Goal: Information Seeking & Learning: Learn about a topic

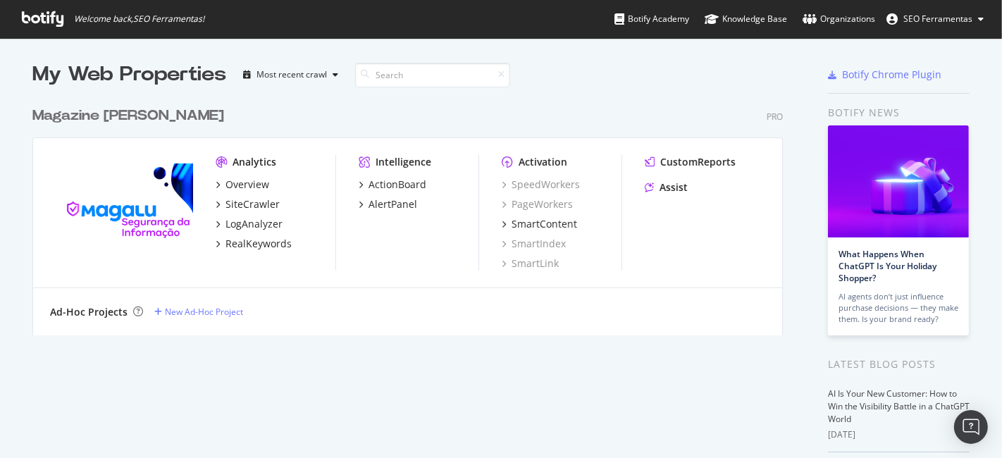
scroll to position [446, 978]
click at [216, 182] on icon "grid" at bounding box center [218, 184] width 4 height 7
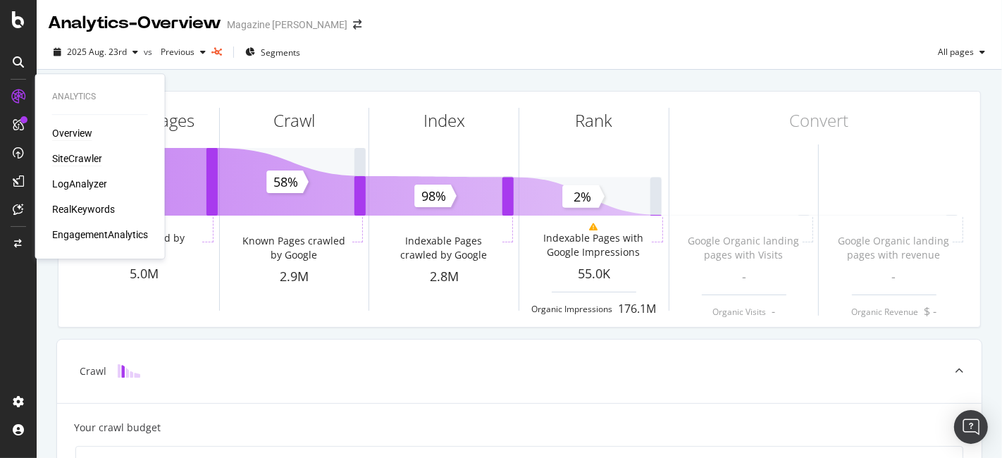
click at [81, 166] on div "SiteCrawler" at bounding box center [77, 159] width 50 height 14
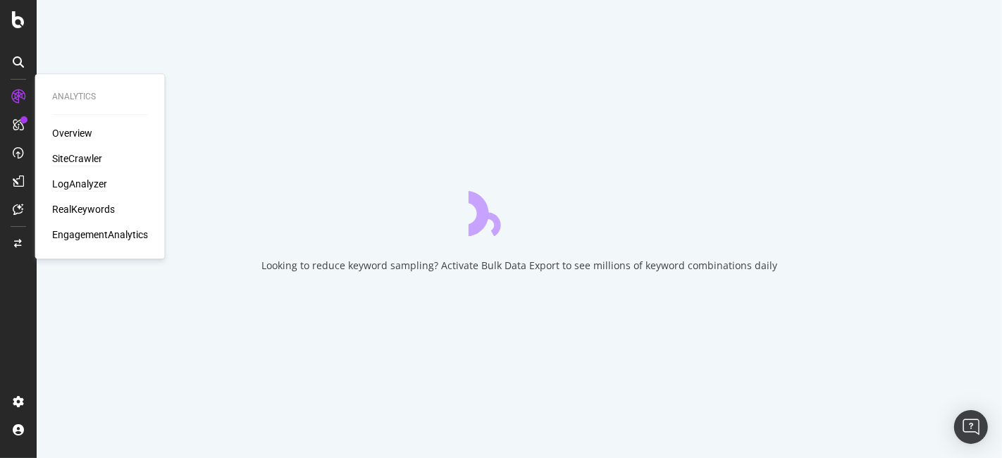
click at [90, 181] on div "LogAnalyzer" at bounding box center [79, 184] width 55 height 14
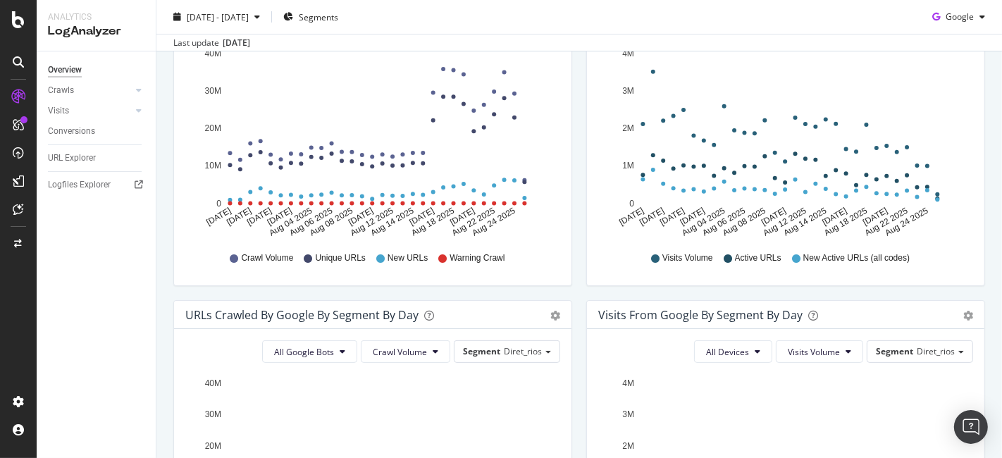
scroll to position [88, 0]
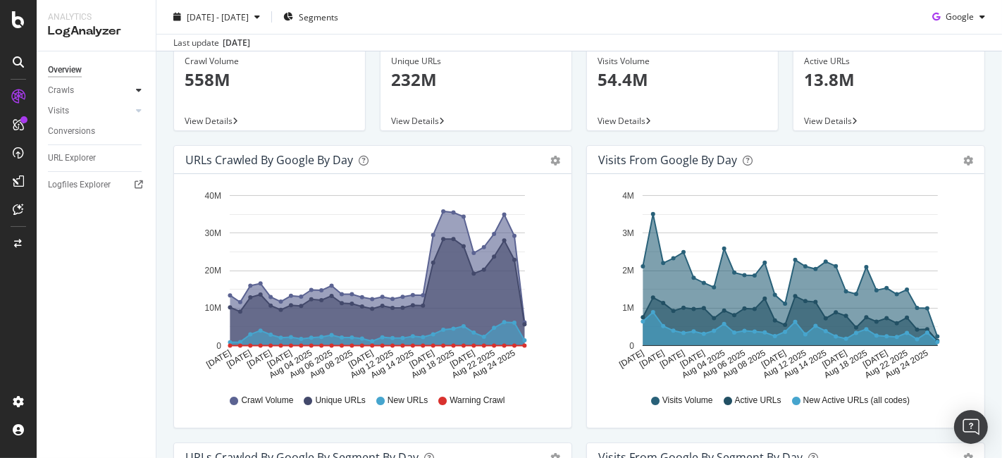
click at [137, 85] on div at bounding box center [139, 90] width 14 height 14
click at [86, 111] on div "Daily Distribution" at bounding box center [87, 111] width 66 height 15
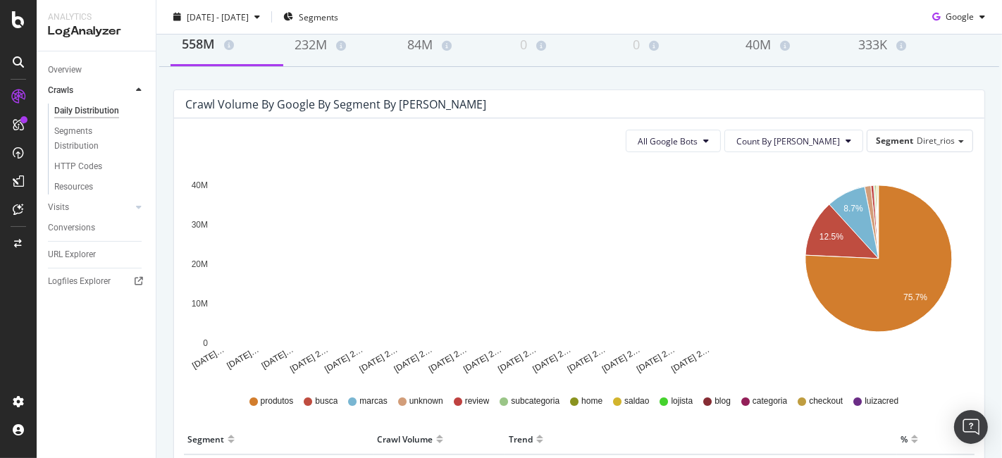
scroll to position [88, 0]
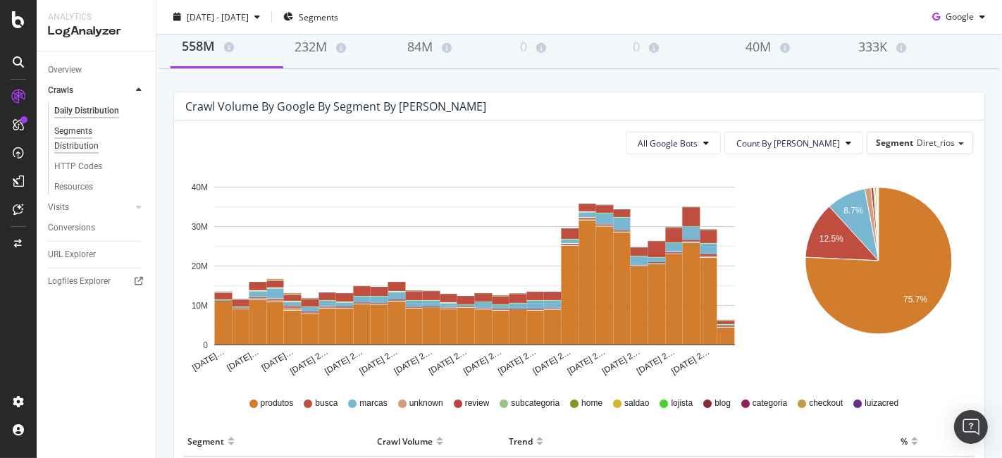
click at [88, 127] on div "Segments Distribution" at bounding box center [93, 139] width 78 height 30
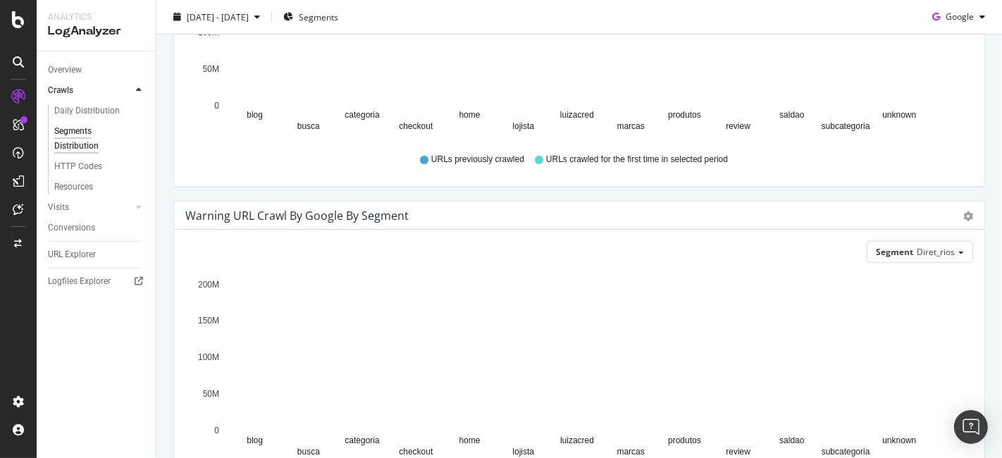
scroll to position [418, 0]
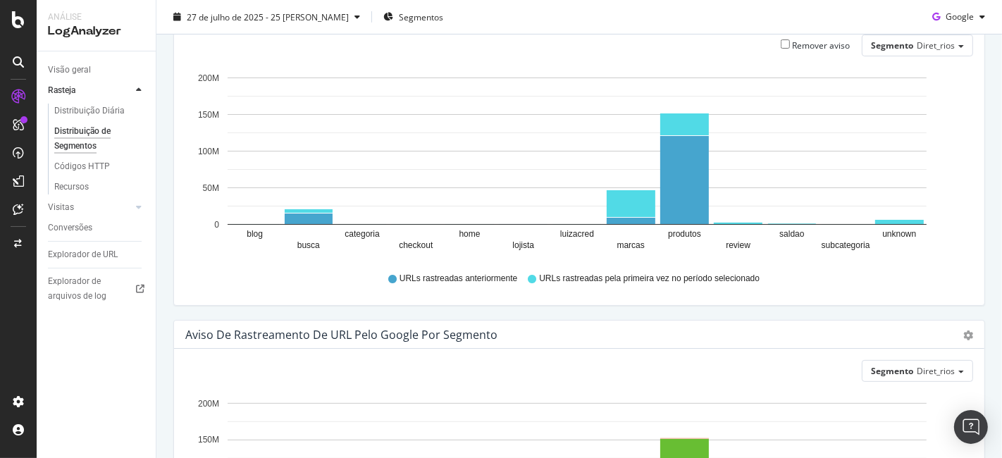
click at [596, 311] on div "URLs rastreadas pela primeira vez pelo Google por segmento Barra (por valor) Ba…" at bounding box center [579, 157] width 826 height 326
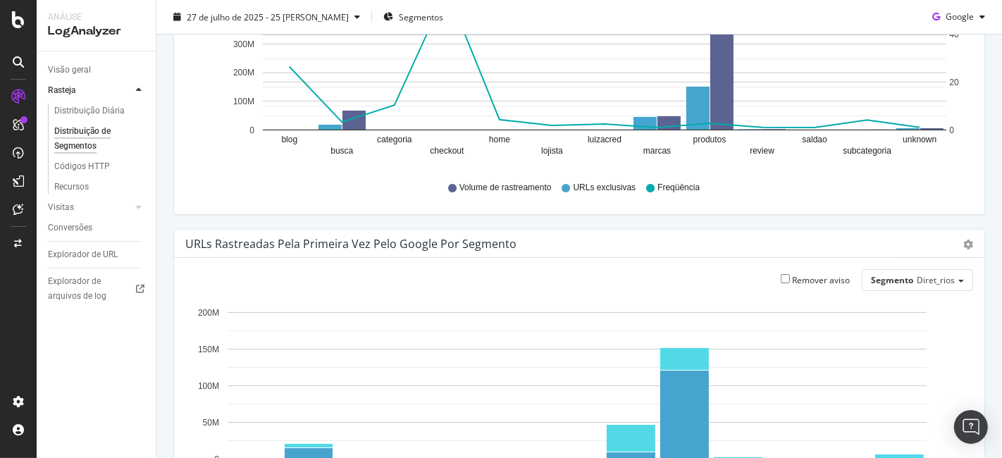
scroll to position [0, 0]
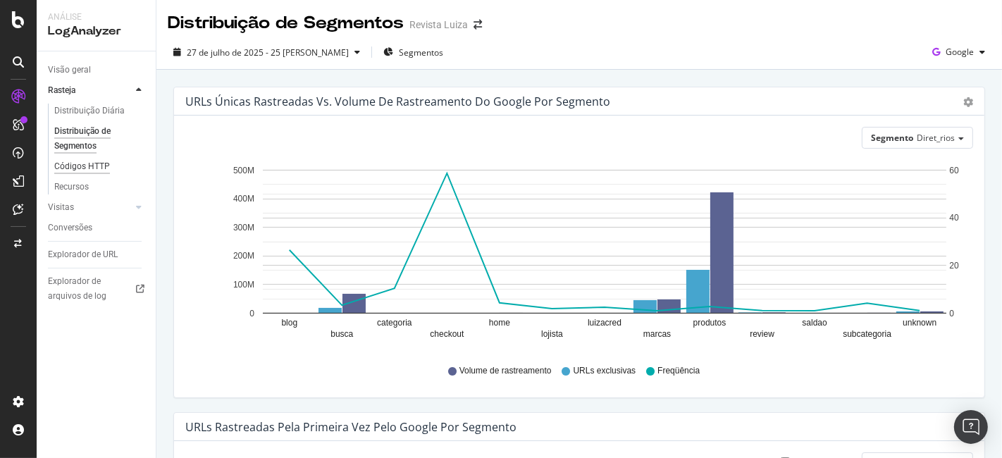
click at [94, 164] on font "Códigos HTTP" at bounding box center [82, 166] width 56 height 10
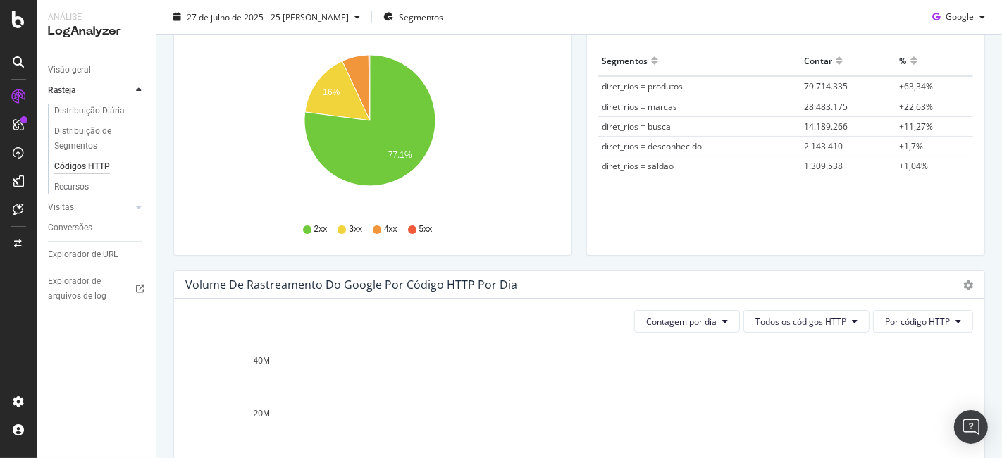
scroll to position [156, 0]
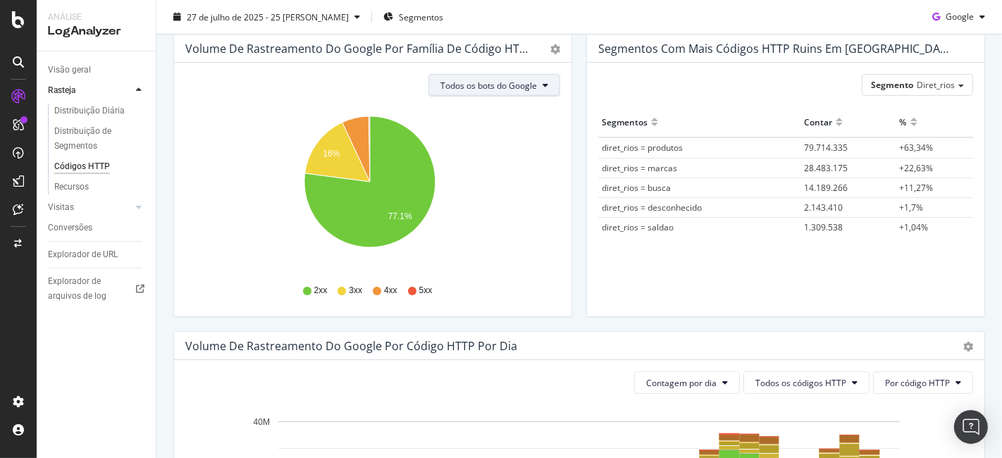
click at [505, 85] on font "Todos os bots do Google" at bounding box center [488, 86] width 97 height 12
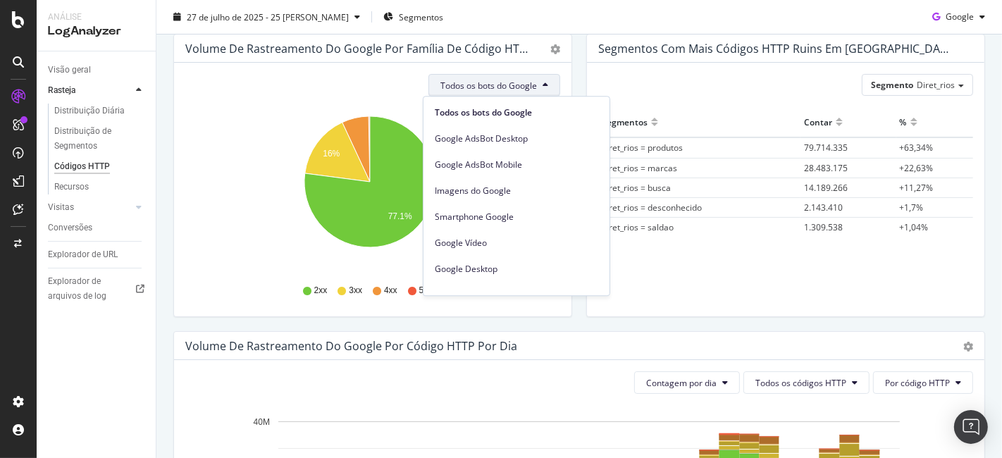
click at [558, 339] on div "Volume de rastreamento do Google por código HTTP por dia" at bounding box center [563, 346] width 757 height 14
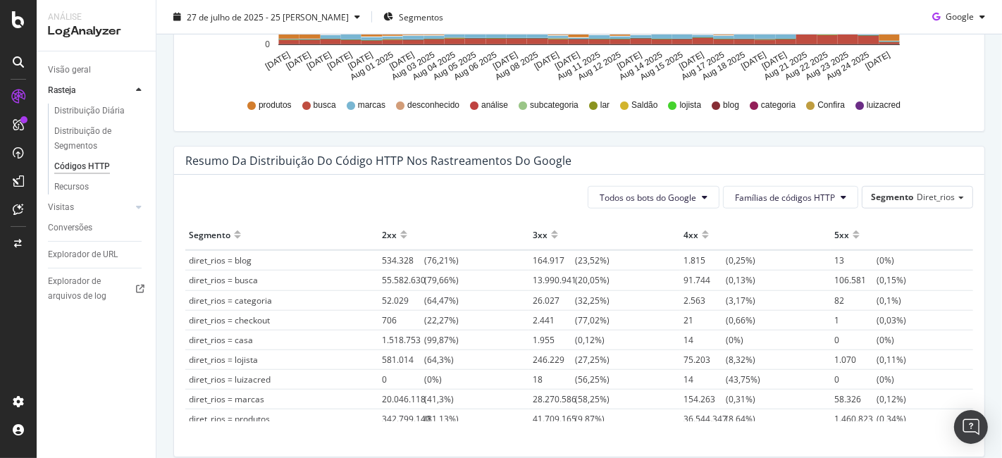
scroll to position [997, 0]
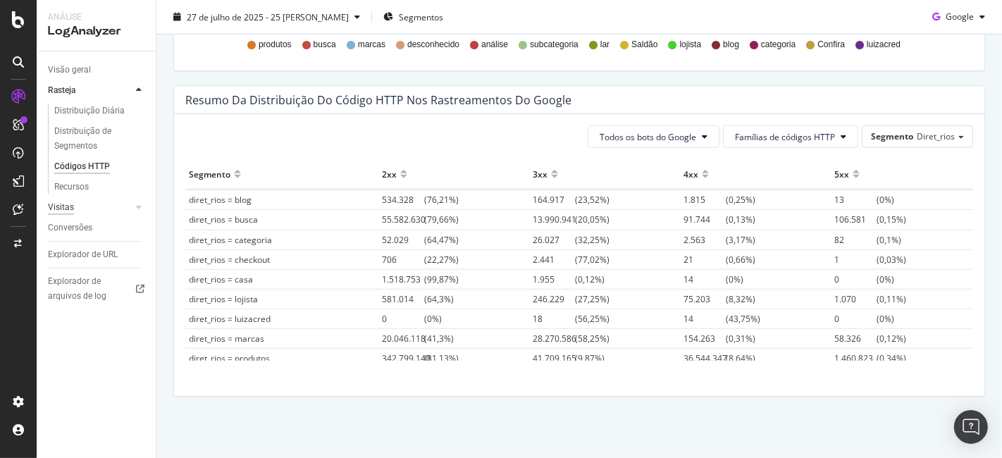
click at [57, 212] on div "Visitas" at bounding box center [61, 207] width 26 height 15
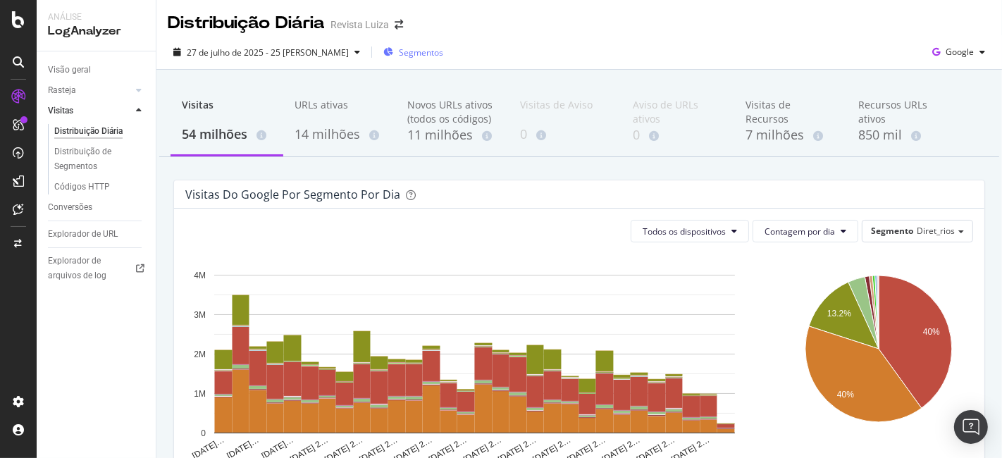
click at [399, 49] on font "Segmentos" at bounding box center [421, 53] width 44 height 12
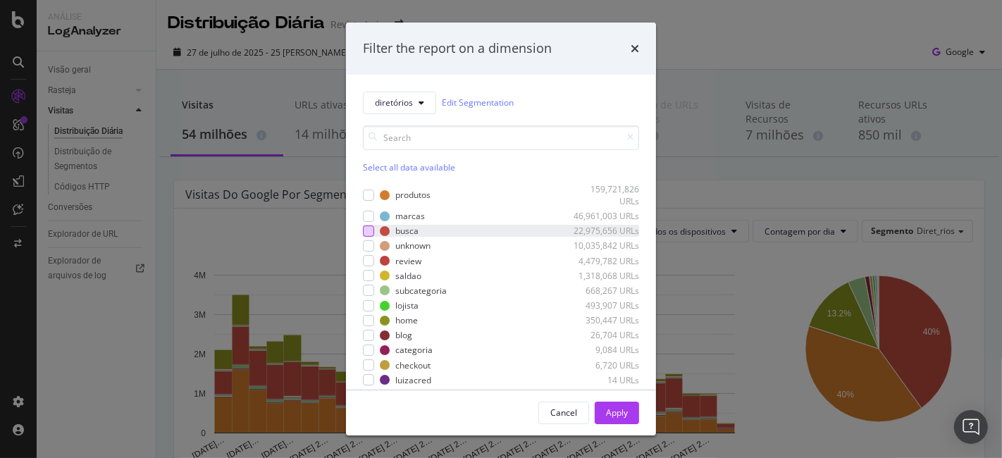
drag, startPoint x: 368, startPoint y: 234, endPoint x: 378, endPoint y: 252, distance: 20.8
click at [366, 233] on div "modal" at bounding box center [368, 231] width 11 height 11
click at [607, 422] on div "Aplicar" at bounding box center [613, 412] width 27 height 21
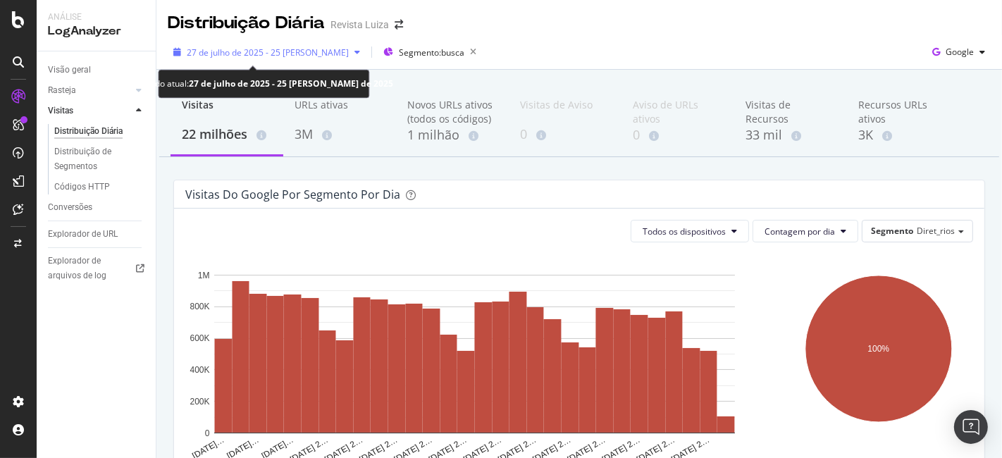
click at [274, 54] on font "27 de julho de 2025 - 25 [PERSON_NAME]" at bounding box center [268, 53] width 162 height 12
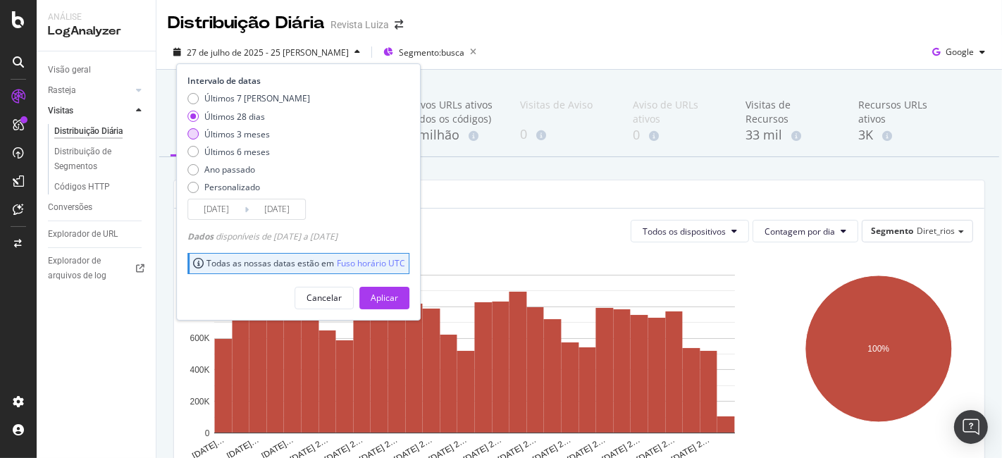
click at [191, 138] on div "Últimos 3 meses" at bounding box center [192, 133] width 11 height 11
type input "[DATE]"
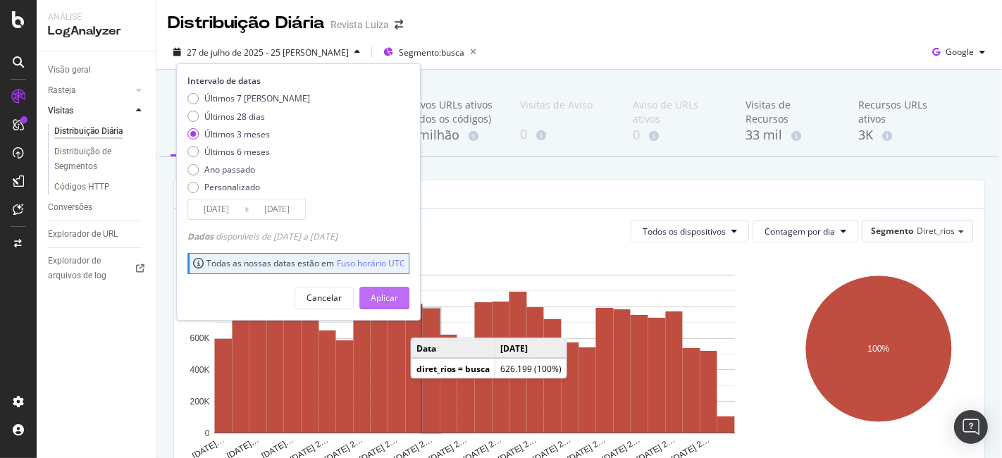
click at [364, 288] on button "Aplicar" at bounding box center [384, 298] width 50 height 23
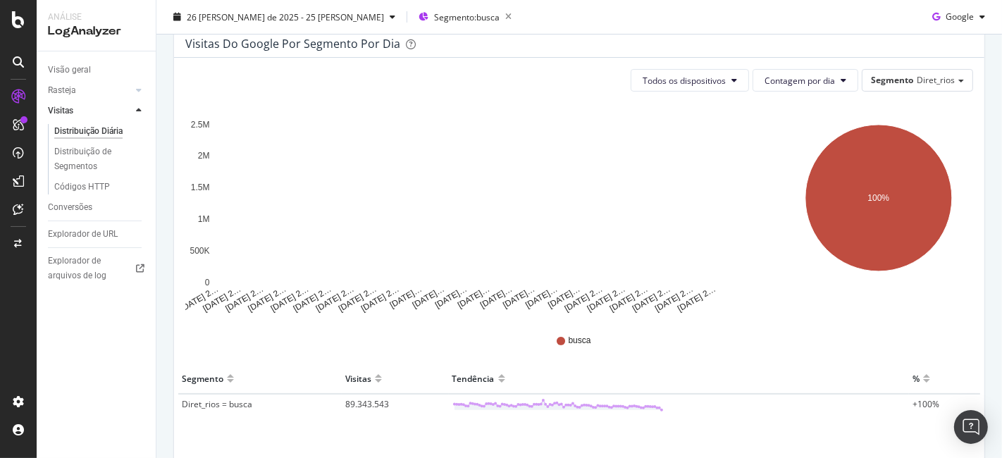
scroll to position [64, 0]
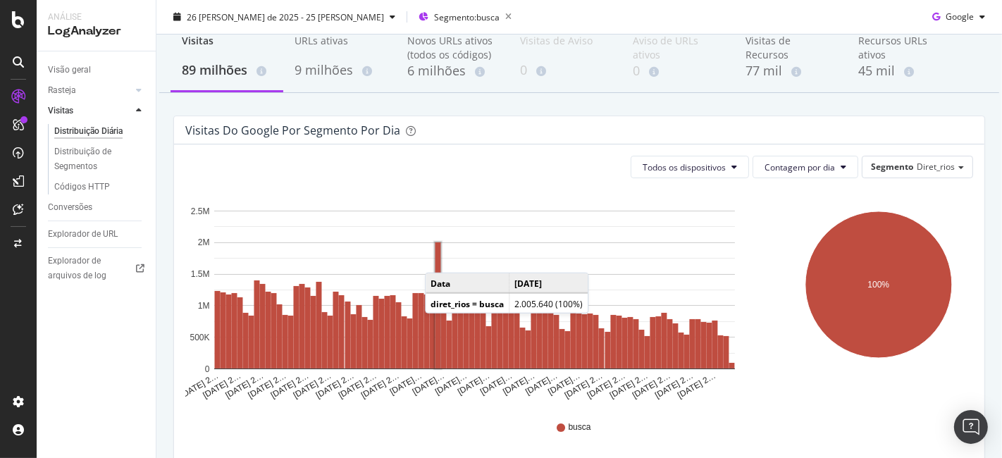
click at [439, 258] on rect "Um gráfico." at bounding box center [439, 305] width 6 height 126
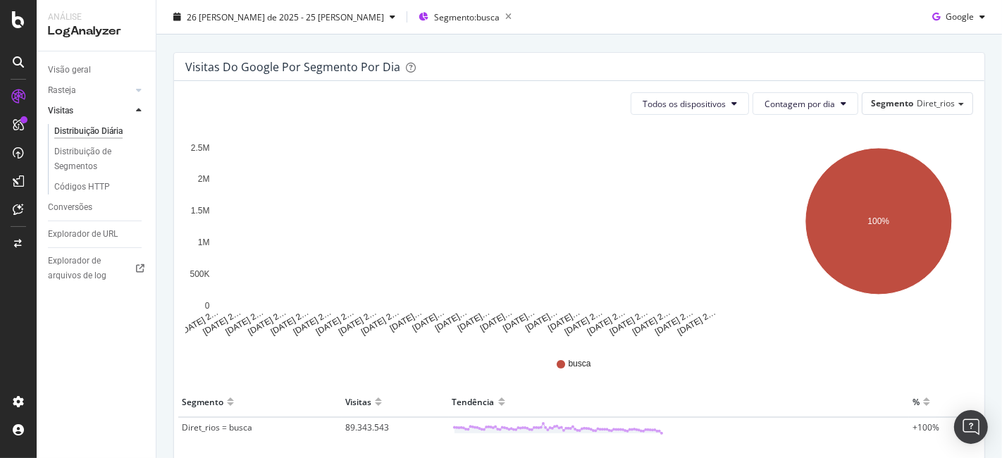
scroll to position [64, 0]
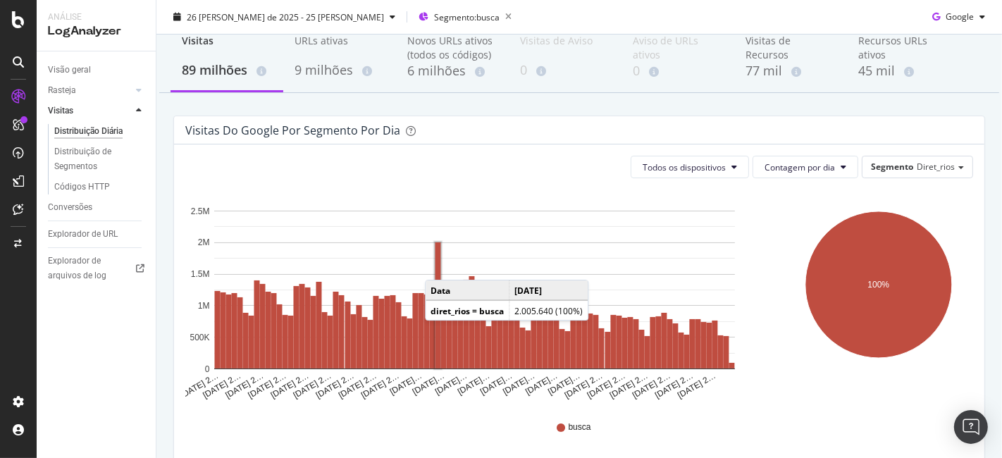
click at [439, 266] on rect "Um gráfico." at bounding box center [439, 305] width 6 height 126
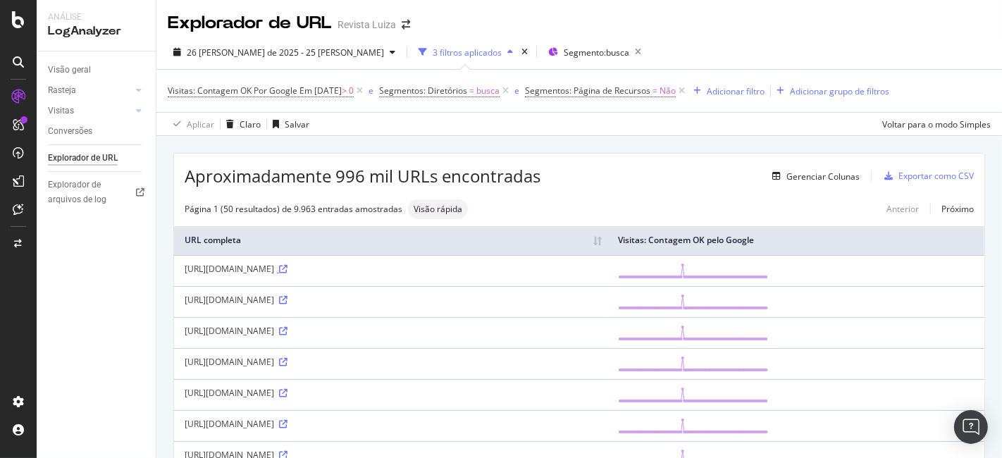
click at [288, 266] on icon at bounding box center [283, 269] width 8 height 8
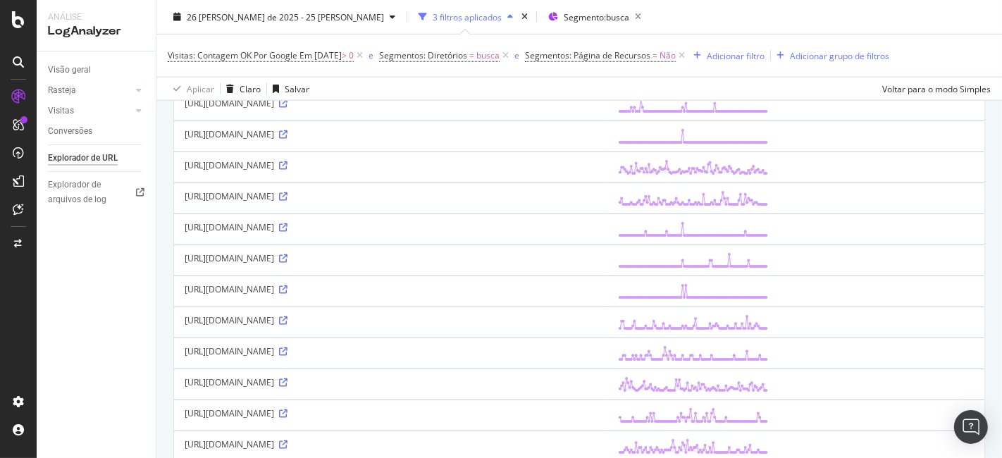
scroll to position [1025, 0]
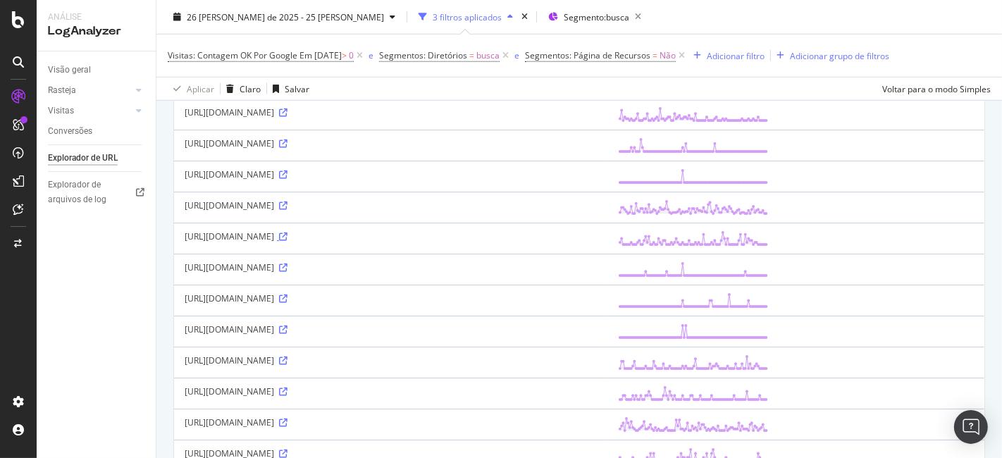
click at [288, 233] on link at bounding box center [282, 236] width 11 height 12
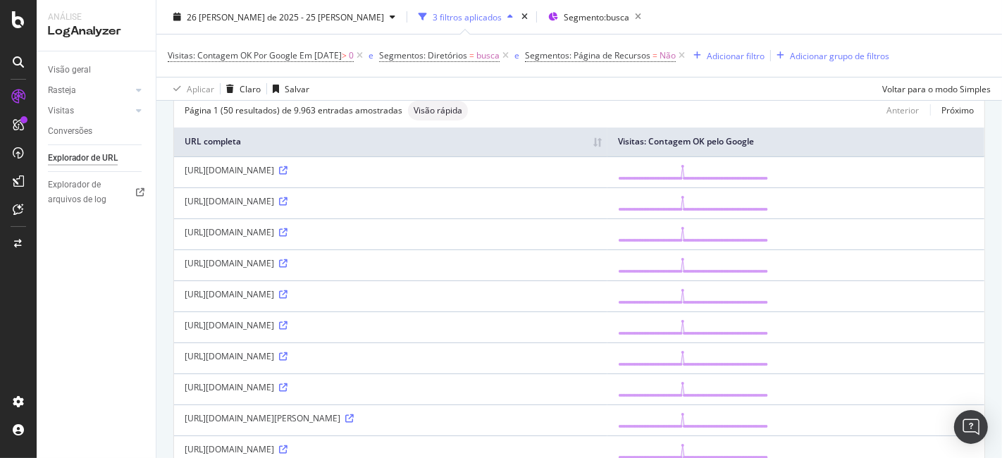
scroll to position [0, 0]
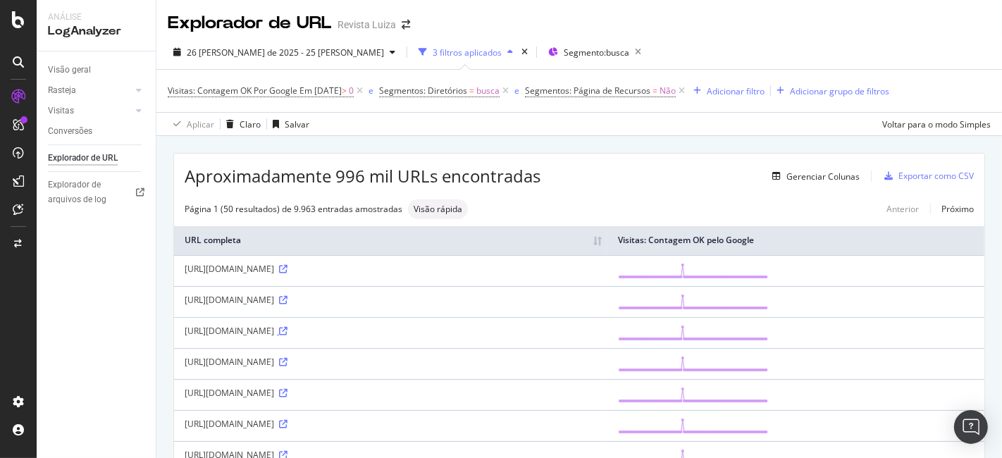
click at [288, 331] on icon at bounding box center [283, 331] width 8 height 8
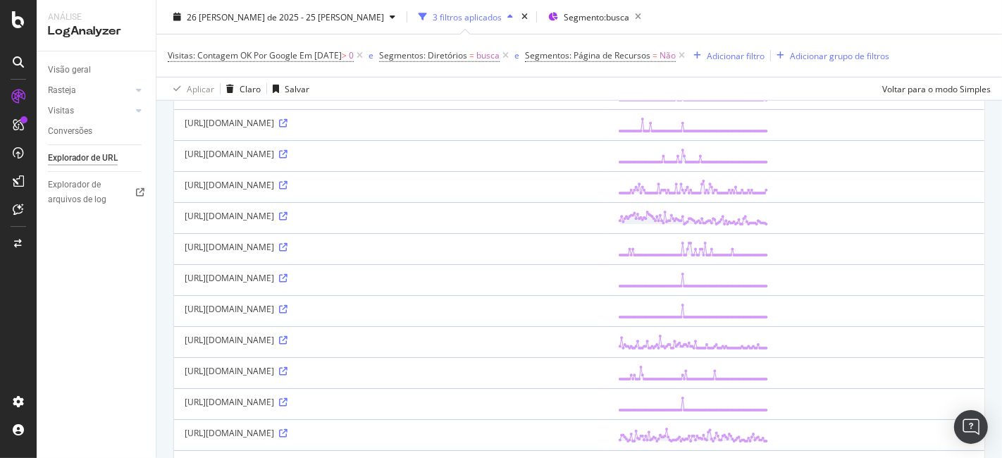
scroll to position [1018, 0]
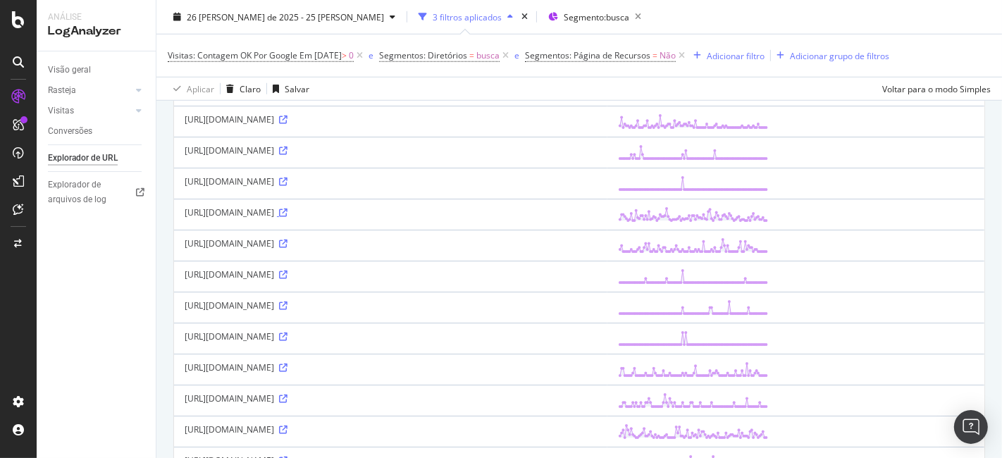
click at [288, 209] on icon at bounding box center [283, 213] width 8 height 8
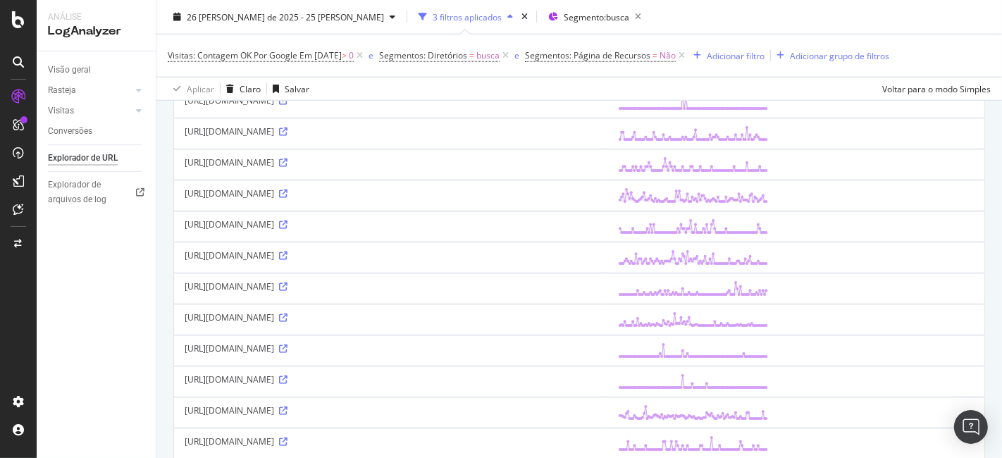
scroll to position [1416, 0]
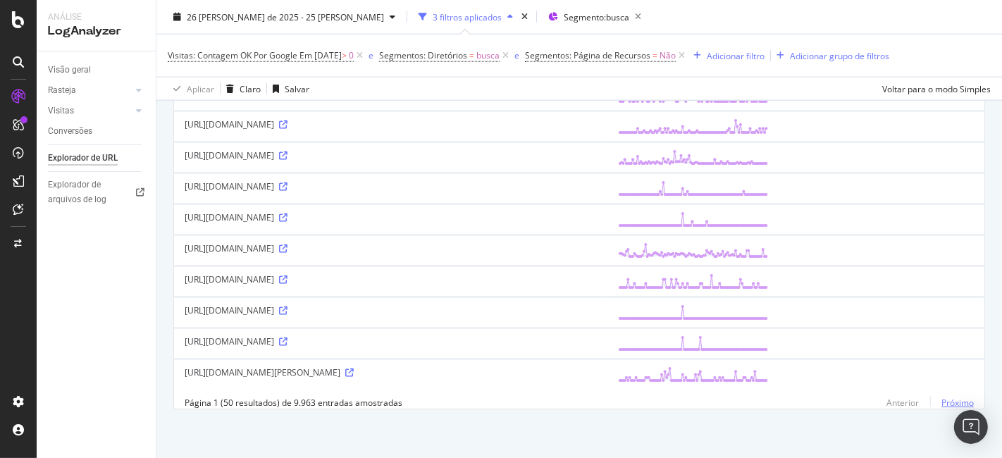
click at [942, 403] on font "Próximo" at bounding box center [958, 403] width 32 height 12
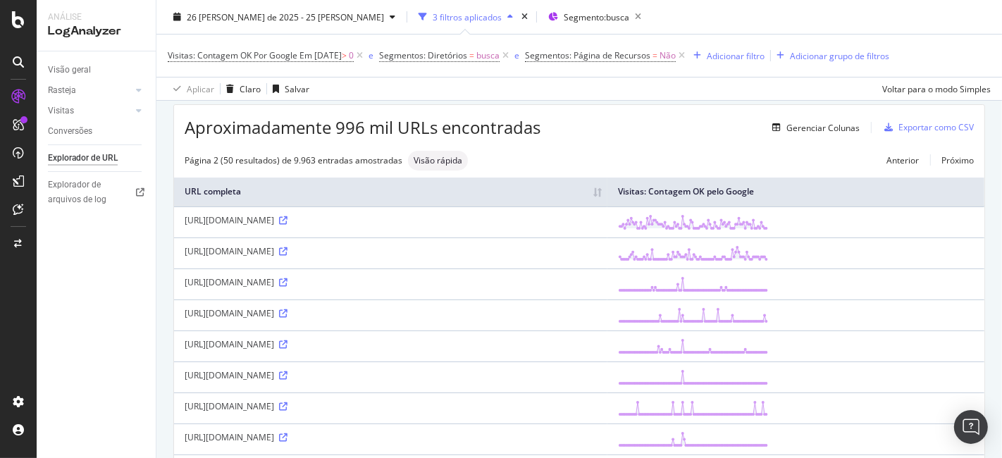
scroll to position [0, 0]
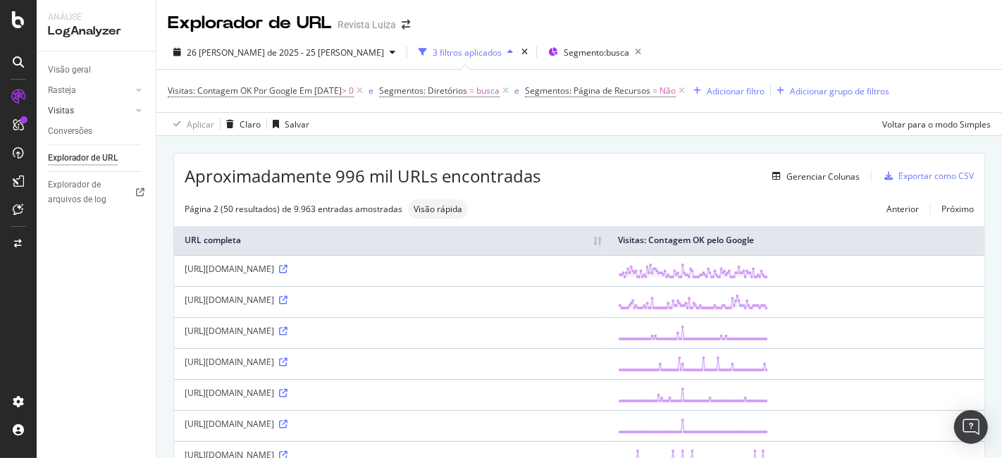
click at [82, 111] on link "Visitas" at bounding box center [90, 111] width 84 height 15
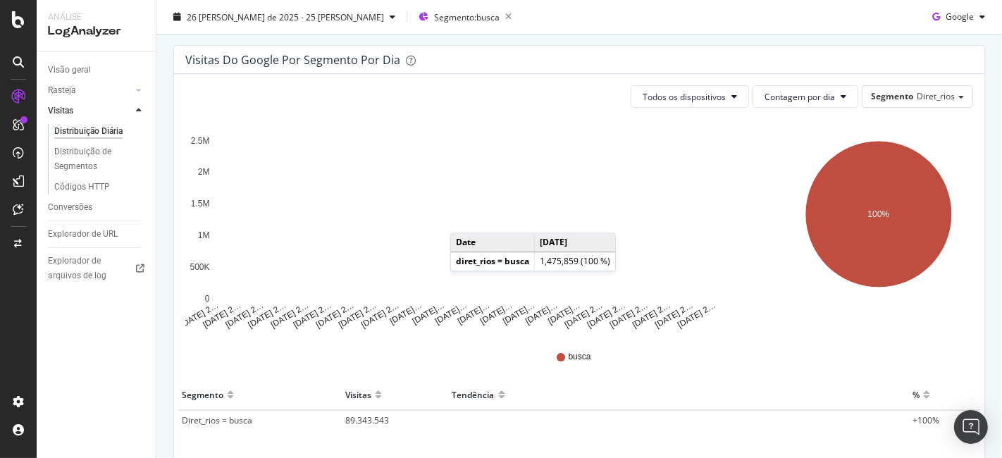
scroll to position [64, 0]
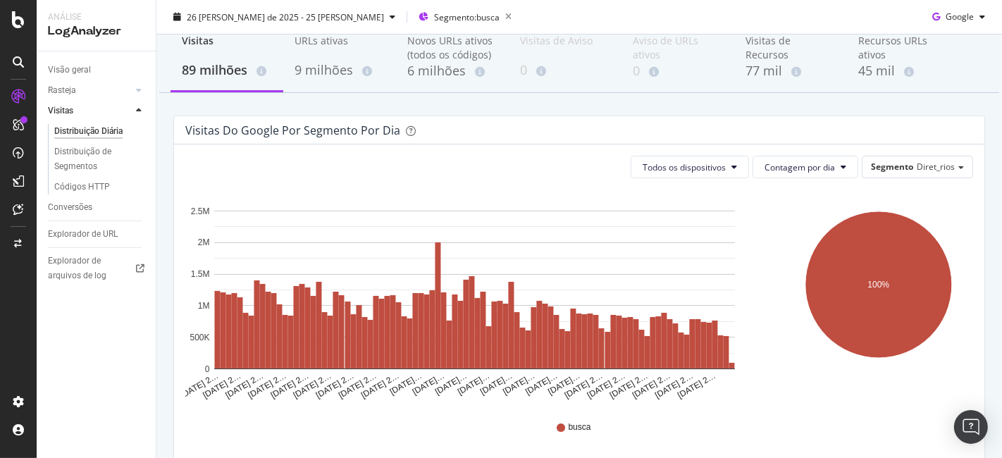
drag, startPoint x: 437, startPoint y: 261, endPoint x: 474, endPoint y: 283, distance: 43.0
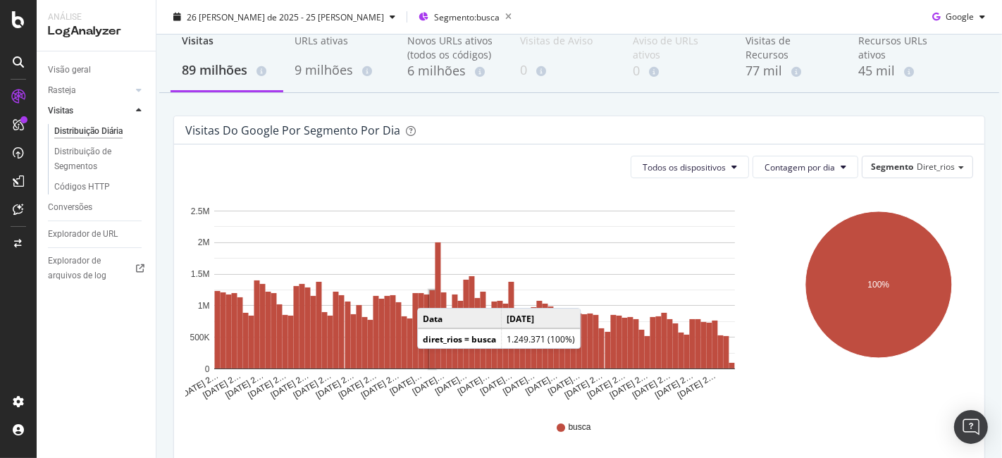
click at [431, 294] on rect "Um gráfico." at bounding box center [433, 329] width 6 height 78
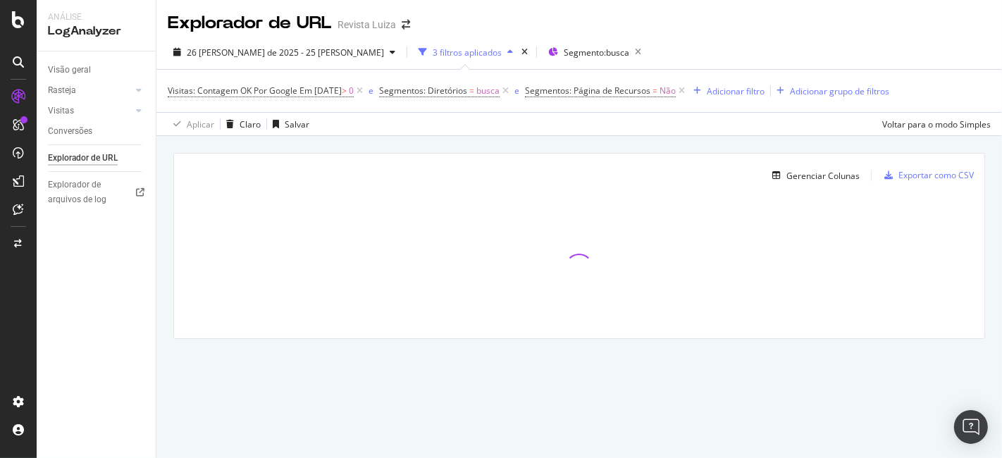
click at [433, 47] on font "3 filtros aplicados" at bounding box center [467, 53] width 69 height 12
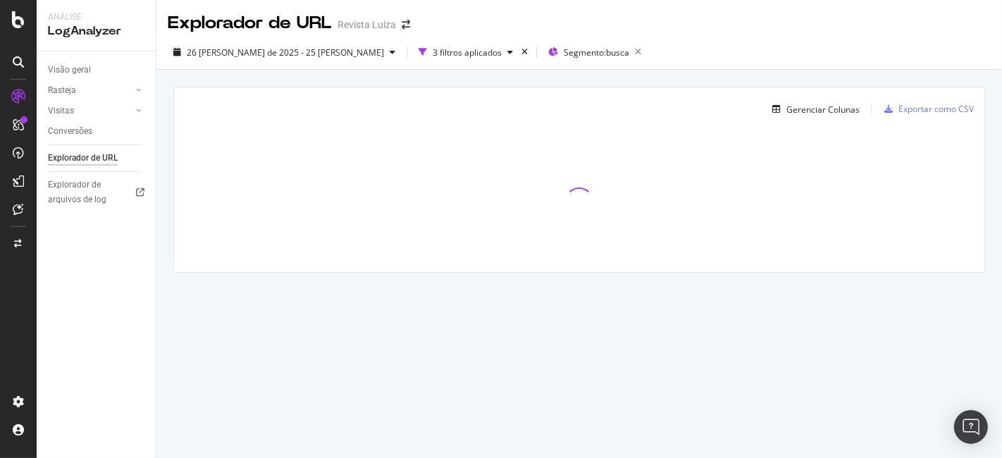
click at [661, 420] on div "Explorador de URL Revista Luiza 26 [PERSON_NAME] de 2025 - 25 [PERSON_NAME] 3 f…" at bounding box center [579, 229] width 846 height 458
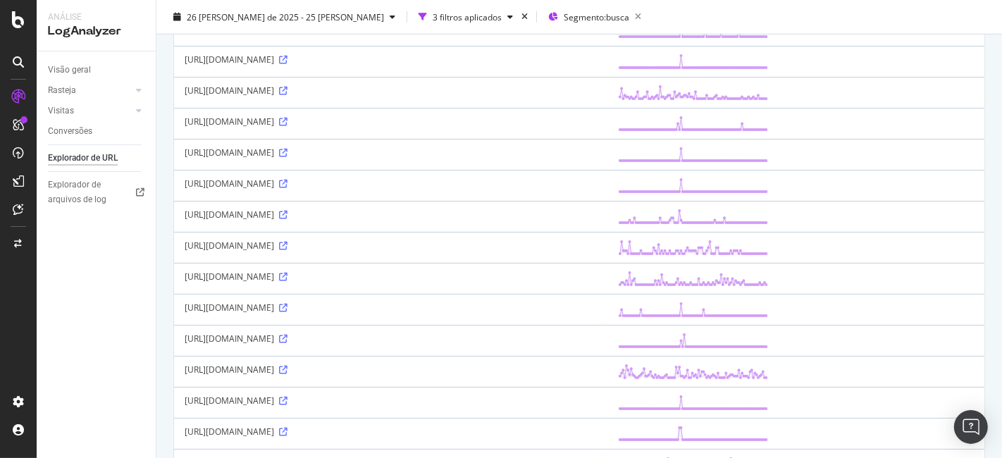
scroll to position [724, 0]
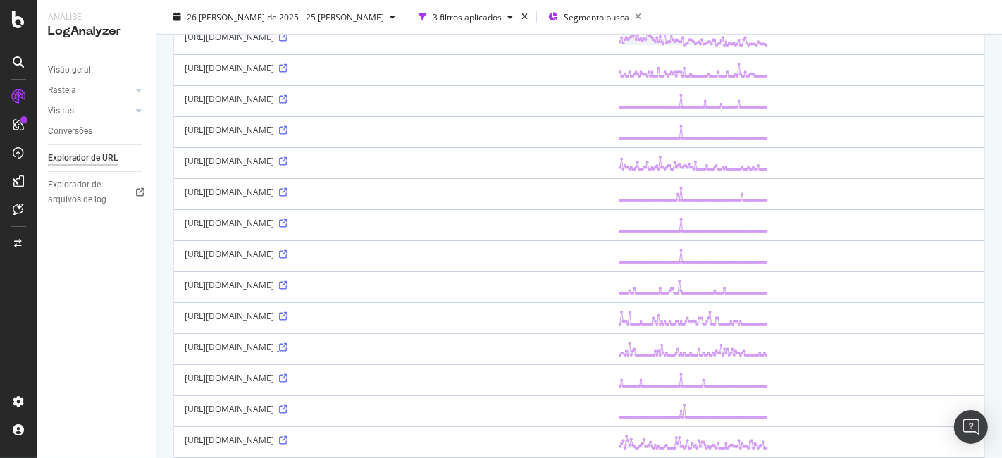
click at [288, 343] on icon at bounding box center [283, 347] width 8 height 8
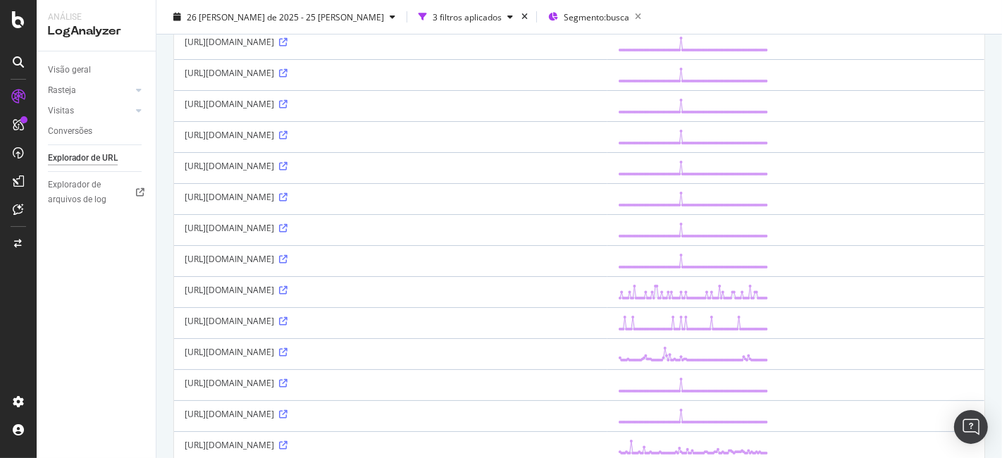
scroll to position [0, 0]
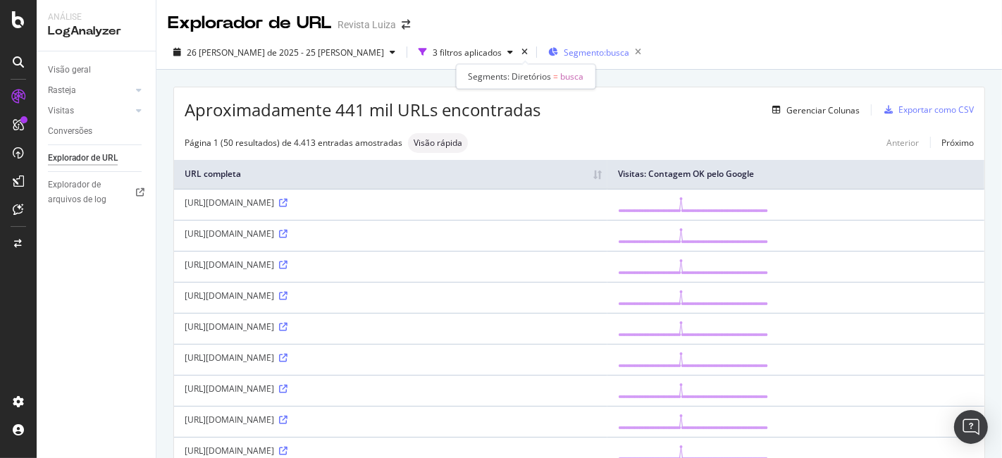
click at [564, 54] on font "Segmento:" at bounding box center [585, 53] width 42 height 12
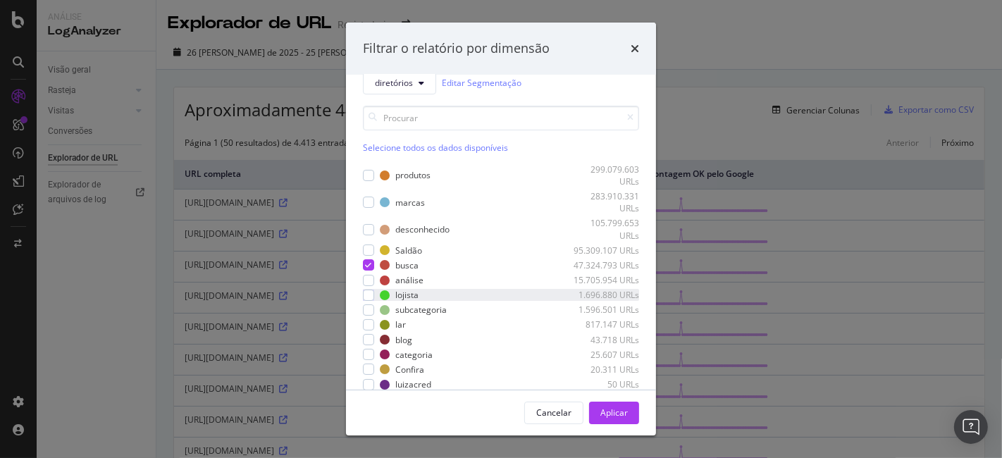
scroll to position [36, 0]
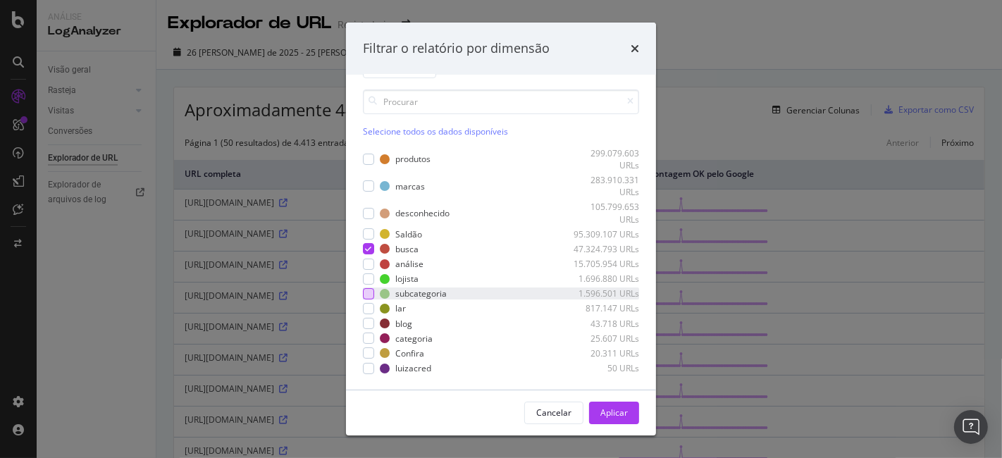
click at [368, 288] on div "modal" at bounding box center [368, 293] width 11 height 11
click at [622, 419] on div "Aplicar" at bounding box center [613, 412] width 27 height 21
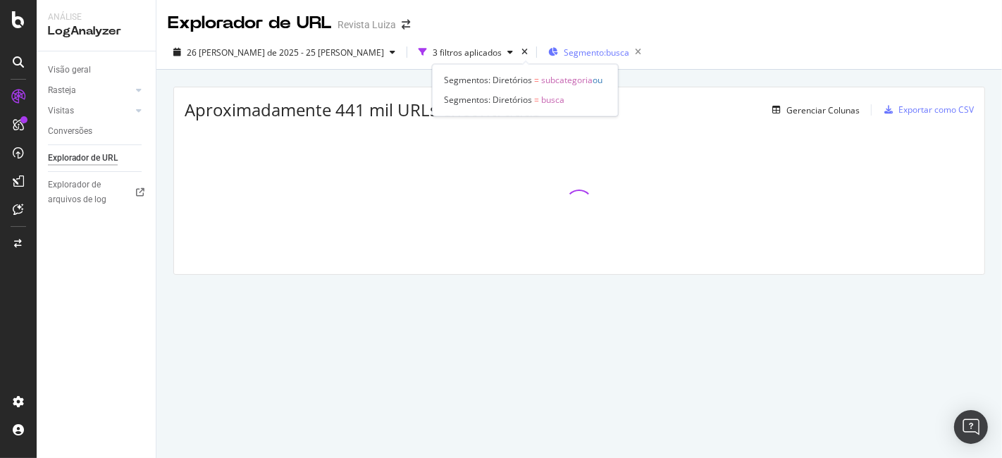
click at [564, 54] on font "Segmento:" at bounding box center [585, 53] width 42 height 12
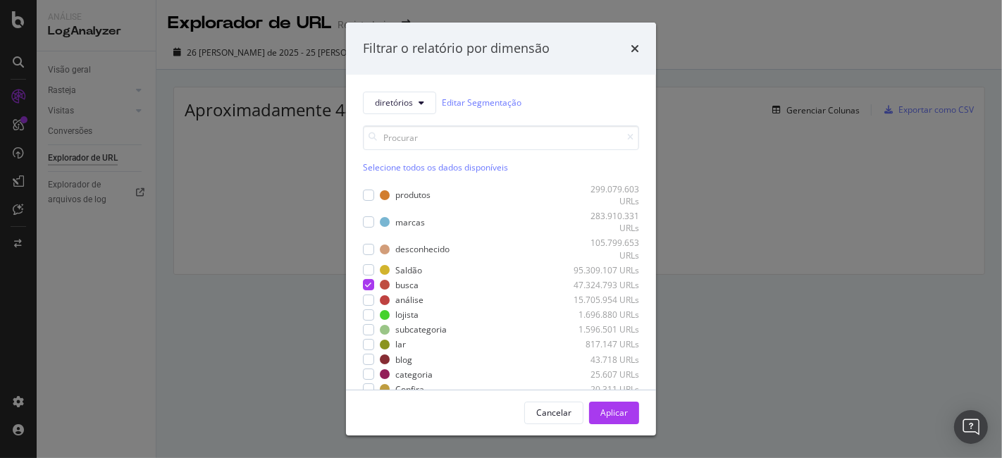
click at [710, 78] on div "Filtrar o relatório por dimensão diretórios Editar Segmentação Selecione todos …" at bounding box center [501, 229] width 1002 height 458
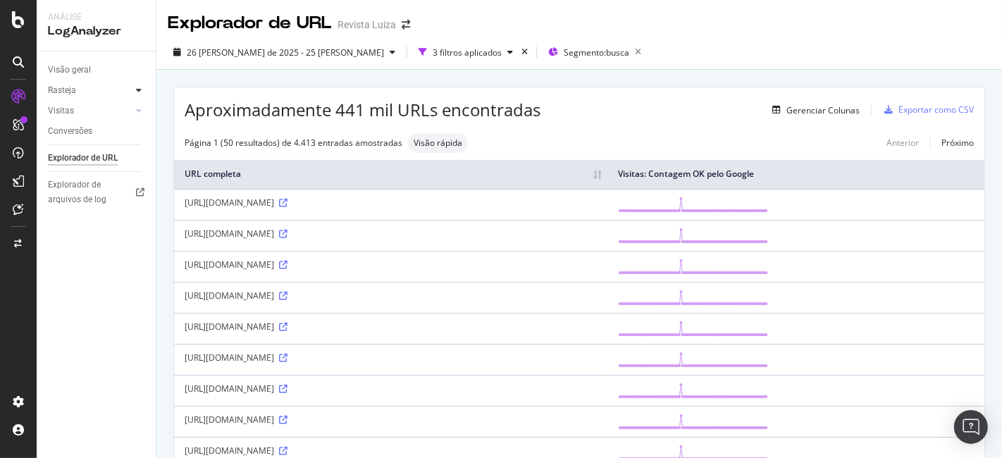
click at [135, 93] on div at bounding box center [139, 90] width 14 height 14
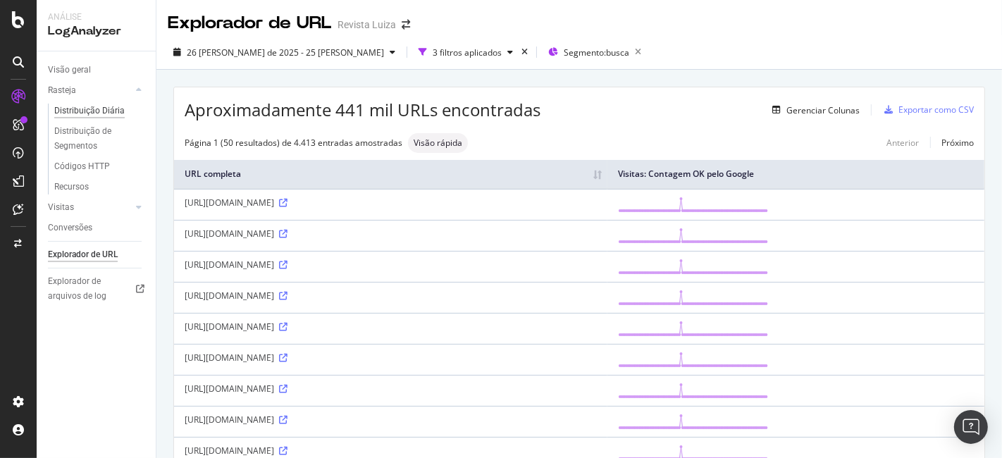
click at [105, 115] on div "Distribuição Diária" at bounding box center [89, 111] width 70 height 15
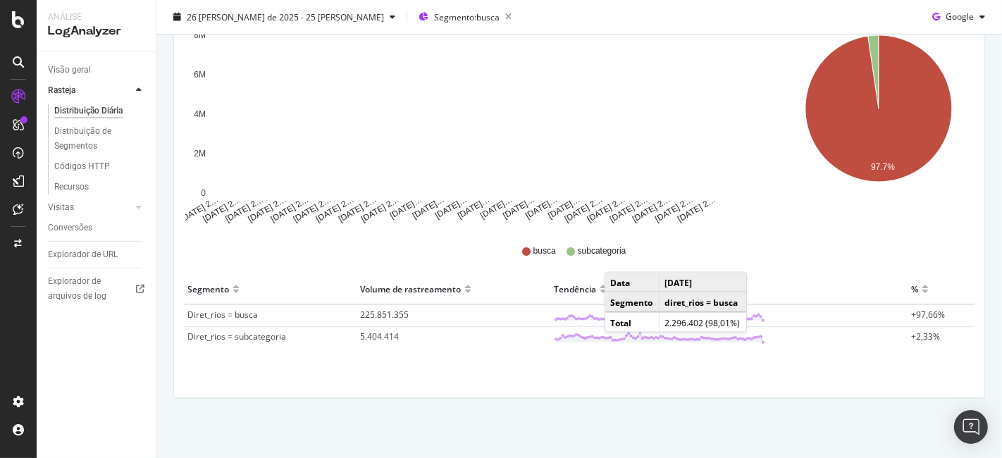
scroll to position [242, 0]
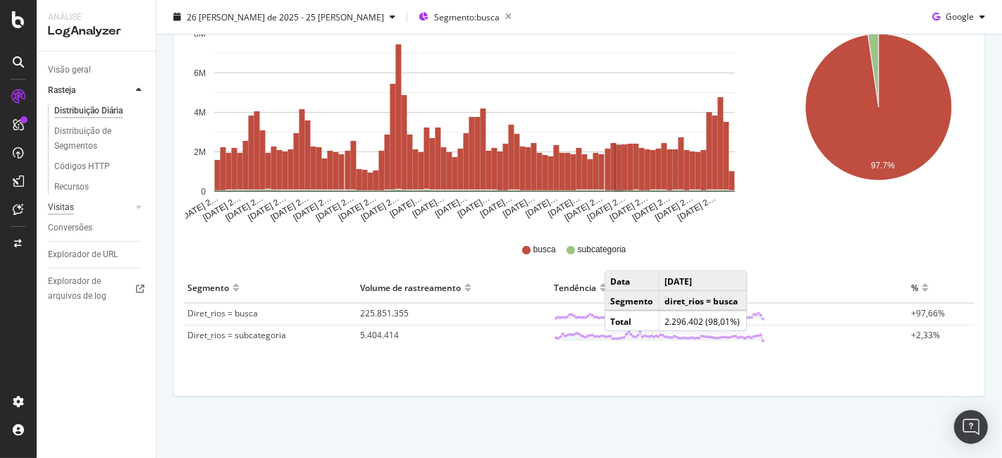
click at [66, 212] on div "Visitas" at bounding box center [61, 207] width 26 height 15
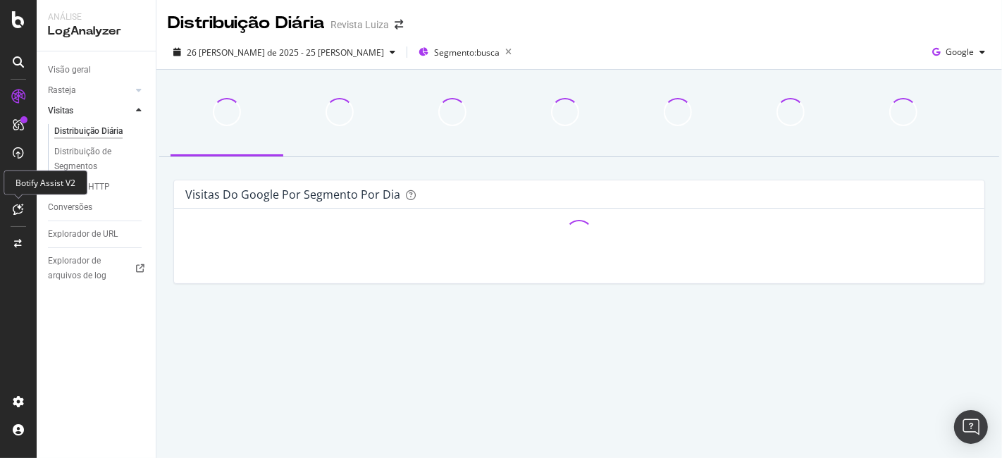
click at [11, 180] on div "Botify Assist V2" at bounding box center [46, 183] width 84 height 25
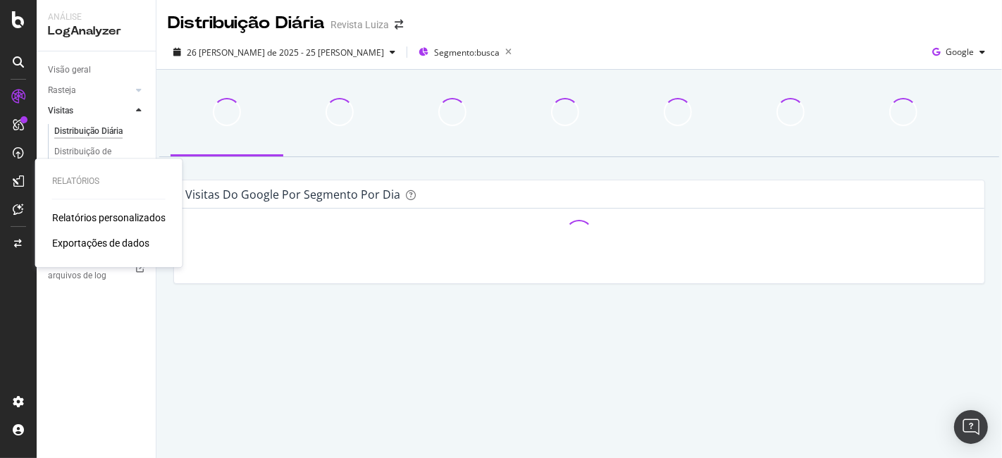
click at [22, 171] on div at bounding box center [18, 181] width 23 height 23
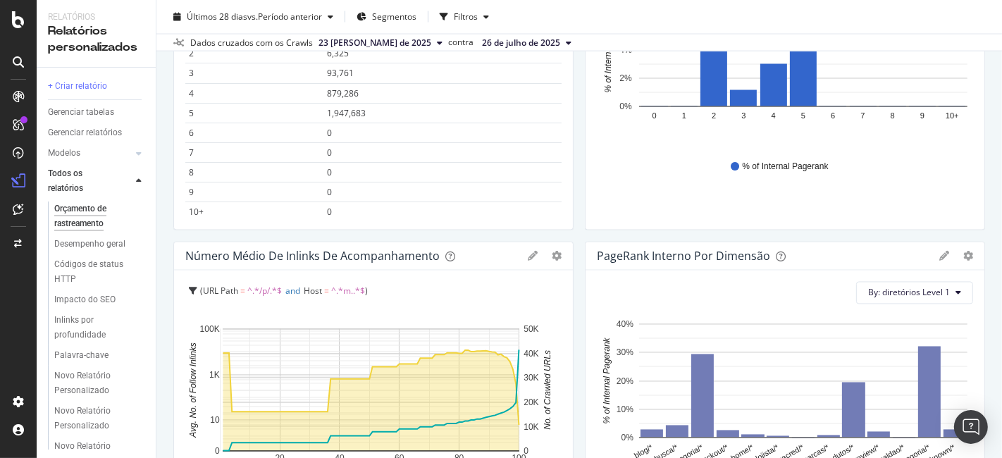
scroll to position [2035, 0]
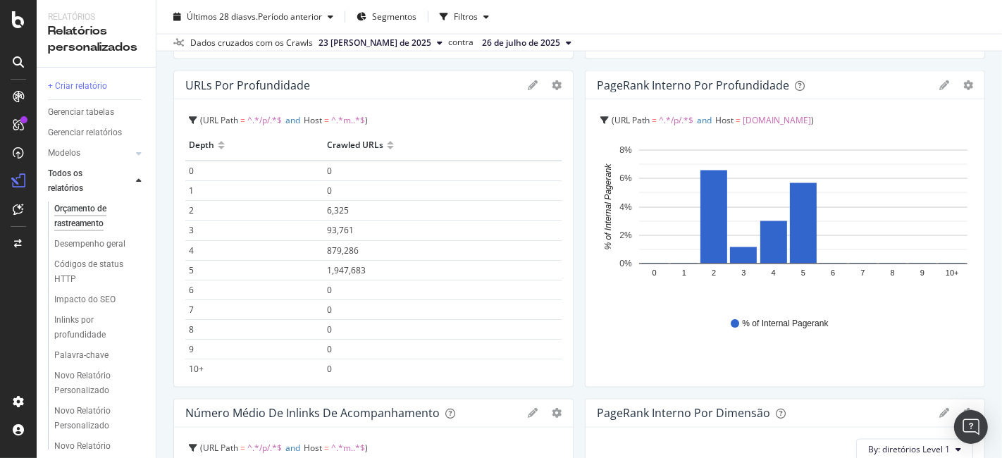
click at [939, 72] on div "PageRank interno por profundidade Barra (por valor) Barra (por porcentagem) Mes…" at bounding box center [785, 85] width 399 height 28
click at [939, 82] on icon at bounding box center [944, 85] width 10 height 10
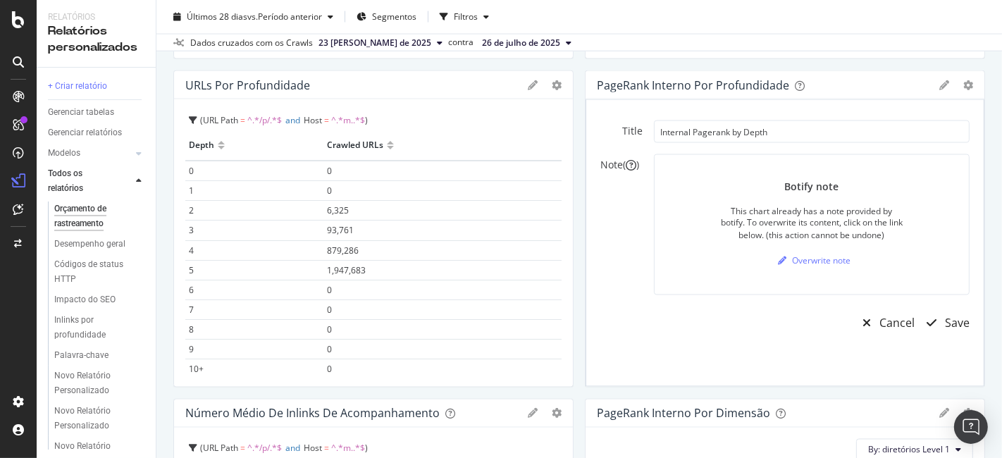
click at [939, 83] on icon at bounding box center [944, 85] width 10 height 10
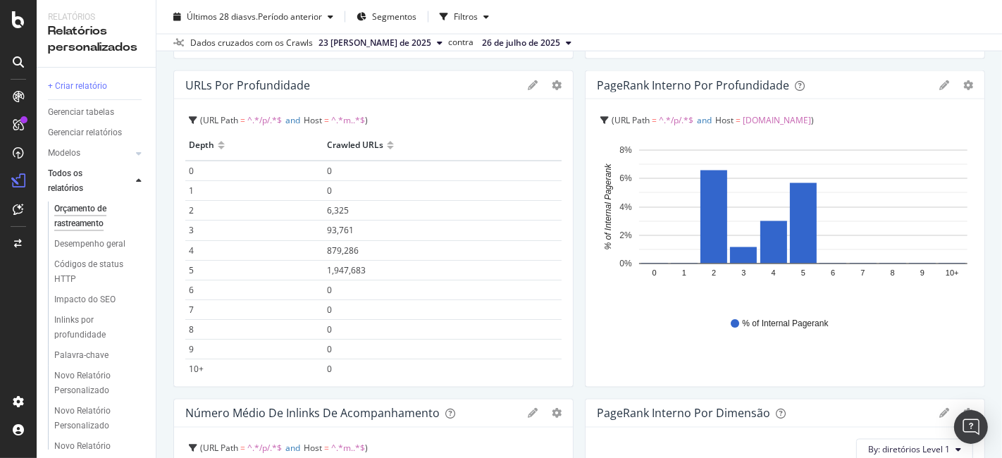
click at [956, 90] on div "PageRank interno por profundidade Barra (por valor) Barra (por porcentagem) Mes…" at bounding box center [785, 85] width 399 height 28
click at [963, 85] on icon "engrenagem" at bounding box center [968, 85] width 10 height 10
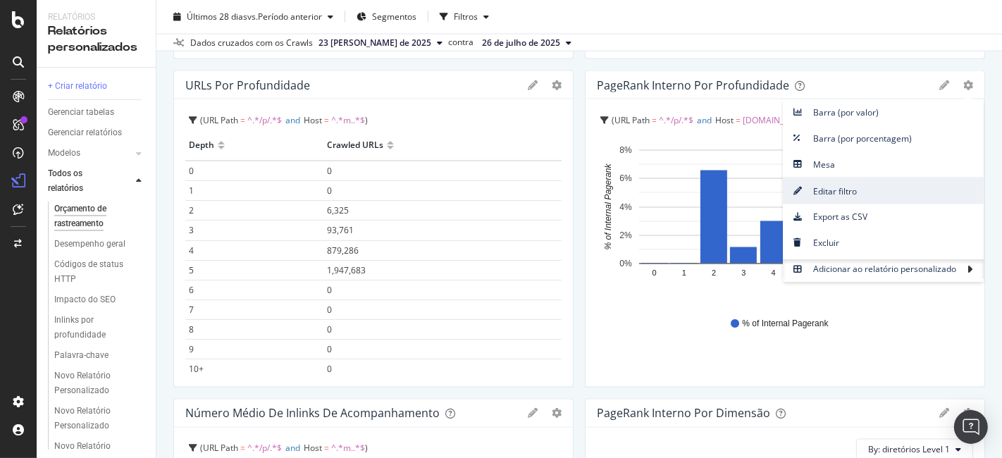
click at [868, 200] on link "Editar filtro" at bounding box center [883, 191] width 201 height 26
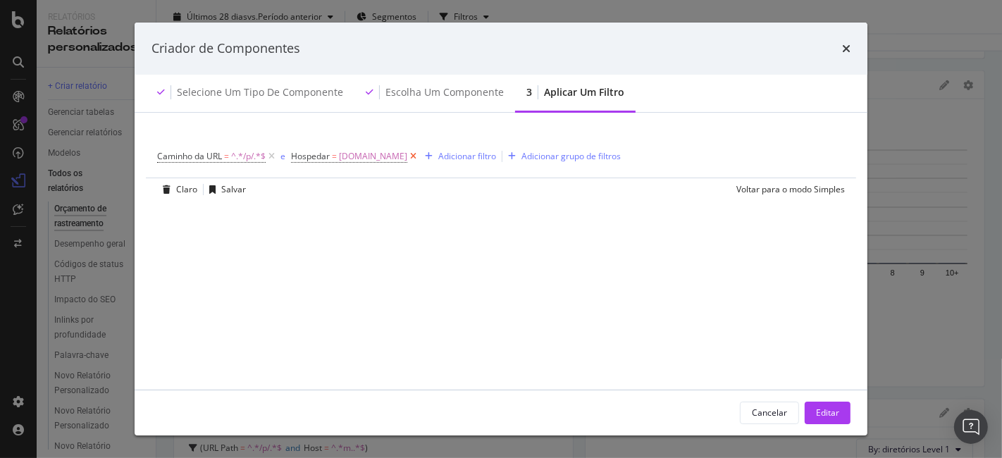
click at [419, 155] on icon "modal" at bounding box center [413, 156] width 12 height 14
click at [274, 152] on icon "modal" at bounding box center [272, 156] width 12 height 14
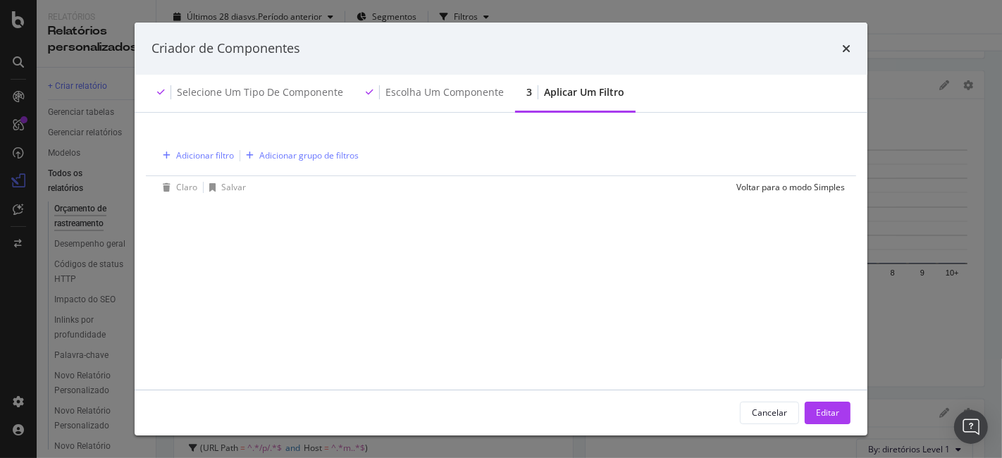
drag, startPoint x: 818, startPoint y: 419, endPoint x: 850, endPoint y: 47, distance: 373.5
click at [818, 417] on div "Editar" at bounding box center [827, 413] width 23 height 12
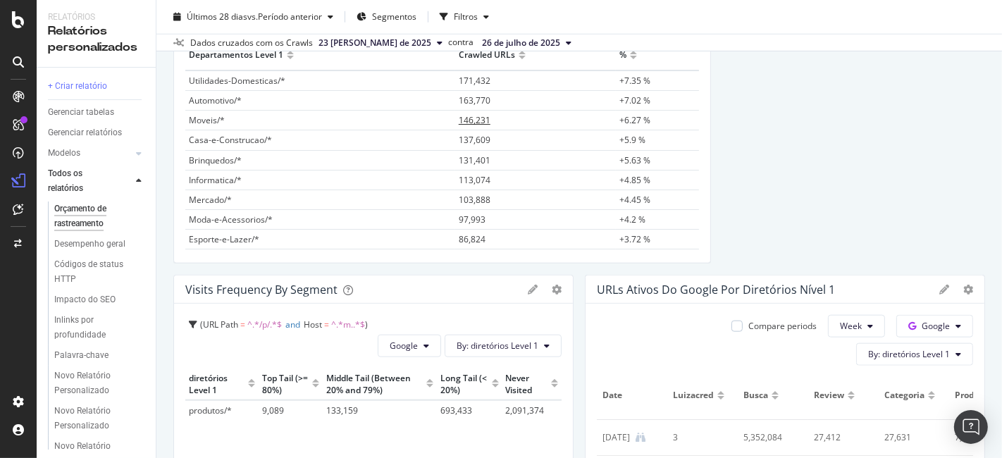
scroll to position [939, 0]
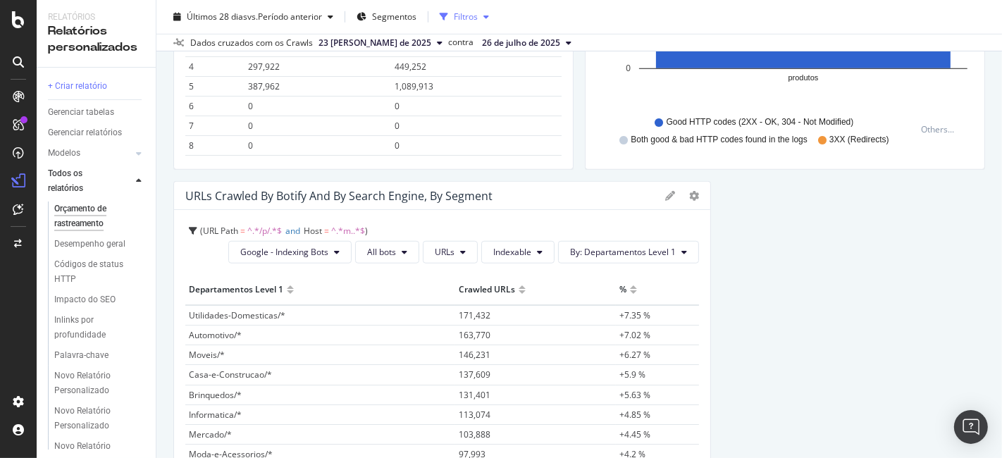
click at [479, 10] on div "Filtros" at bounding box center [464, 16] width 61 height 21
click at [489, 18] on icon "button" at bounding box center [486, 17] width 6 height 8
click at [473, 16] on font "Filtros" at bounding box center [466, 17] width 24 height 12
click at [475, 18] on font "Filtros" at bounding box center [466, 17] width 24 height 12
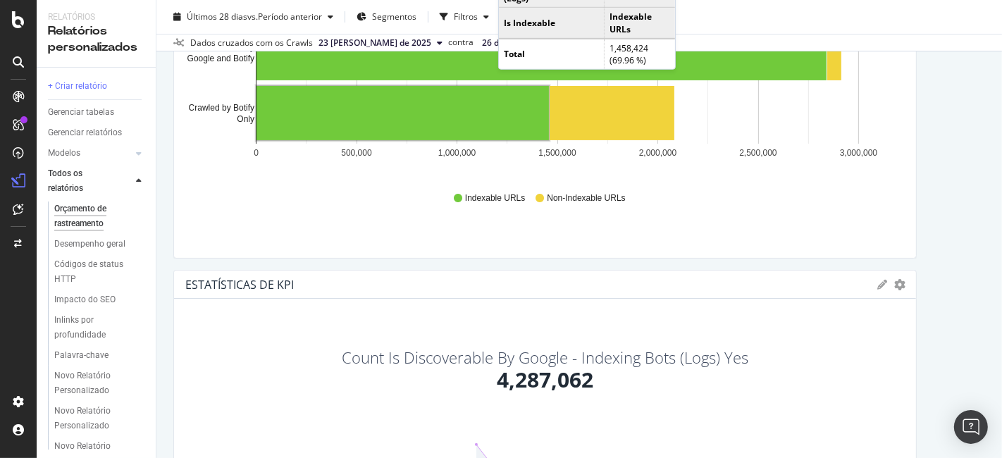
scroll to position [0, 0]
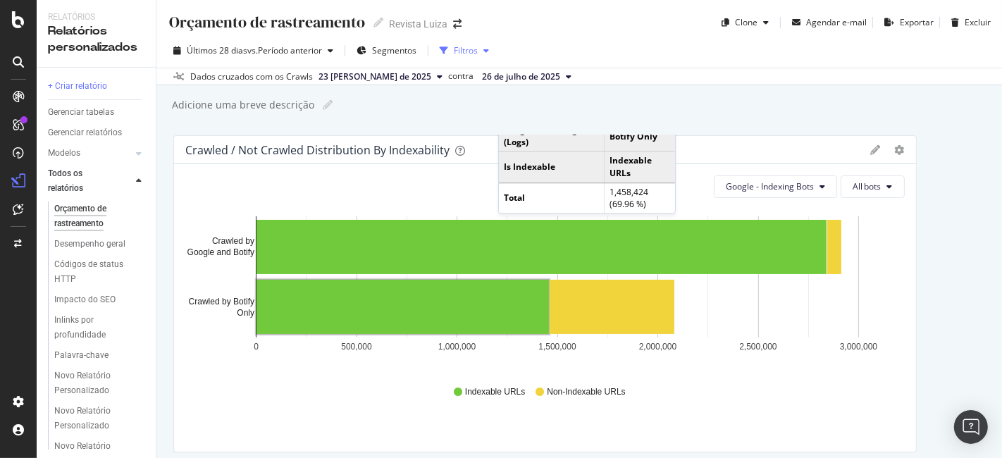
click at [477, 51] on font "Filtros" at bounding box center [466, 50] width 24 height 12
click at [486, 49] on icon "button" at bounding box center [486, 51] width 6 height 8
click at [486, 49] on div "button" at bounding box center [486, 51] width 17 height 8
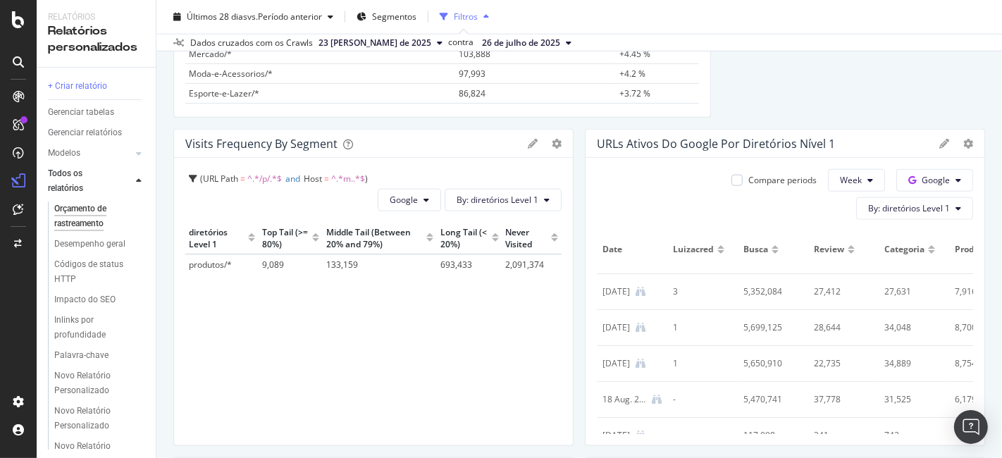
scroll to position [1409, 0]
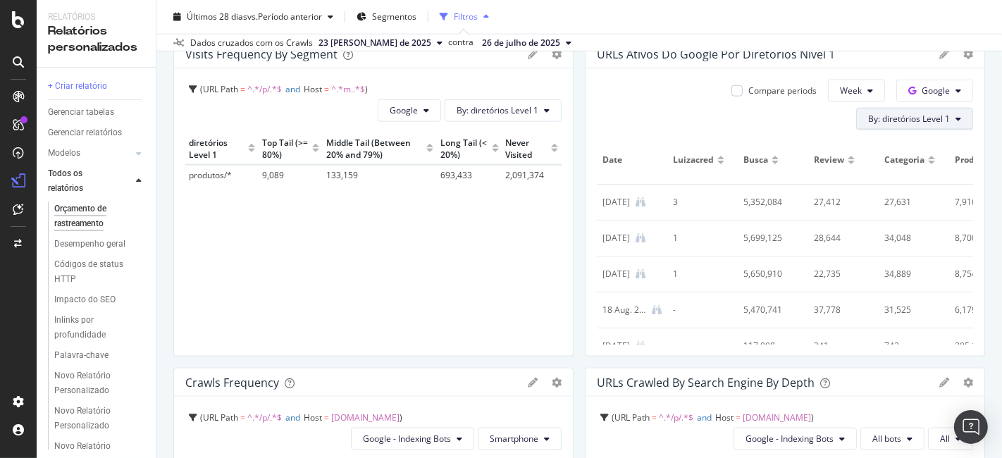
click at [956, 121] on icon at bounding box center [959, 119] width 6 height 8
click at [645, 133] on div "Compare periods Week Google By: diretórios Level 1 Date luizacred busca review …" at bounding box center [785, 212] width 399 height 288
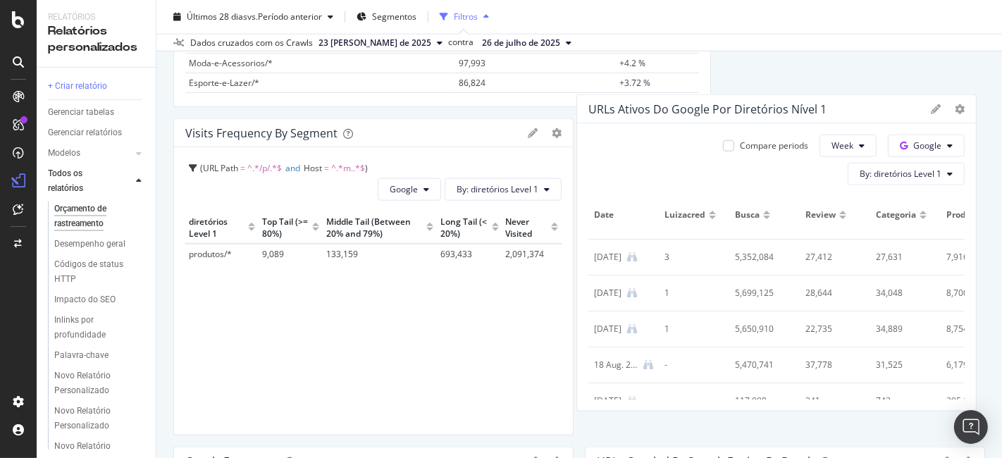
drag, startPoint x: 839, startPoint y: 130, endPoint x: 832, endPoint y: 107, distance: 24.5
click at [832, 107] on div "URLs ativos do Google por diretórios Nível 1" at bounding box center [755, 109] width 335 height 14
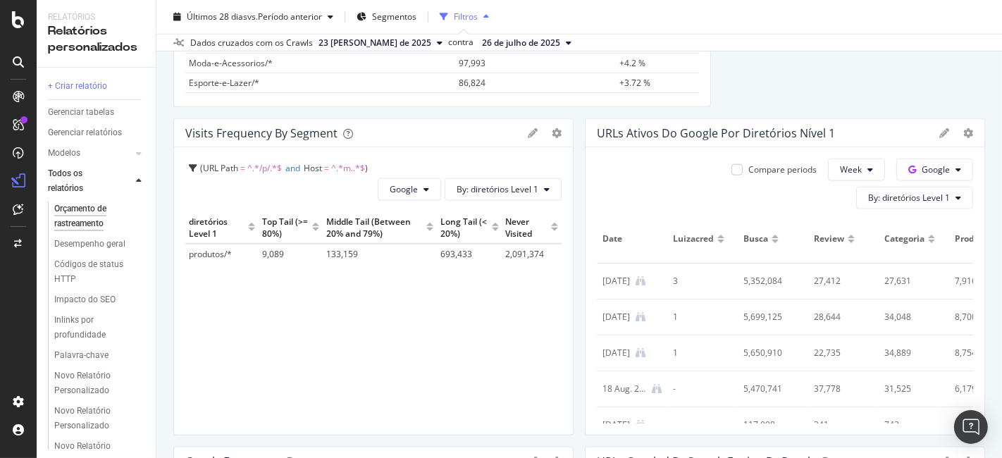
drag, startPoint x: 588, startPoint y: 116, endPoint x: 870, endPoint y: 83, distance: 284.5
drag, startPoint x: 870, startPoint y: 83, endPoint x: 912, endPoint y: 106, distance: 47.3
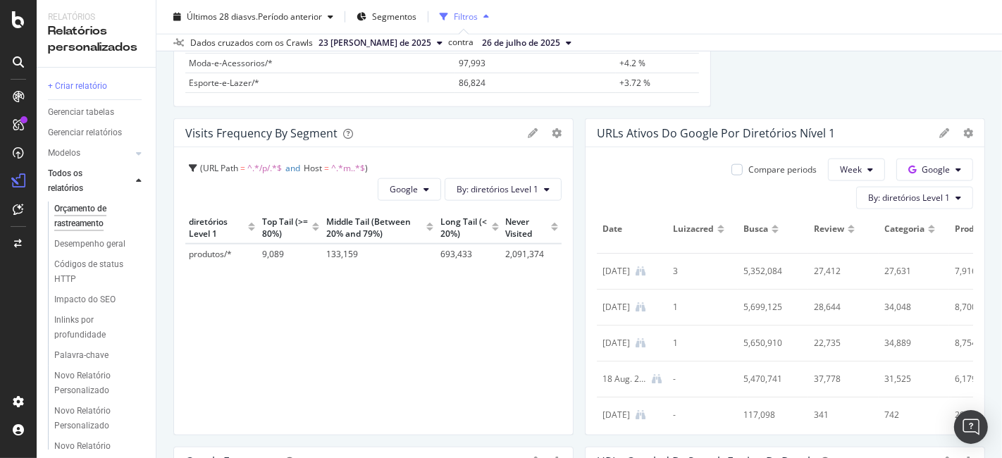
scroll to position [0, 0]
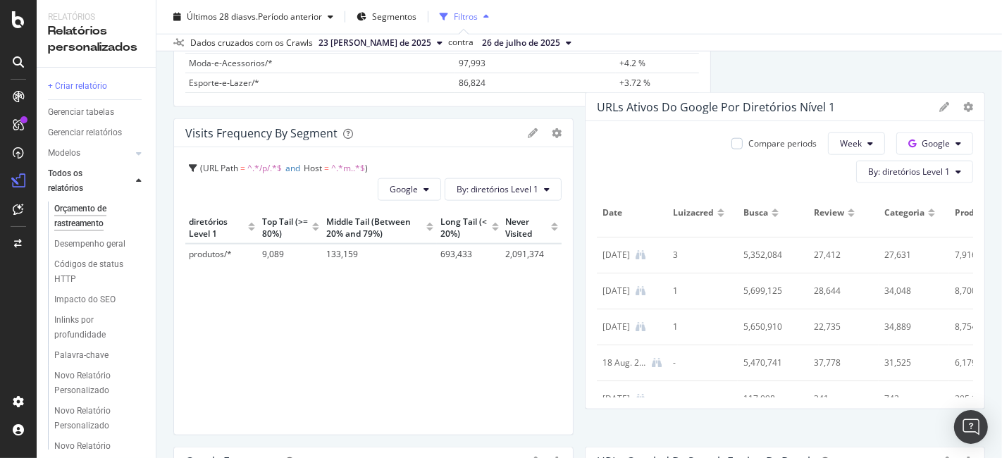
drag, startPoint x: 860, startPoint y: 121, endPoint x: 895, endPoint y: 94, distance: 43.7
click at [895, 94] on div "URLs ativos do Google por diretórios Nível 1" at bounding box center [785, 107] width 399 height 28
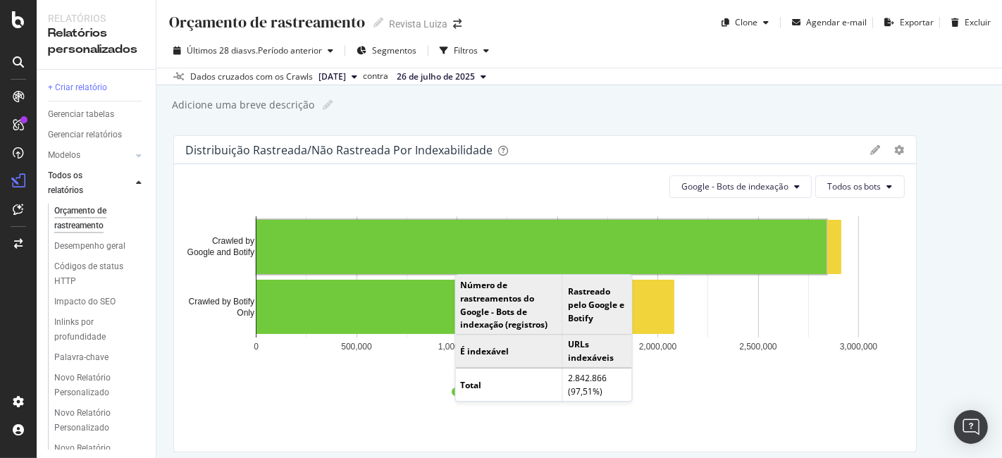
click at [549, 107] on div "Adicione uma breve descrição Adicione uma breve descrição" at bounding box center [587, 104] width 832 height 21
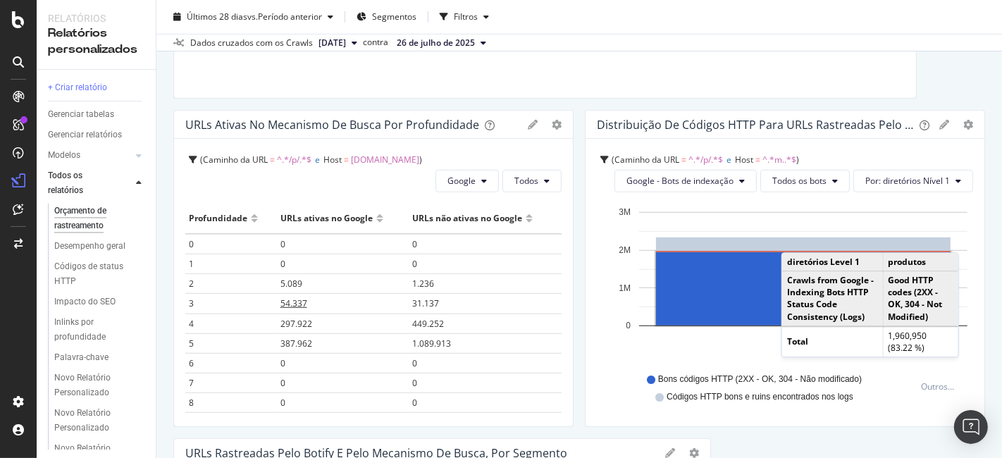
scroll to position [661, 0]
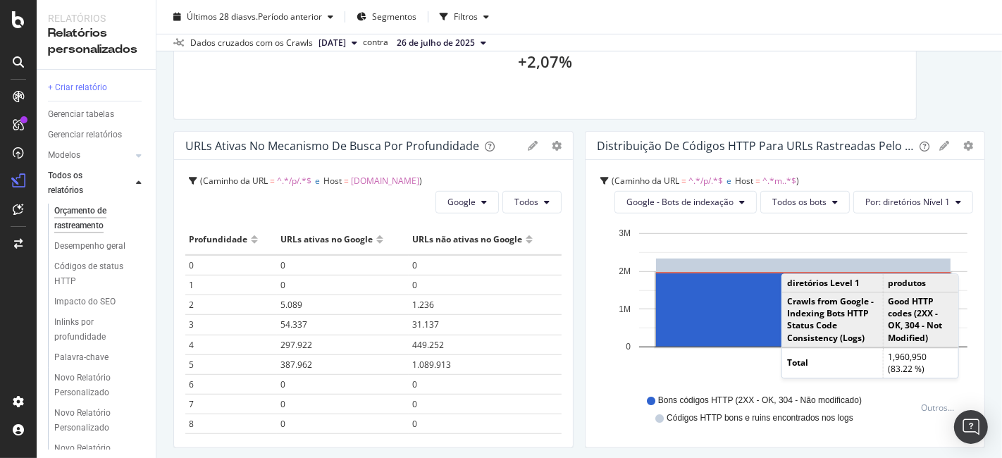
click at [528, 141] on icon at bounding box center [533, 146] width 10 height 10
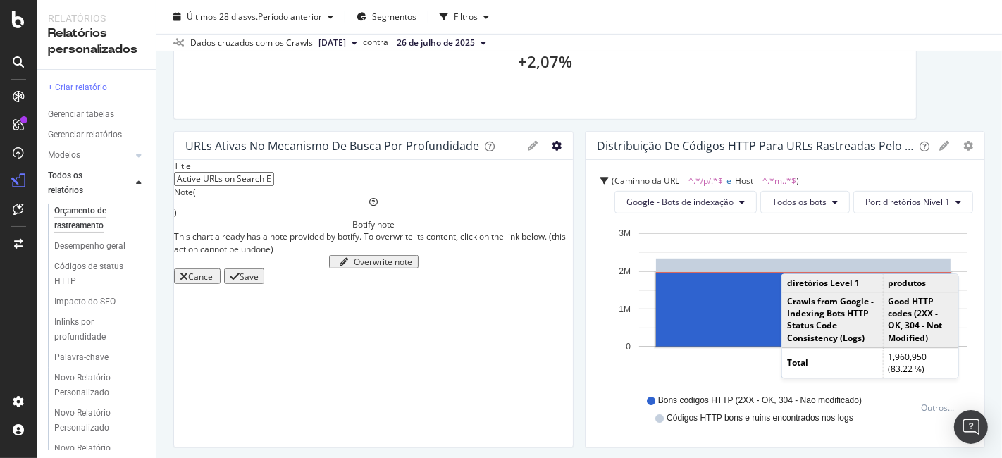
drag, startPoint x: 523, startPoint y: 144, endPoint x: 546, endPoint y: 142, distance: 23.4
click at [528, 142] on icon at bounding box center [533, 146] width 10 height 10
click at [543, 152] on div "URLs ativas no mecanismo de busca por profundidade Barra (por valor) Barra (por…" at bounding box center [373, 146] width 399 height 28
click at [552, 144] on icon "engrenagem" at bounding box center [557, 146] width 10 height 10
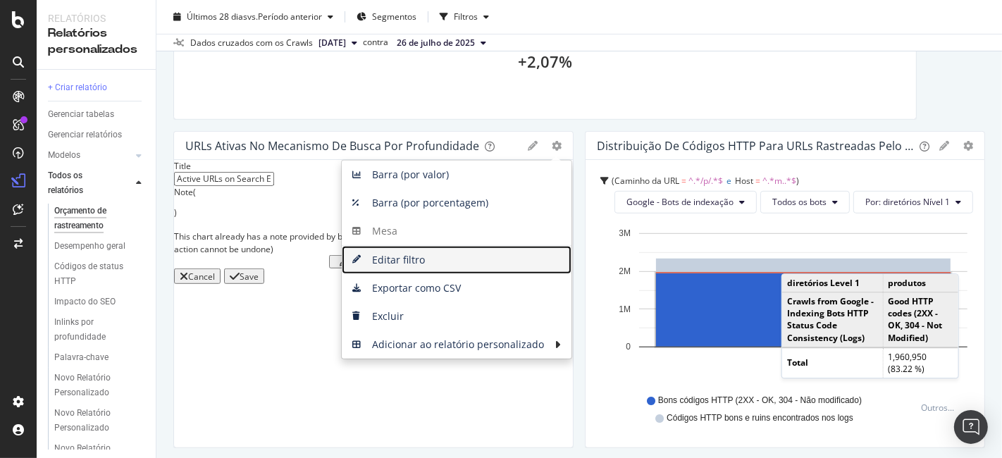
click at [435, 261] on span "Editar filtro" at bounding box center [457, 259] width 230 height 21
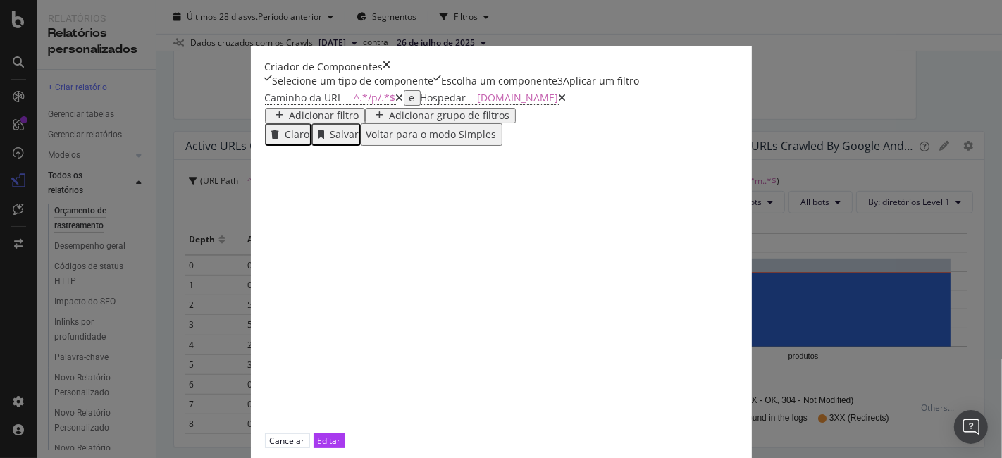
click at [559, 103] on icon "modal" at bounding box center [563, 98] width 8 height 10
click at [354, 104] on font "^.*/p/.*$" at bounding box center [375, 97] width 42 height 13
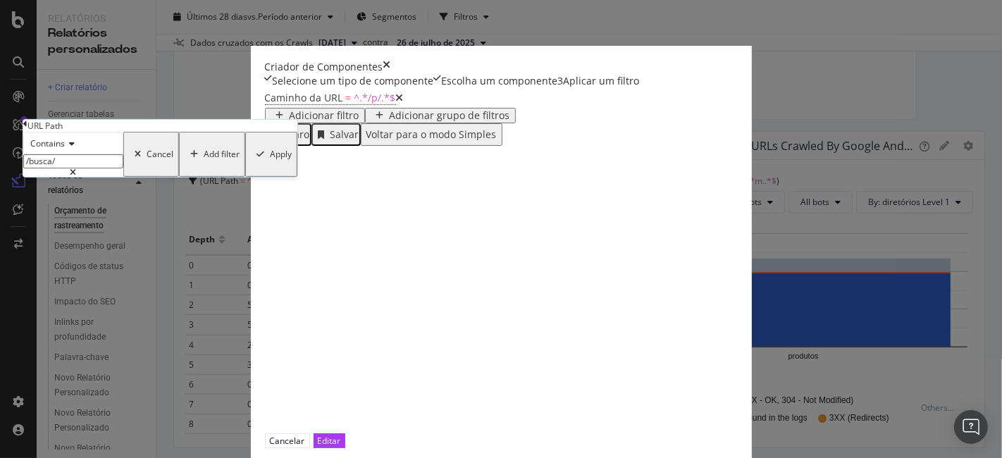
type input "/busca/"
click at [292, 159] on div "Apply" at bounding box center [281, 154] width 22 height 10
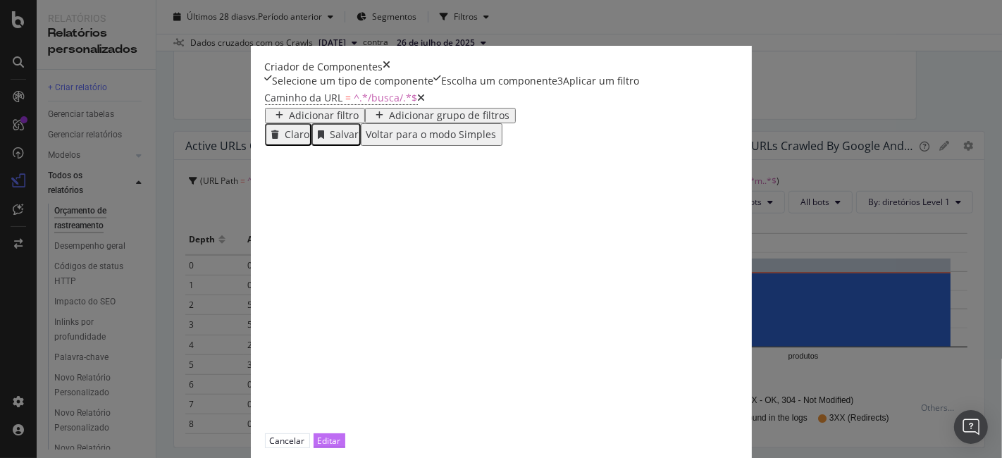
click at [341, 435] on font "Editar" at bounding box center [329, 441] width 23 height 12
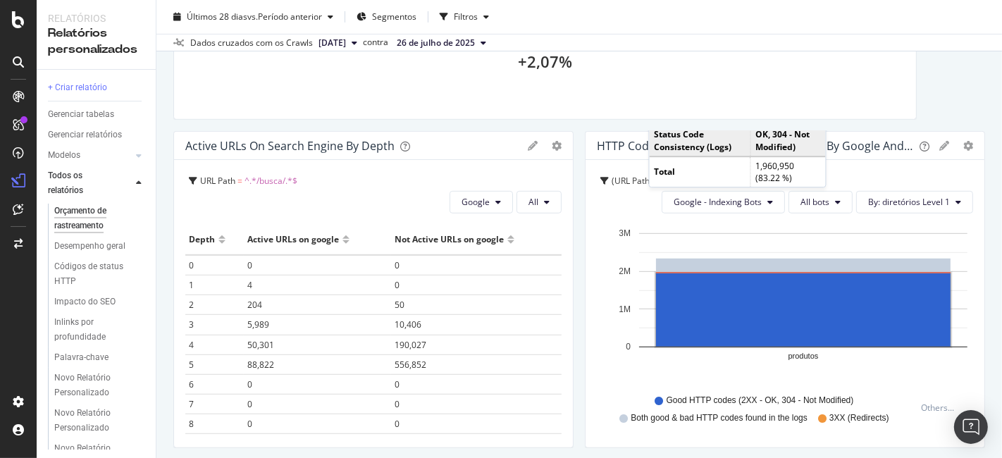
click at [363, 39] on button "23 [PERSON_NAME] de 2025" at bounding box center [338, 43] width 50 height 17
click at [475, 37] on font "26 de julho de 2025" at bounding box center [436, 43] width 78 height 12
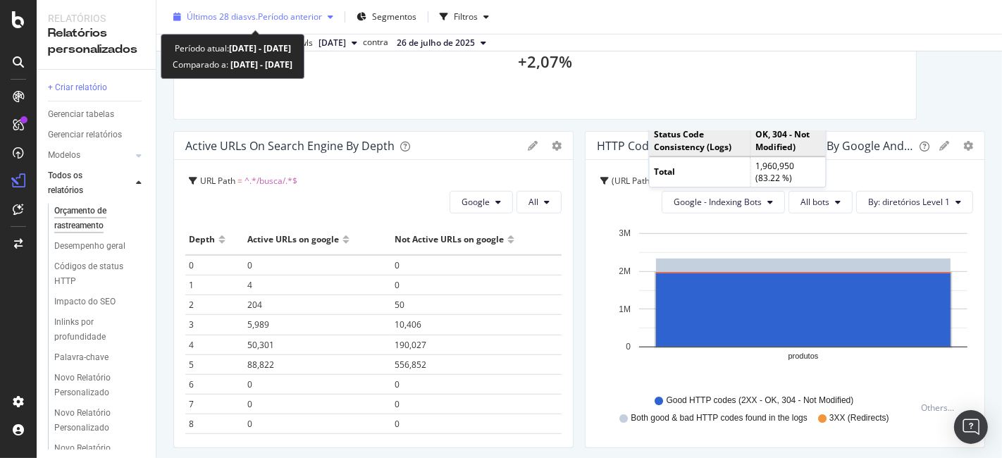
click at [301, 8] on div "Últimos 28 dias vs. Período anterior" at bounding box center [253, 16] width 171 height 21
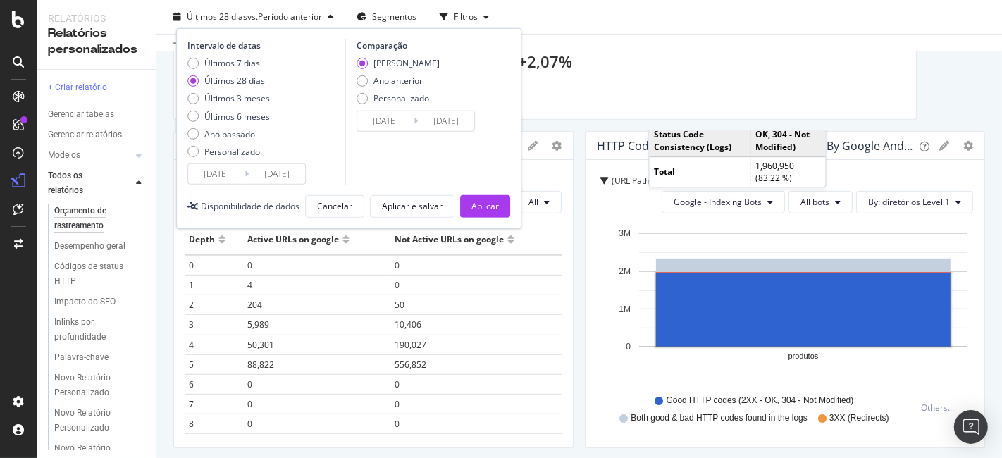
click at [345, 200] on font "Cancelar" at bounding box center [334, 206] width 35 height 12
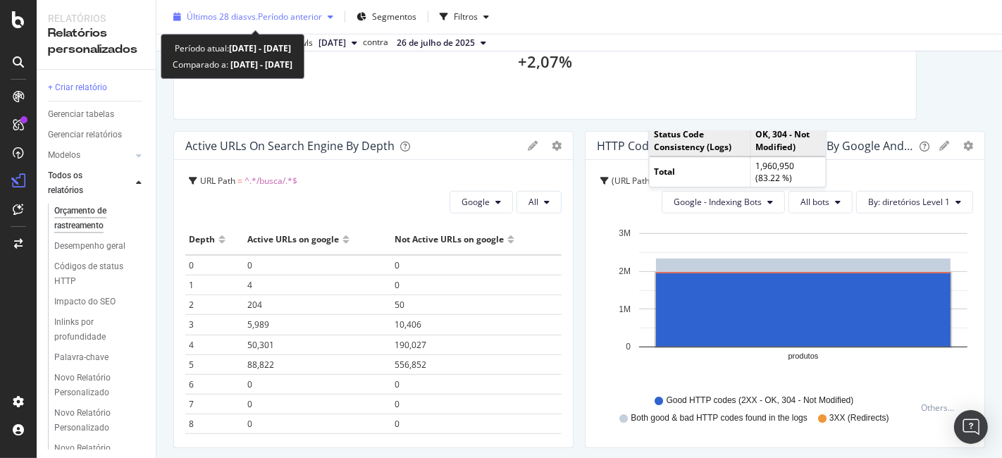
click at [297, 15] on font "Período anterior" at bounding box center [290, 17] width 64 height 12
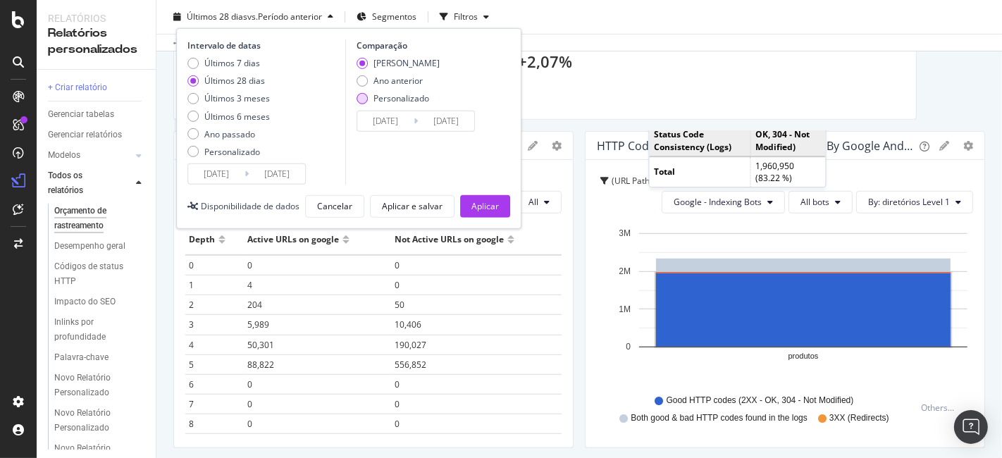
click at [366, 99] on div "Personalizado" at bounding box center [398, 98] width 83 height 12
click at [199, 94] on div "Últimos 3 meses" at bounding box center [228, 98] width 82 height 12
click at [186, 59] on div "Intervalo de datas Últimos 7 dias Últimos 28 dias Últimos 3 meses Últimos 6 mes…" at bounding box center [348, 128] width 345 height 201
click at [195, 67] on div "Últimos 7 dias" at bounding box center [192, 63] width 11 height 11
click at [199, 89] on div "Últimos 7 dias Últimos 28 dias Últimos 3 meses Últimos 6 meses Ano passado Pers…" at bounding box center [228, 110] width 82 height 106
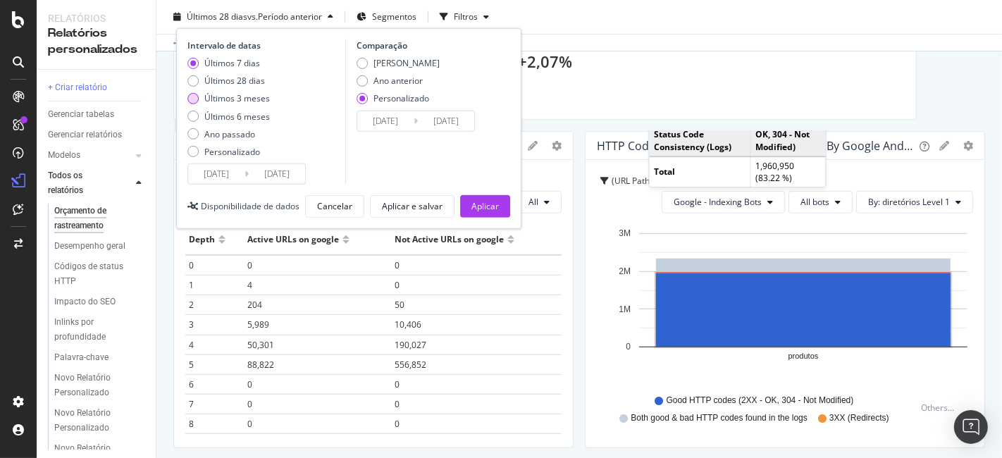
click at [193, 97] on div "Últimos 3 meses" at bounding box center [192, 98] width 11 height 11
type input "[DATE]"
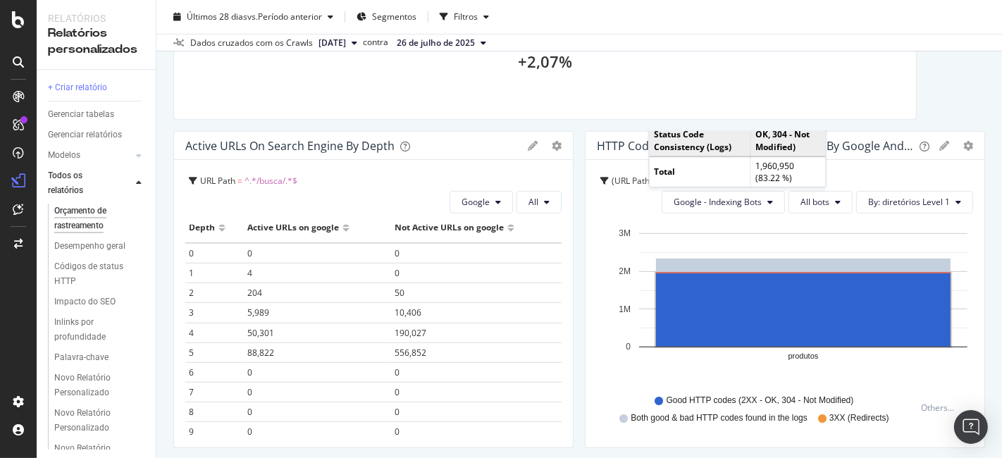
scroll to position [0, 0]
click at [533, 144] on div "Bar (by Value) Bar (by Percentage) Table Edit Filter Export as CSV Delete Add t…" at bounding box center [545, 146] width 34 height 10
click at [528, 146] on icon at bounding box center [533, 146] width 10 height 10
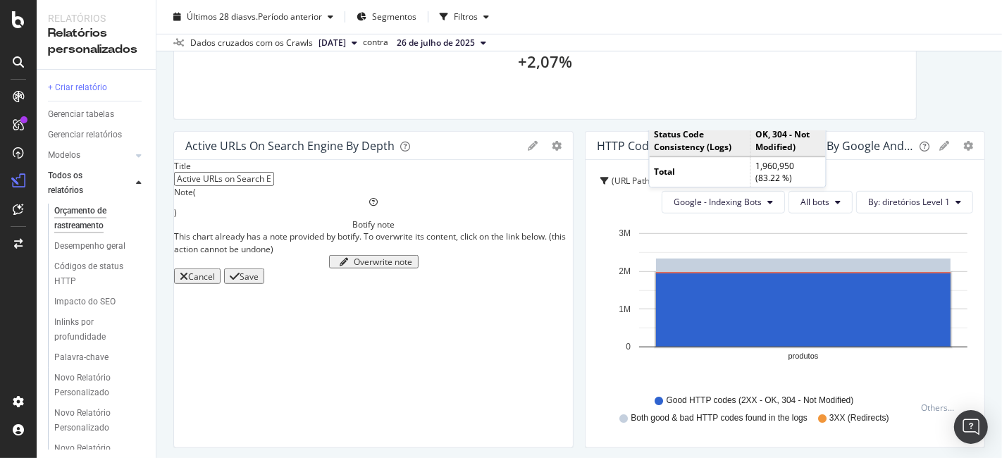
click at [528, 146] on icon at bounding box center [533, 146] width 10 height 10
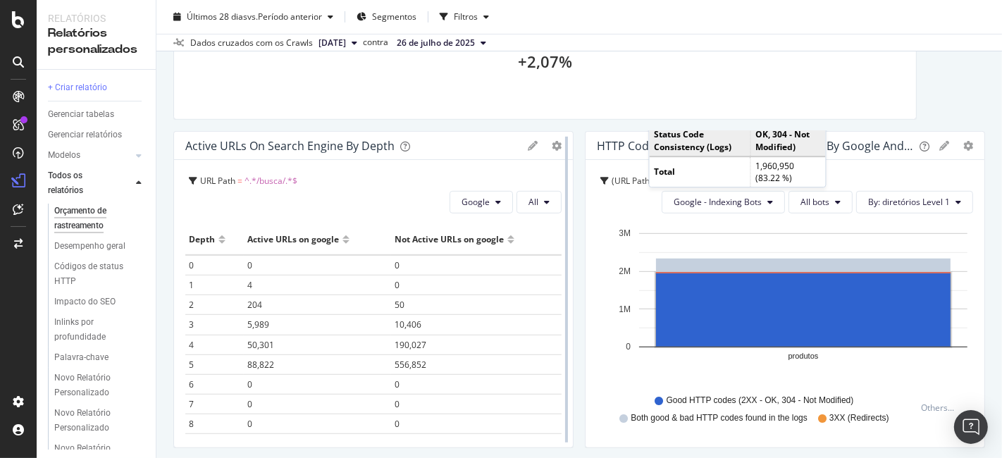
click at [560, 145] on div at bounding box center [567, 289] width 14 height 317
click at [552, 144] on icon "gear" at bounding box center [557, 146] width 10 height 10
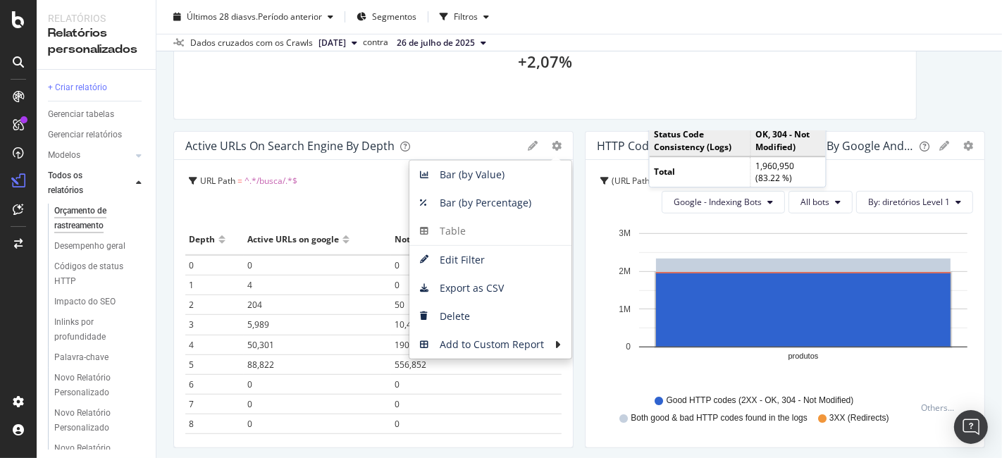
click at [349, 189] on div "URL Path = ^.*/busca/.*$" at bounding box center [375, 181] width 373 height 20
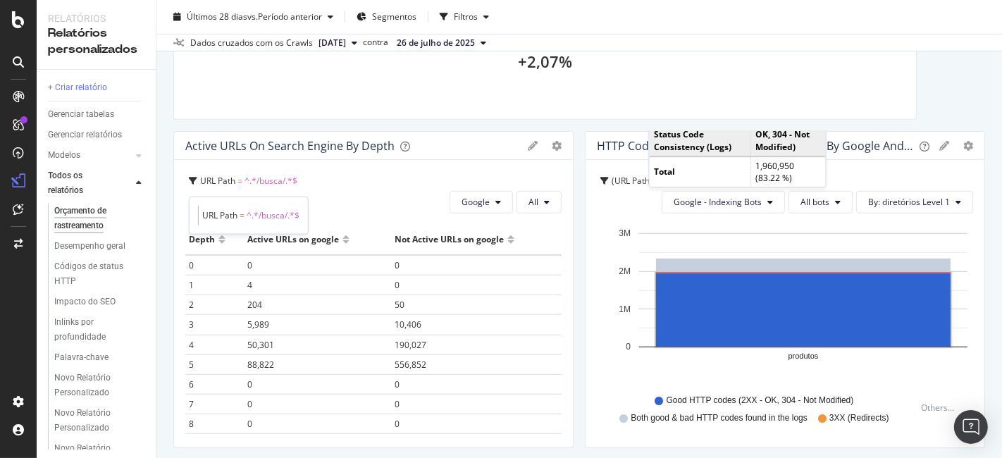
click at [359, 183] on div "URL Path = ^.*/busca/.*$" at bounding box center [375, 181] width 373 height 20
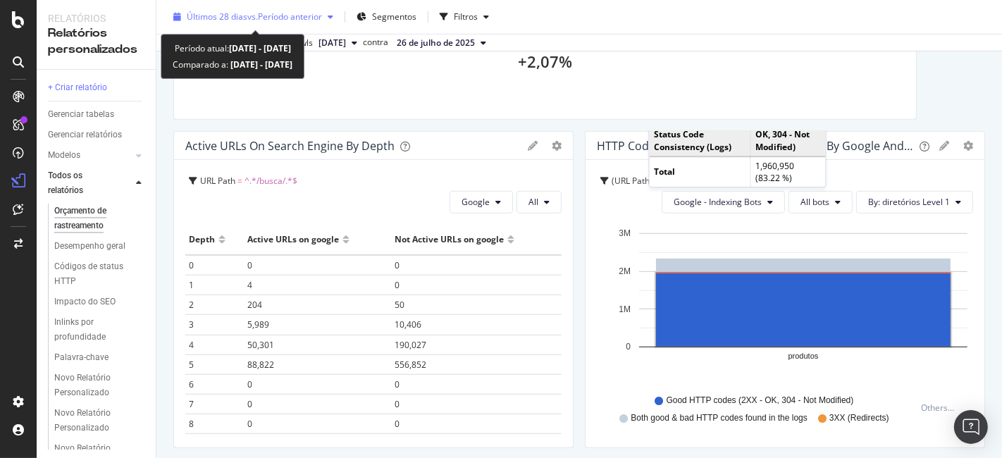
click at [314, 18] on font "Período anterior" at bounding box center [290, 17] width 64 height 12
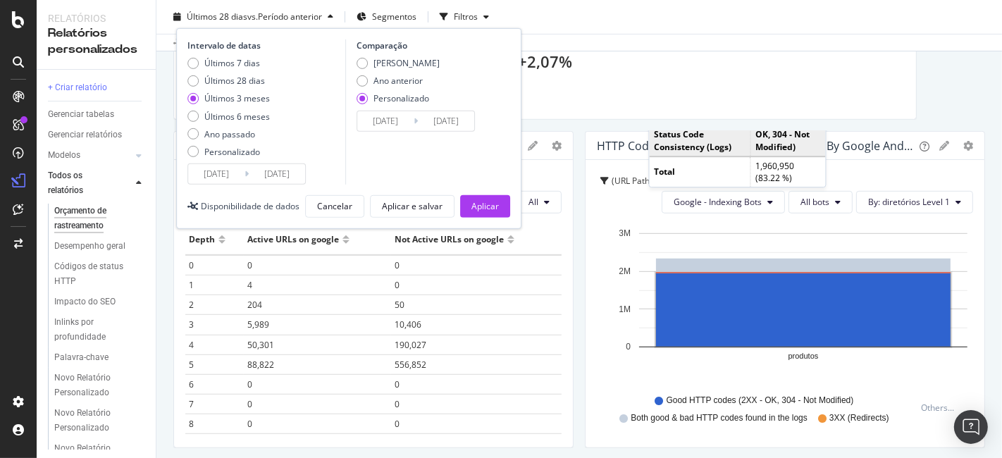
click at [412, 129] on div "2025/07/01 Navegue para a frente para interagir com o calendário e selecionar u…" at bounding box center [416, 121] width 118 height 21
click at [414, 123] on icon at bounding box center [416, 120] width 4 height 13
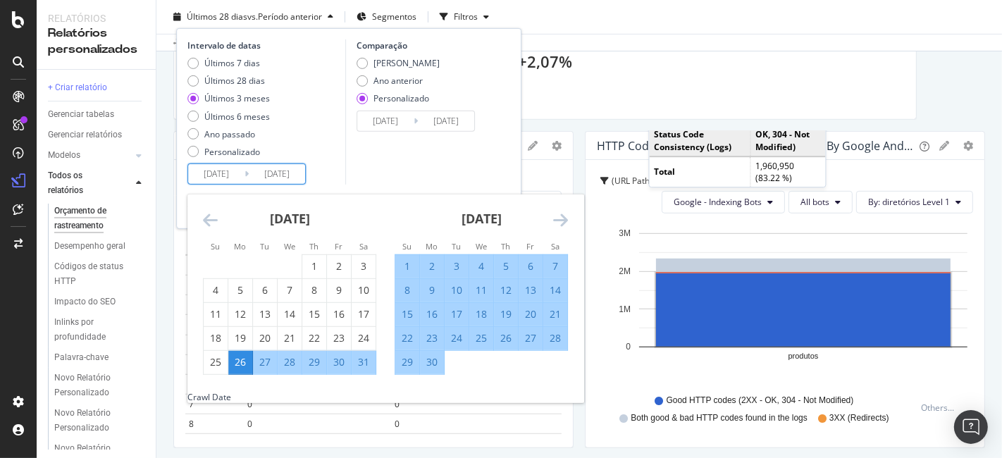
click at [261, 182] on input "[DATE]" at bounding box center [277, 174] width 56 height 20
click at [554, 216] on icon "Avance para mudar para o próximo mês." at bounding box center [560, 219] width 15 height 17
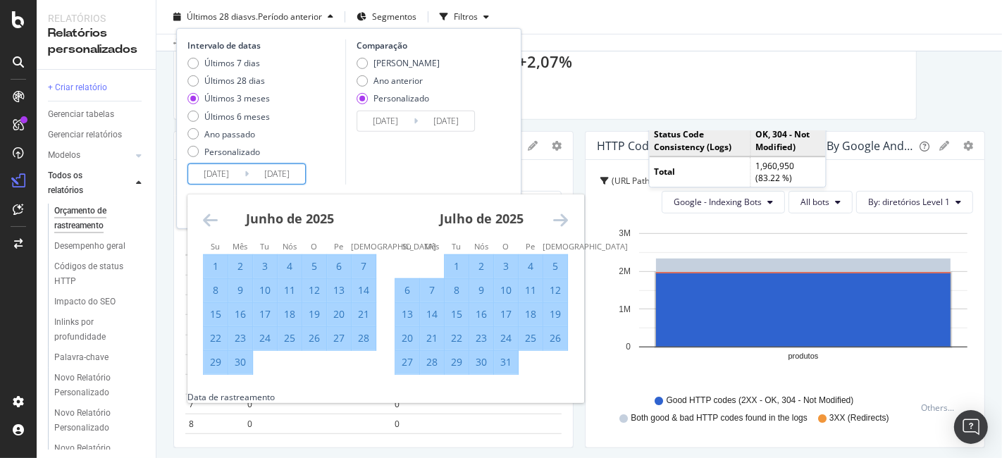
click at [220, 262] on div "1" at bounding box center [216, 266] width 24 height 14
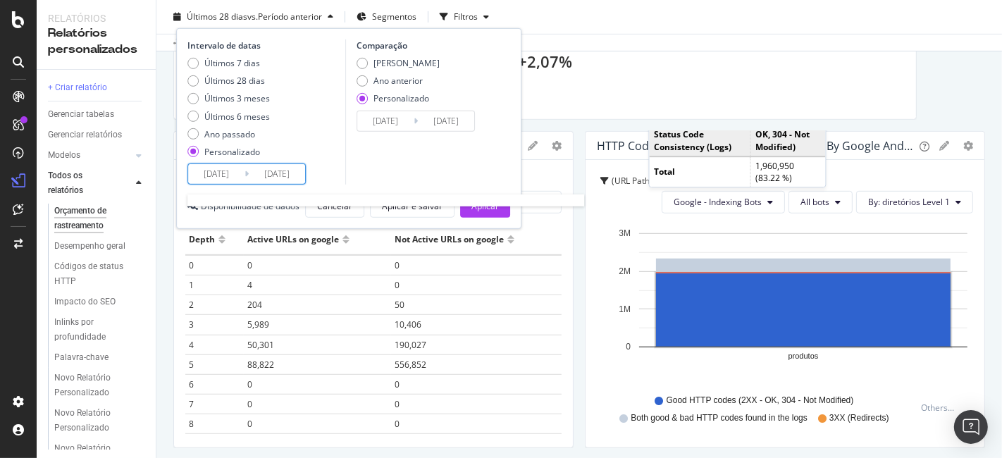
click at [291, 169] on input "2025/06/01" at bounding box center [277, 174] width 56 height 20
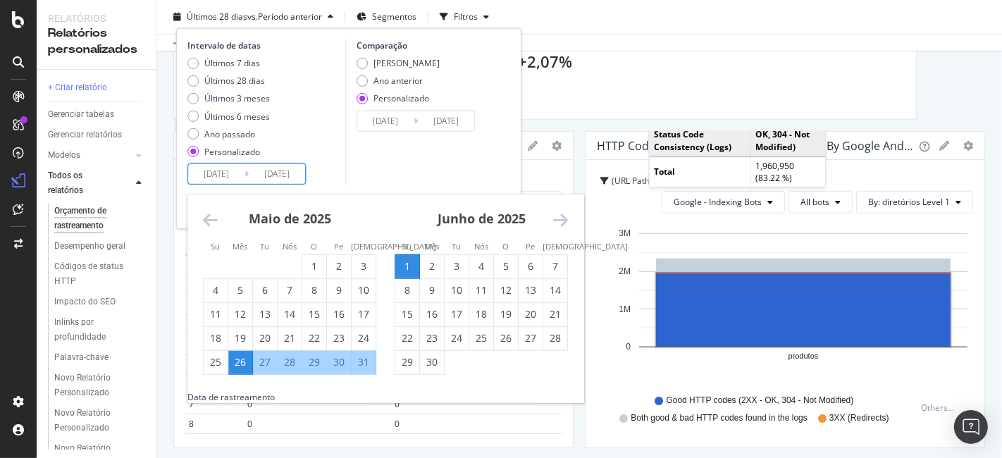
click at [440, 359] on div "30" at bounding box center [432, 362] width 24 height 14
type input "2025/06/30"
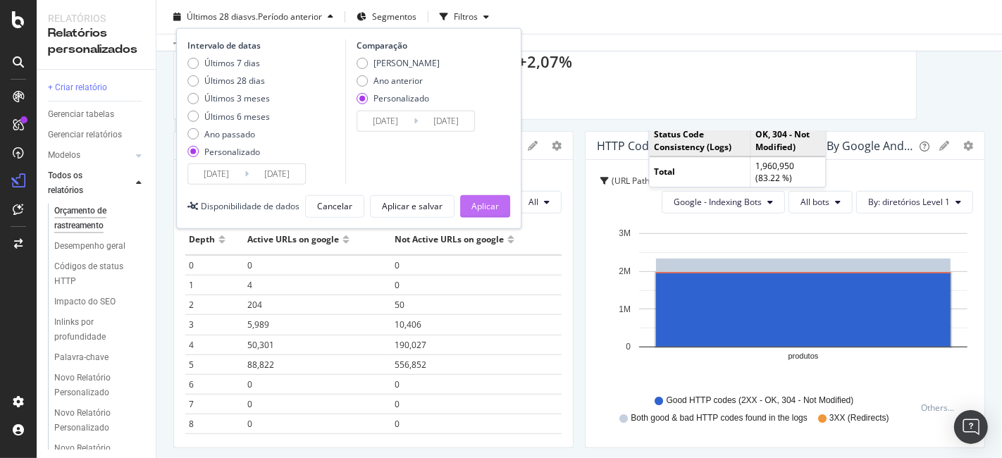
click at [481, 204] on font "Aplicar" at bounding box center [484, 206] width 27 height 12
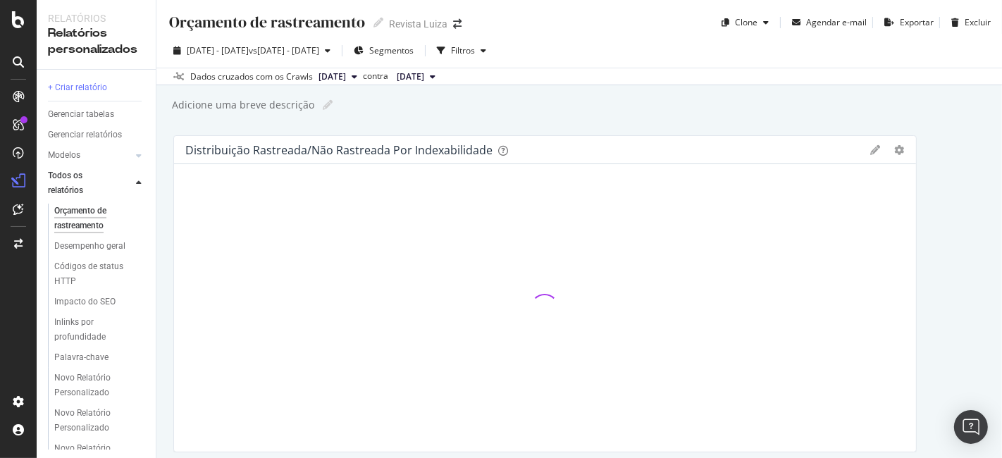
click at [249, 46] on font "26 de maio de 2025 - 30 de junho" at bounding box center [218, 50] width 62 height 12
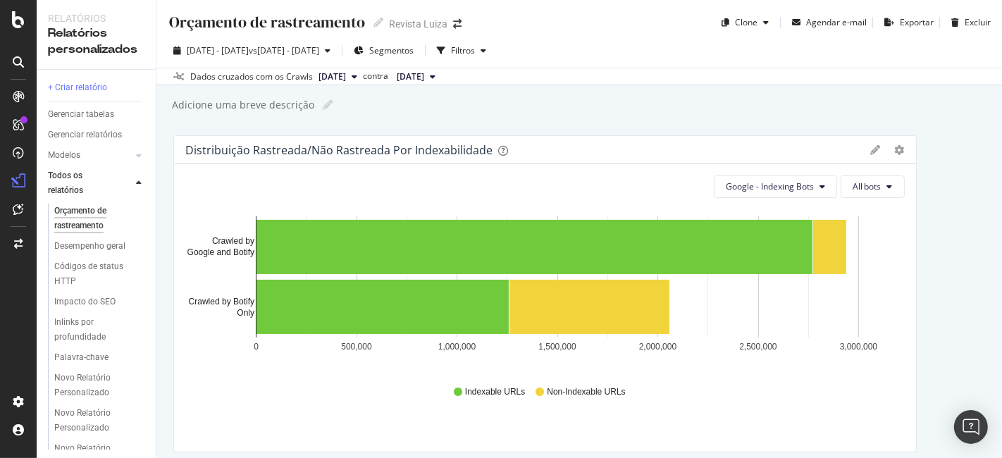
drag, startPoint x: 562, startPoint y: 127, endPoint x: 553, endPoint y: 128, distance: 8.5
click at [562, 128] on div "Orçamento de rastreamento Orçamento de rastreamento Revista Luiza Clone Agendar…" at bounding box center [579, 229] width 846 height 458
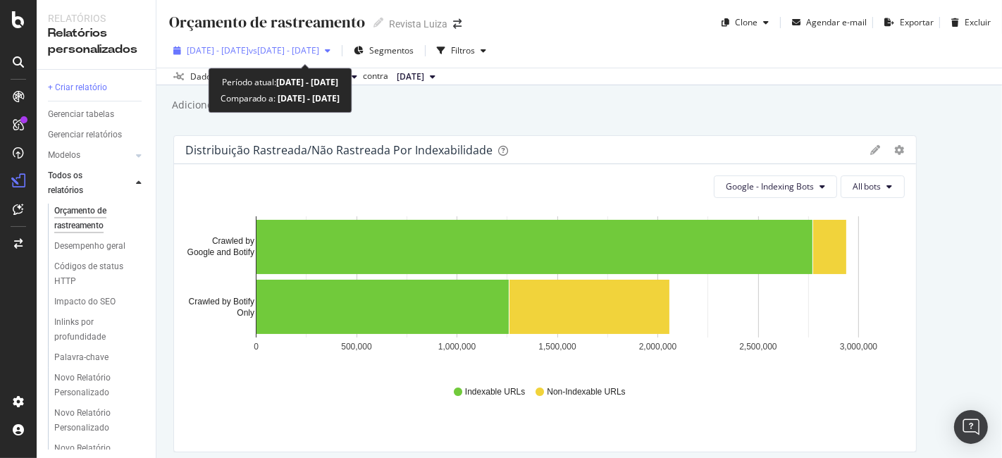
click at [331, 47] on icon "button" at bounding box center [328, 51] width 6 height 8
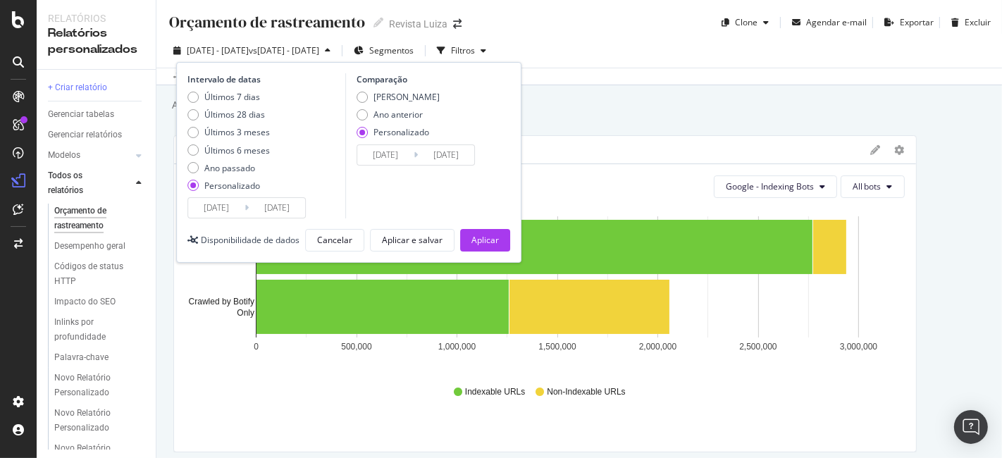
click at [396, 145] on input "2025/04/20" at bounding box center [385, 155] width 56 height 20
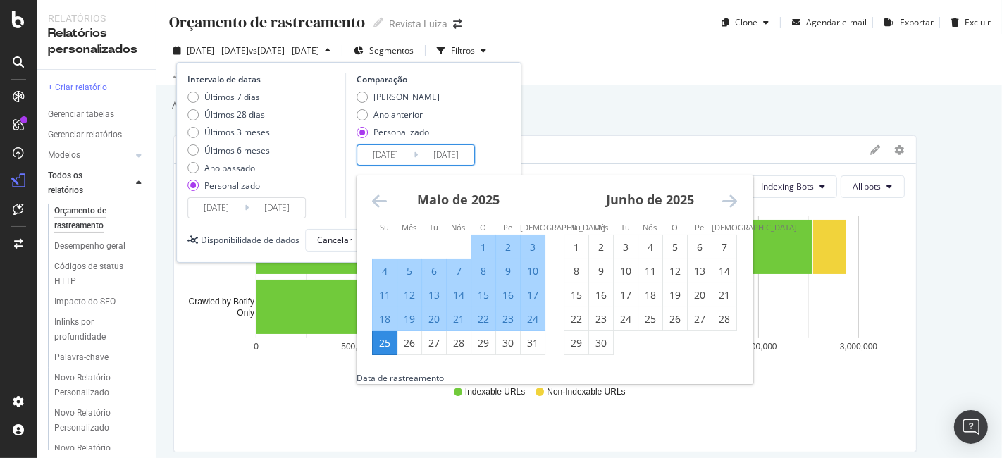
click at [483, 248] on font "1" at bounding box center [484, 246] width 6 height 13
type input "2025/05/01"
click at [387, 336] on font "25" at bounding box center [384, 342] width 11 height 13
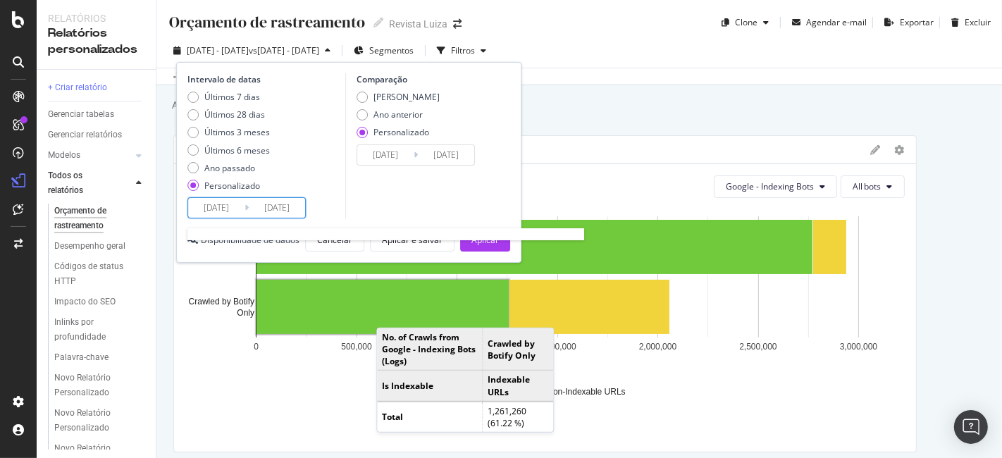
click at [278, 215] on input "2025/06/30" at bounding box center [277, 208] width 56 height 20
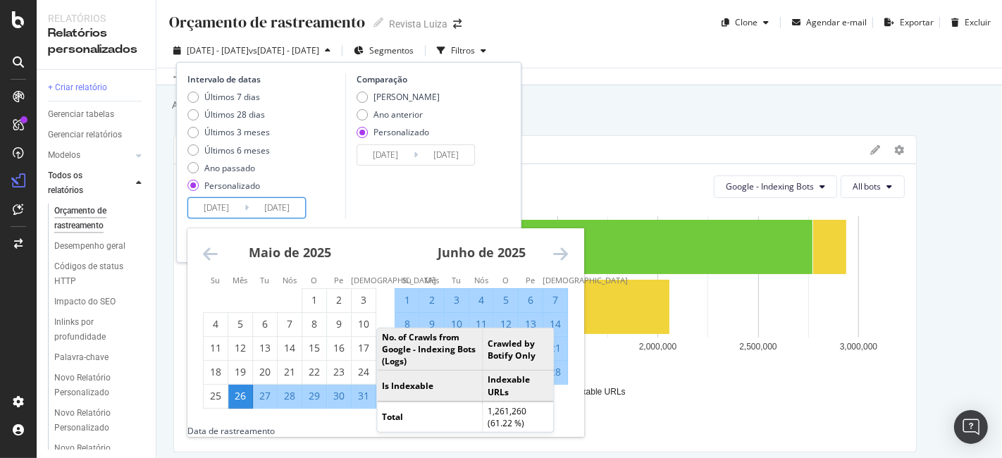
click at [414, 307] on div "1" at bounding box center [407, 300] width 24 height 14
type input "2025/06/01"
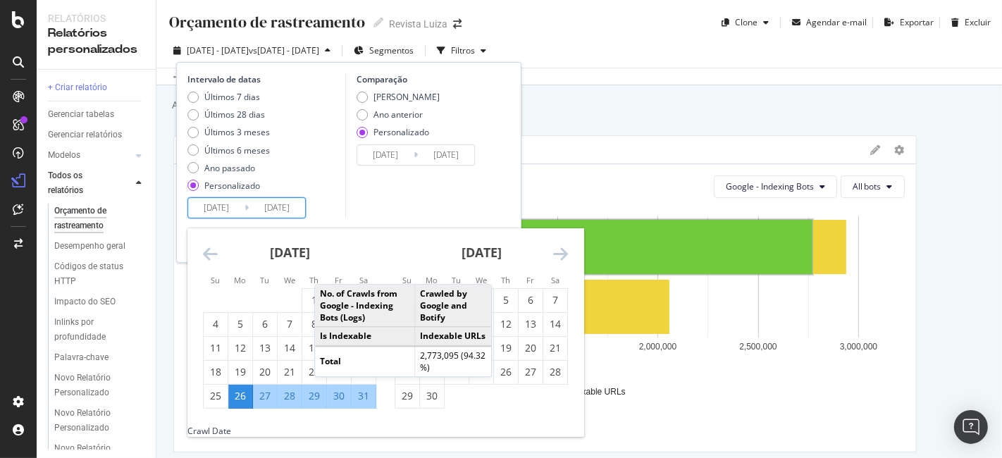
click at [297, 201] on input "2025/06/01" at bounding box center [277, 208] width 56 height 20
click at [433, 187] on div "Comparação Período Anterior Ano anterior Personalizado 2025/05/01 Navegue para …" at bounding box center [422, 145] width 154 height 145
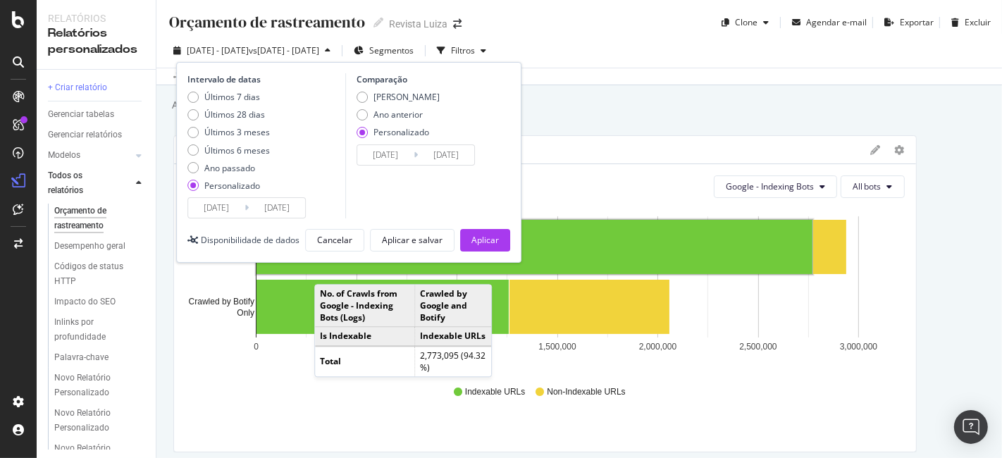
click at [235, 206] on input "[DATE]" at bounding box center [216, 208] width 56 height 20
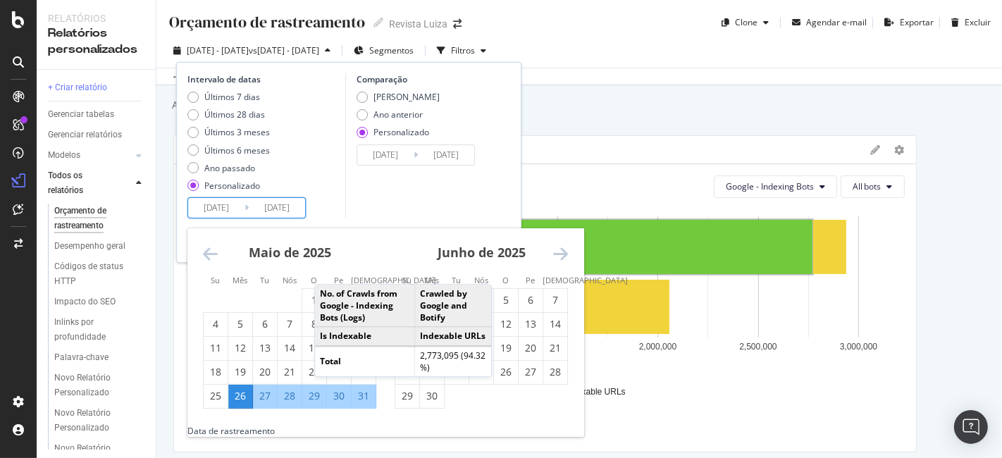
click at [204, 253] on icon "Retroceda para alternar para o mês anterior." at bounding box center [210, 253] width 15 height 17
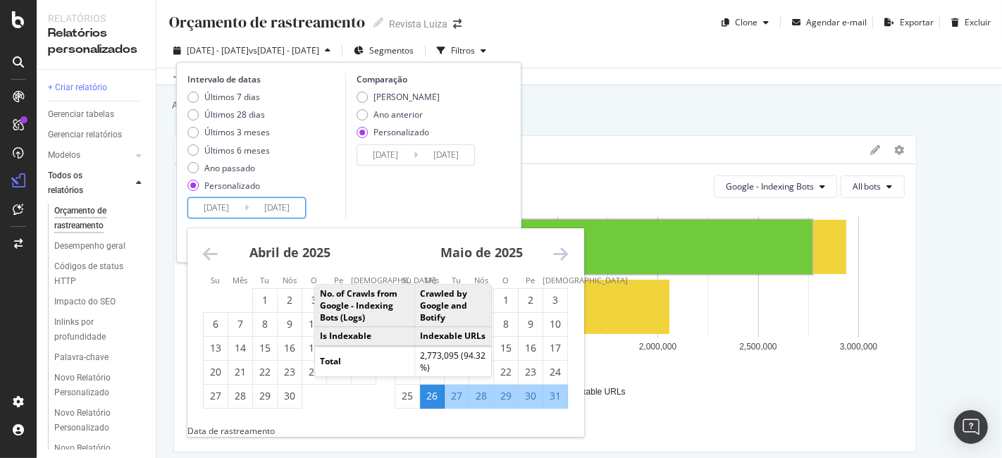
click at [560, 248] on icon "Avance para mudar para o próximo mês." at bounding box center [560, 253] width 15 height 17
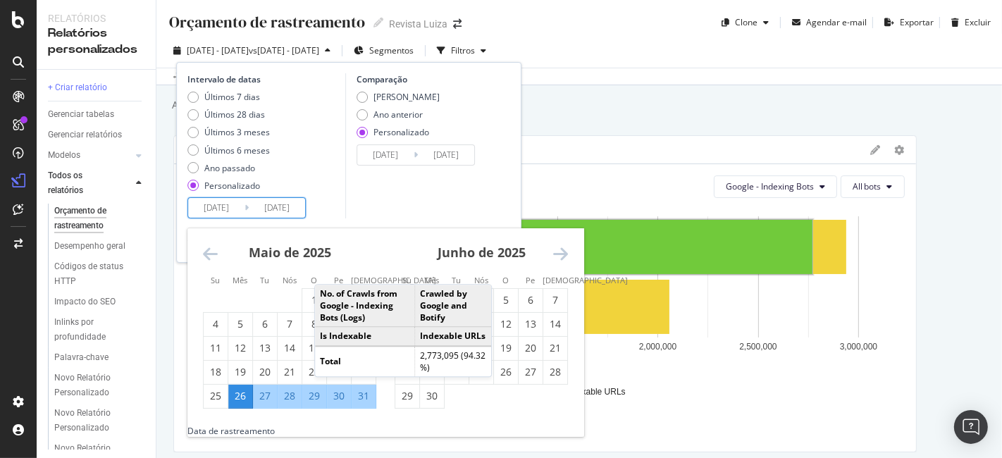
click at [212, 258] on icon "Retroceda para alternar para o mês anterior." at bounding box center [210, 253] width 15 height 17
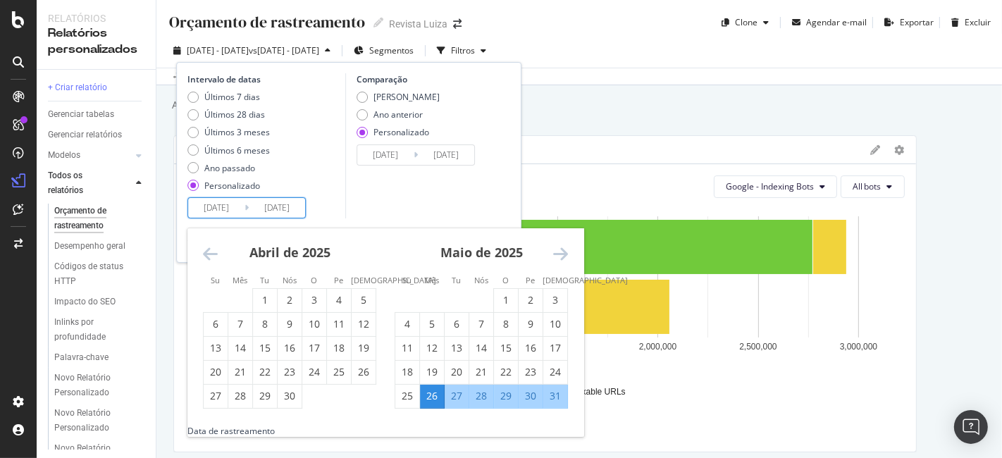
click at [567, 246] on icon "Avance para mudar para o próximo mês." at bounding box center [560, 253] width 15 height 17
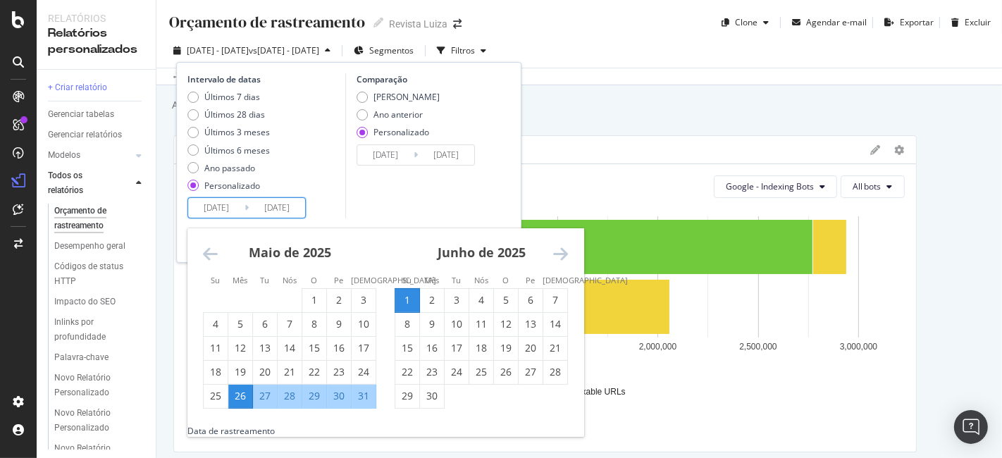
click at [412, 304] on div "1" at bounding box center [407, 300] width 24 height 14
type input "2025/06/01"
click at [572, 258] on div "Junho de 2025 1 2 3 4 5 6 7 8 9 10 11 12 13 14 15 16 17 18 19 20 21 22 23 24 25…" at bounding box center [481, 318] width 192 height 180
click at [567, 252] on icon "Avance para mudar para o próximo mês." at bounding box center [560, 253] width 15 height 17
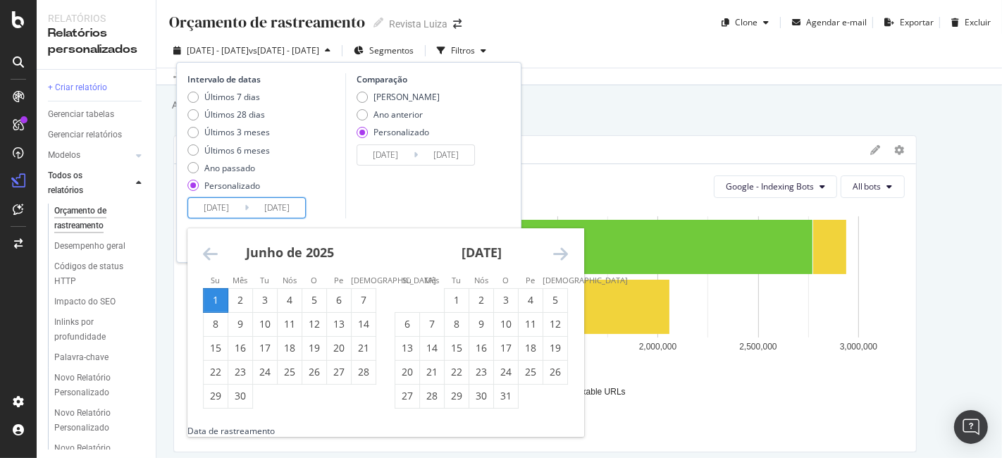
click at [219, 300] on div "1" at bounding box center [216, 300] width 24 height 14
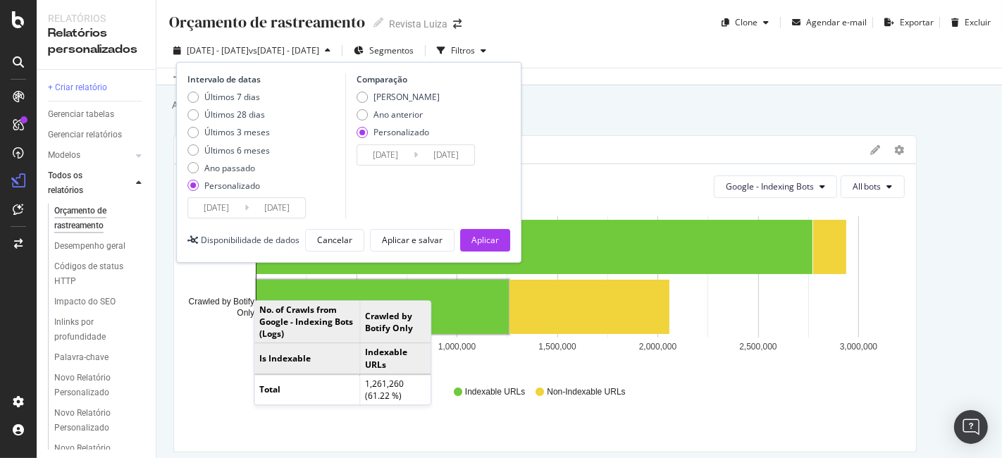
click at [278, 197] on div "2025/06/01 Navegue para a frente para interagir com o calendário e selecionar u…" at bounding box center [246, 207] width 118 height 21
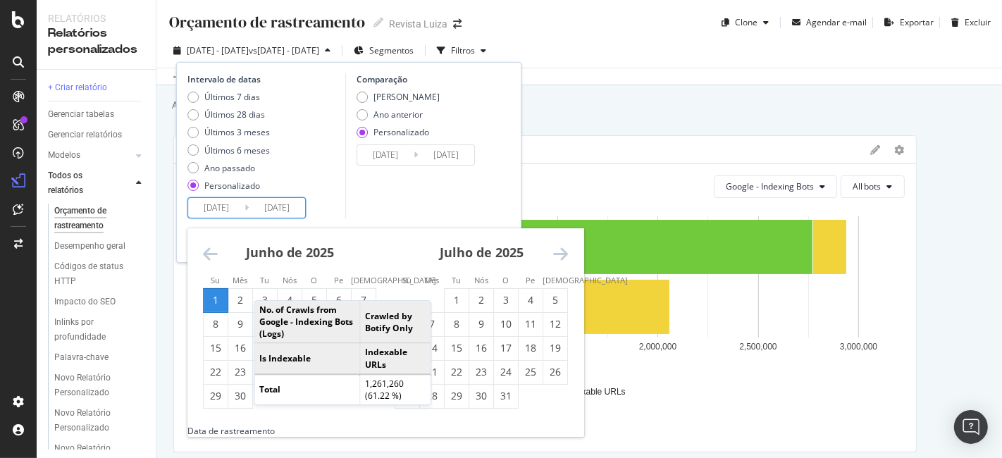
click at [374, 192] on div "Comparação Período Anterior Ano anterior Personalizado 2025/05/01 Navegue para …" at bounding box center [422, 145] width 154 height 145
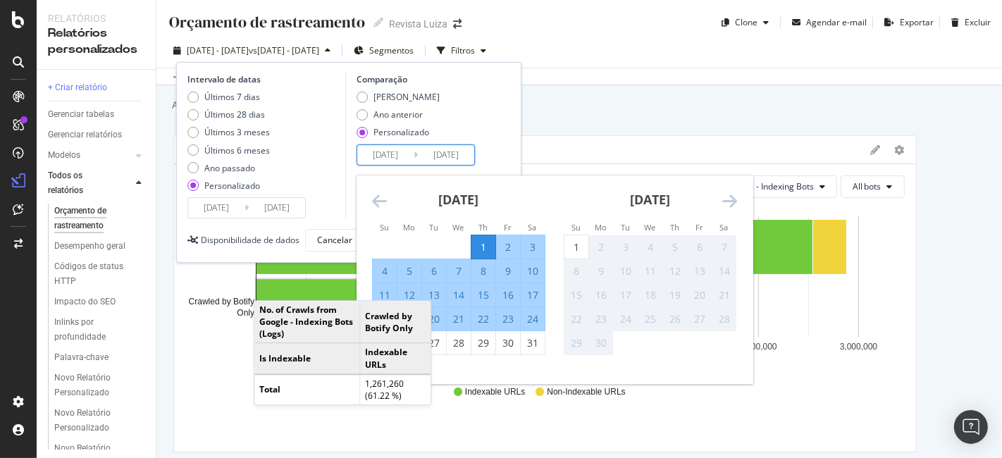
click at [396, 149] on input "2025/05/01" at bounding box center [385, 155] width 56 height 20
click at [529, 336] on div "31" at bounding box center [533, 343] width 24 height 14
type input "2025/05/31"
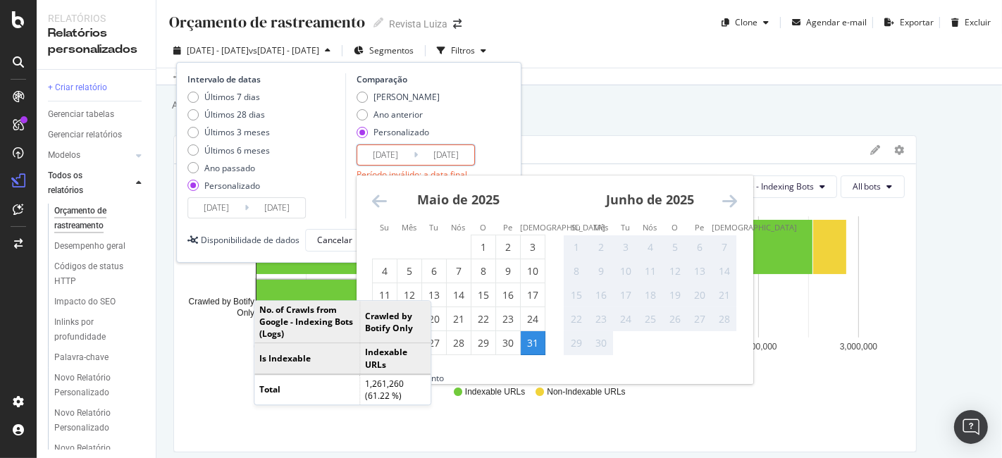
click at [489, 149] on div "Comparação Período Anterior Ano anterior Personalizado 2025/05/31 Navegue para …" at bounding box center [422, 145] width 154 height 145
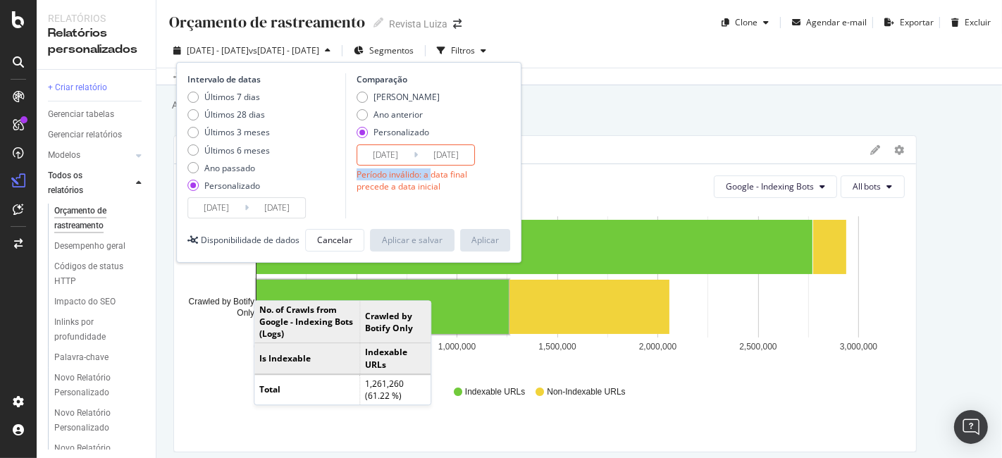
click at [432, 164] on div "Comparação Período Anterior Ano anterior Personalizado 2025/05/31 Navegue para …" at bounding box center [422, 145] width 154 height 145
click at [433, 154] on input "2025/05/25" at bounding box center [446, 155] width 56 height 20
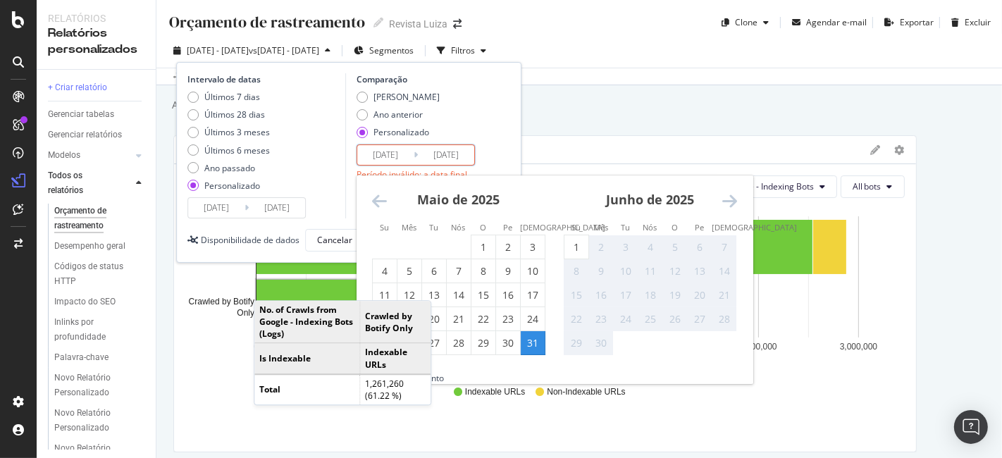
click at [483, 149] on div "Comparação Período Anterior Ano anterior Personalizado 2025/05/31 Navegue para …" at bounding box center [422, 145] width 154 height 145
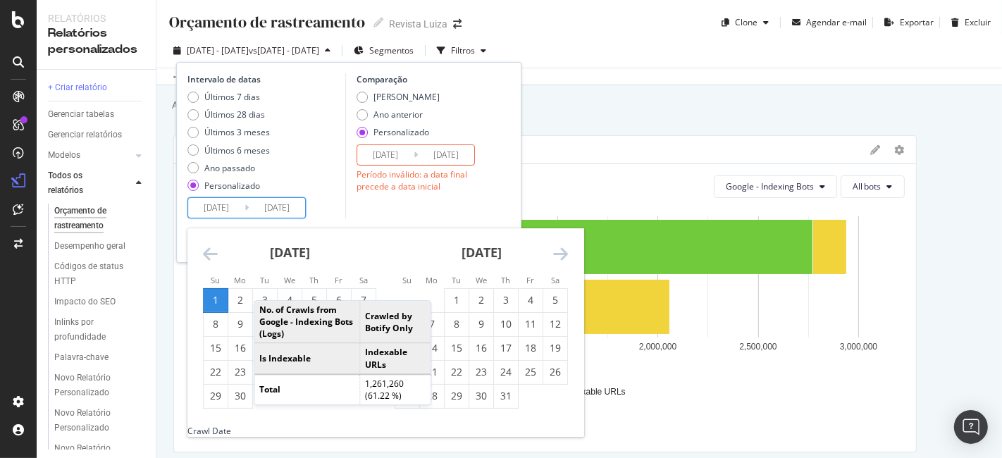
click at [268, 202] on input "2025/06/01" at bounding box center [277, 208] width 56 height 20
click at [217, 300] on font "1" at bounding box center [216, 299] width 6 height 13
type input "2025/05/31"
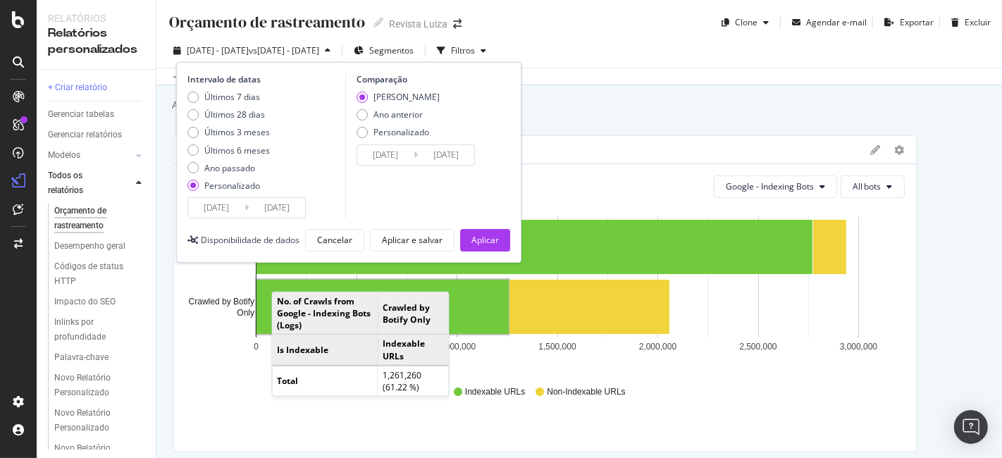
click at [422, 156] on input "2025/05/31" at bounding box center [446, 155] width 56 height 20
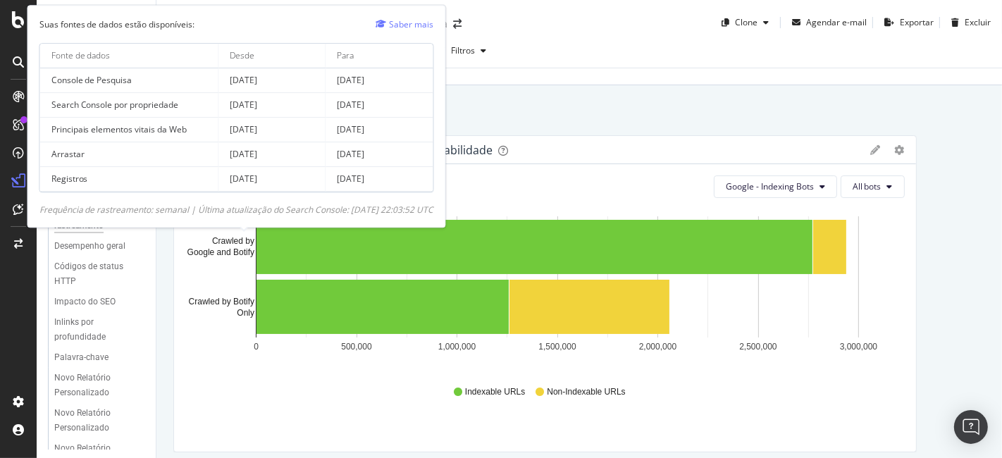
click at [258, 205] on font "Frequência de rastreamento: semanal | Última atualização do Search Console: 25/…" at bounding box center [236, 210] width 395 height 12
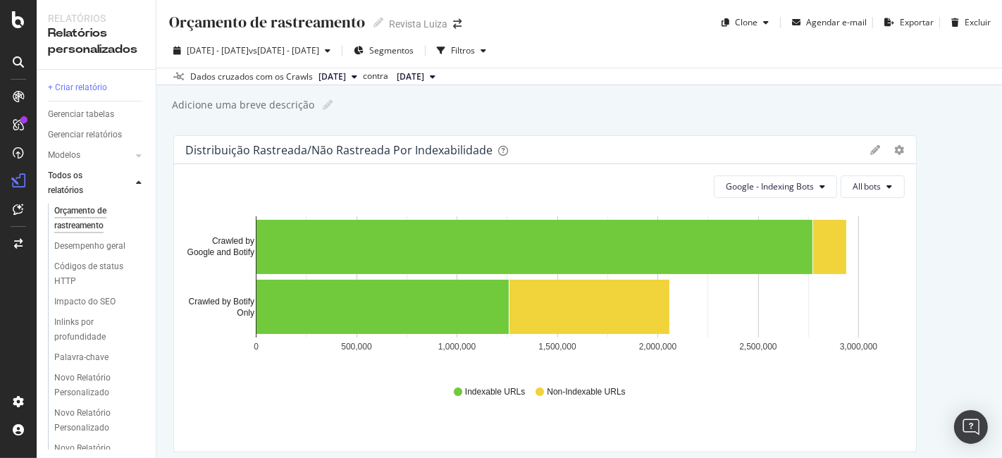
click at [562, 178] on div "Google - Indexing Bots All bots" at bounding box center [547, 186] width 716 height 23
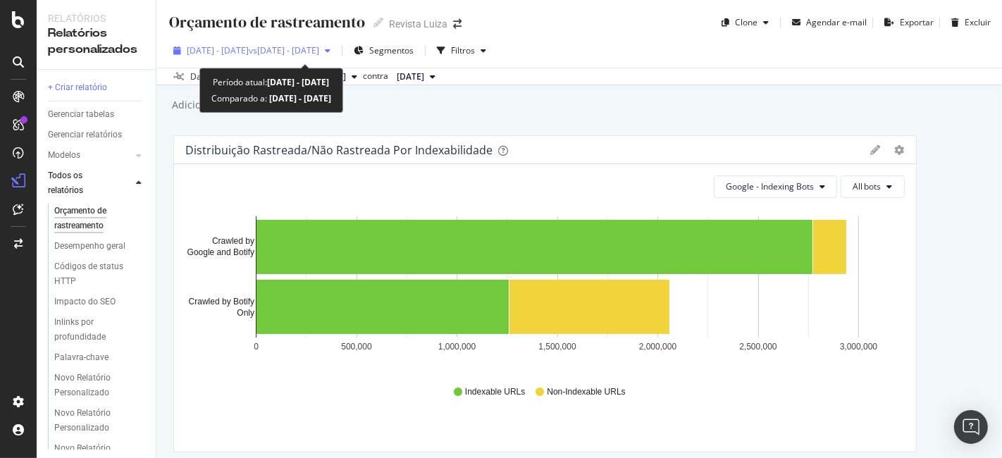
click at [336, 40] on div "26 de maio de 2025 - 30 de junho vs 20 de abril de 2025 - 25 de maio" at bounding box center [252, 50] width 168 height 21
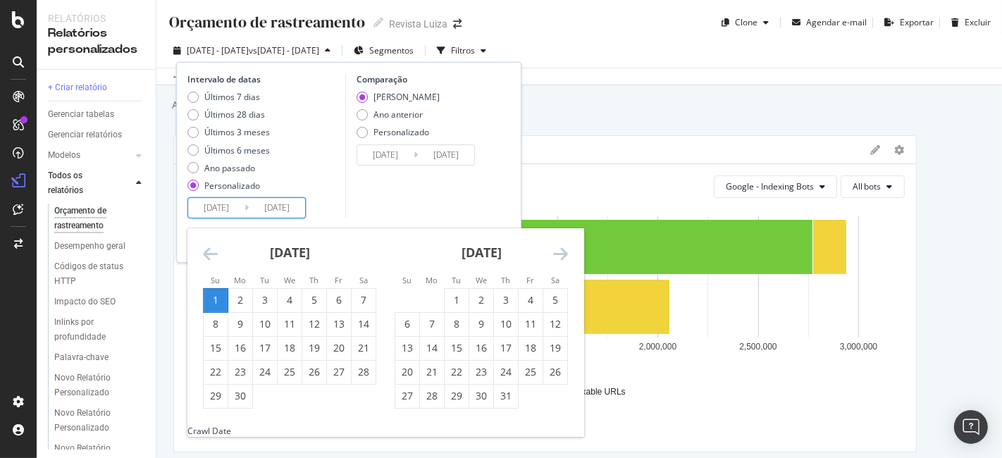
click at [266, 209] on input "2025/06/01" at bounding box center [277, 208] width 56 height 20
click at [213, 299] on font "1" at bounding box center [216, 299] width 6 height 13
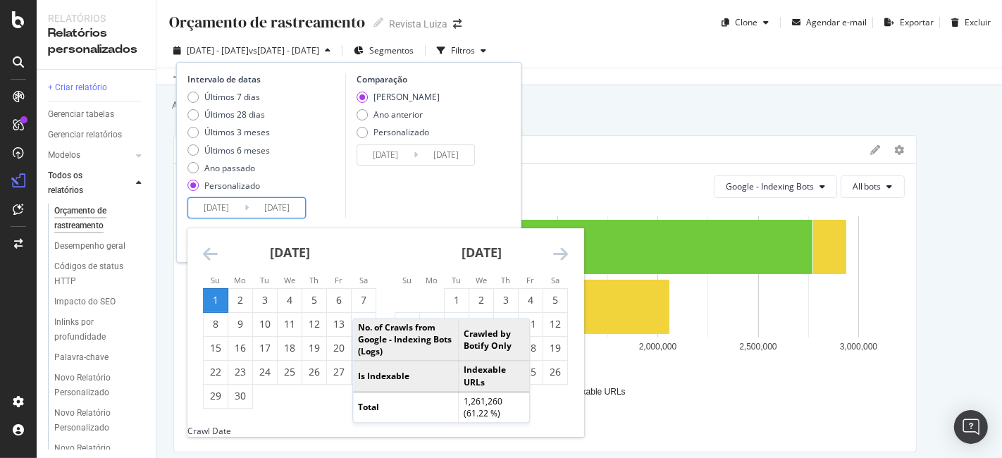
click at [288, 202] on input "2025/06/01" at bounding box center [277, 208] width 56 height 20
click at [240, 395] on font "30" at bounding box center [240, 395] width 11 height 13
type input "2025/06/30"
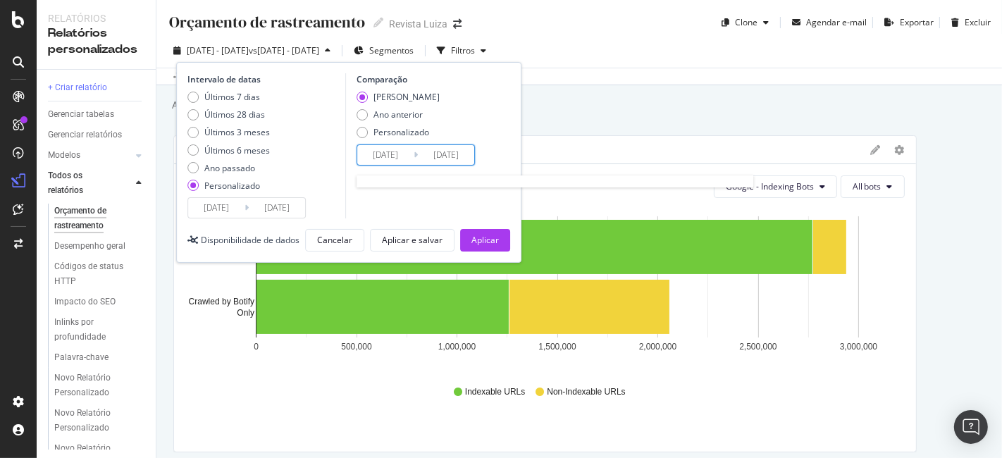
click at [392, 156] on input "2025/05/02" at bounding box center [385, 155] width 56 height 20
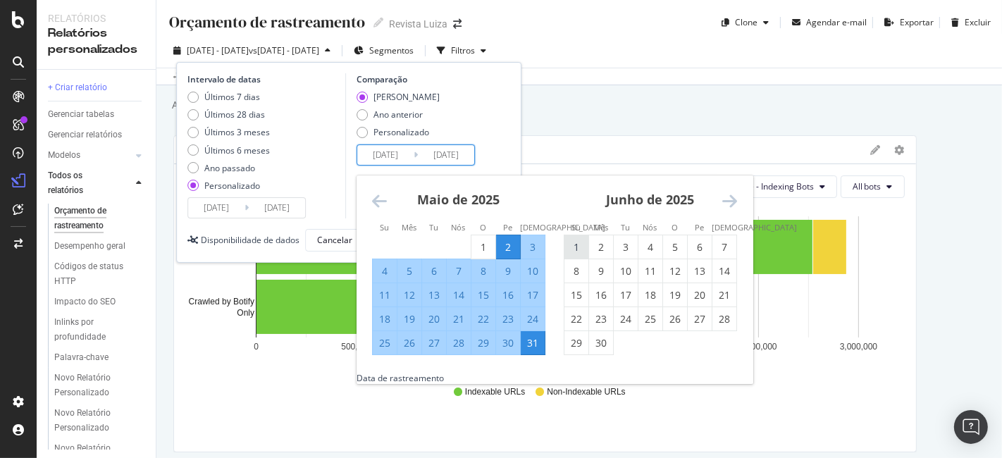
click at [576, 245] on font "1" at bounding box center [577, 246] width 6 height 13
type input "2025/06/01"
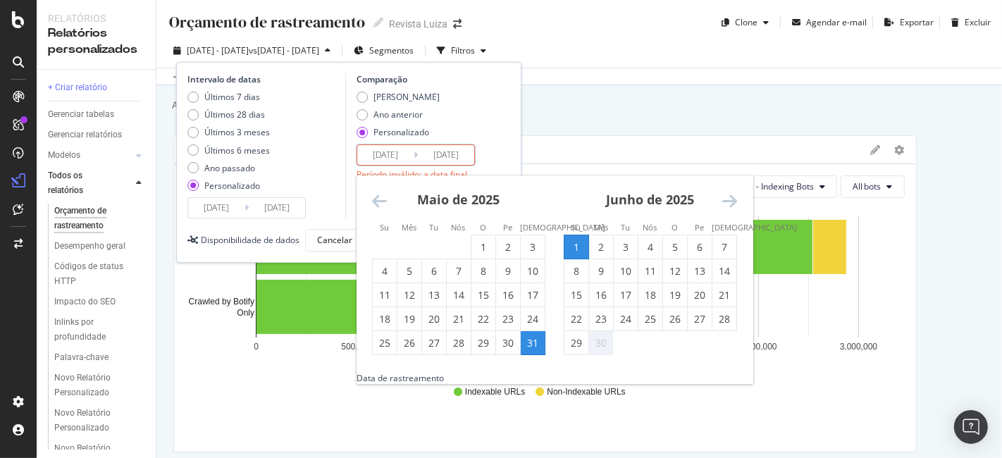
click at [574, 343] on font "29" at bounding box center [576, 342] width 11 height 13
type input "2025/06/29"
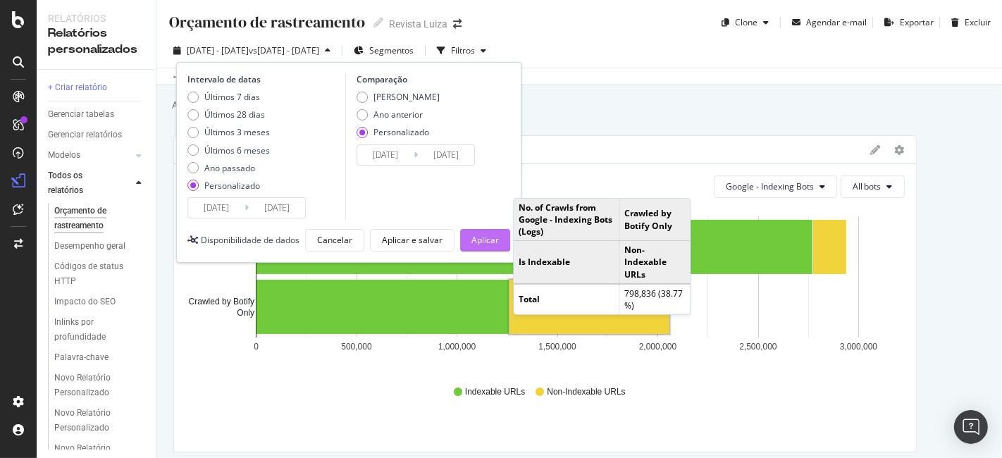
click at [503, 240] on button "Aplicar" at bounding box center [485, 240] width 50 height 23
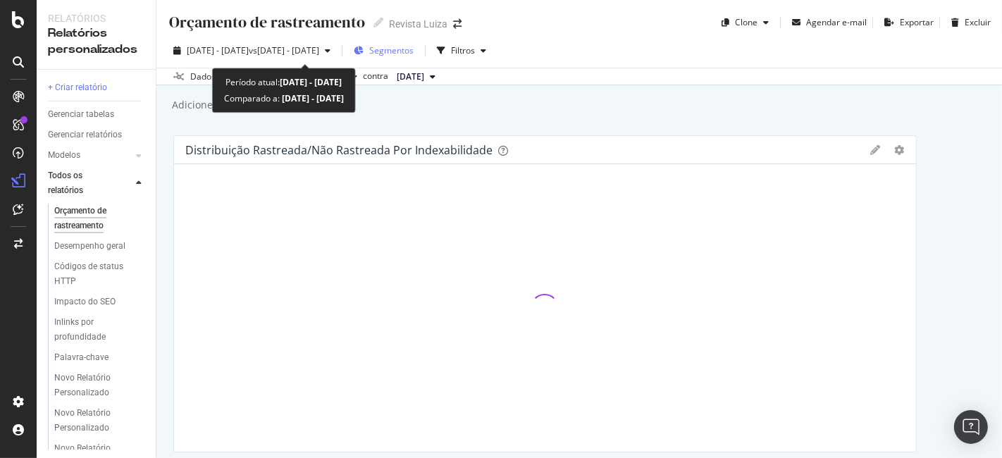
click at [336, 58] on div "1º de junho de 2025 - 30 de junho vs 2 de maio de 2025 - 31 de maio" at bounding box center [252, 50] width 168 height 21
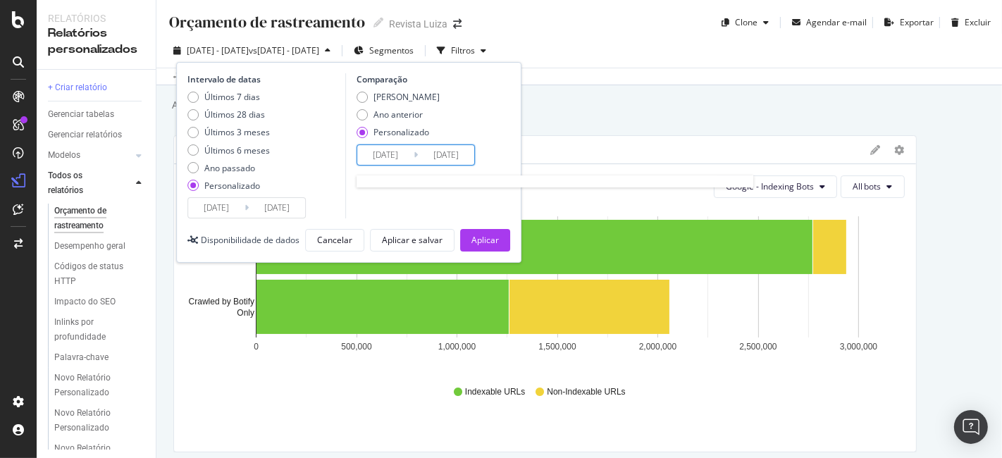
click at [419, 150] on input "2025/05/31" at bounding box center [446, 155] width 56 height 20
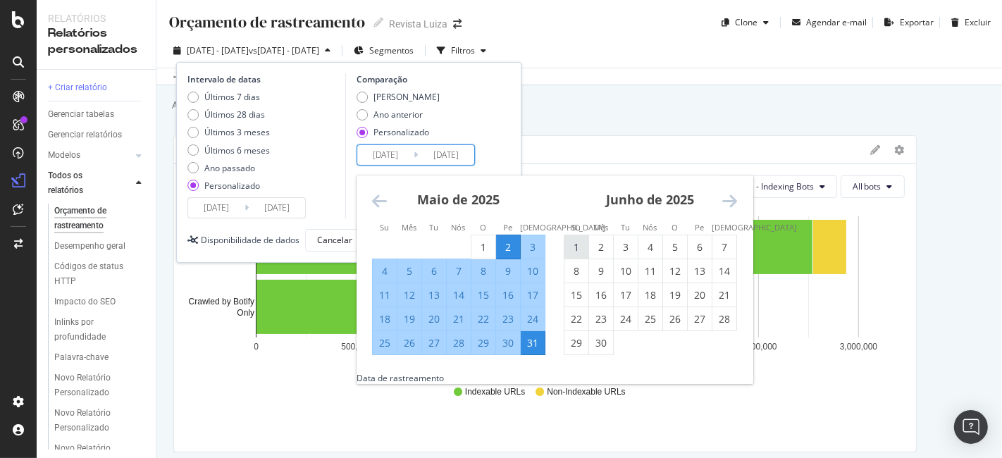
click at [574, 245] on font "1" at bounding box center [577, 246] width 6 height 13
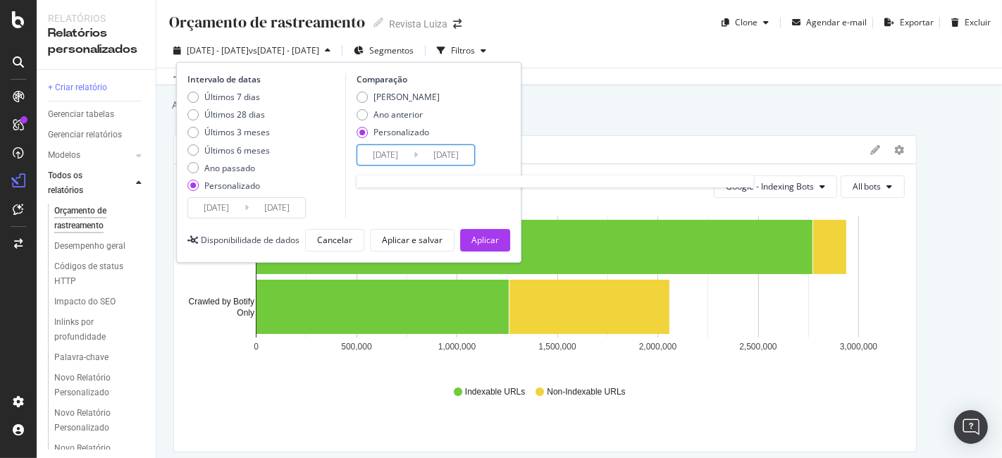
click at [394, 153] on input "2025/05/02" at bounding box center [385, 155] width 56 height 20
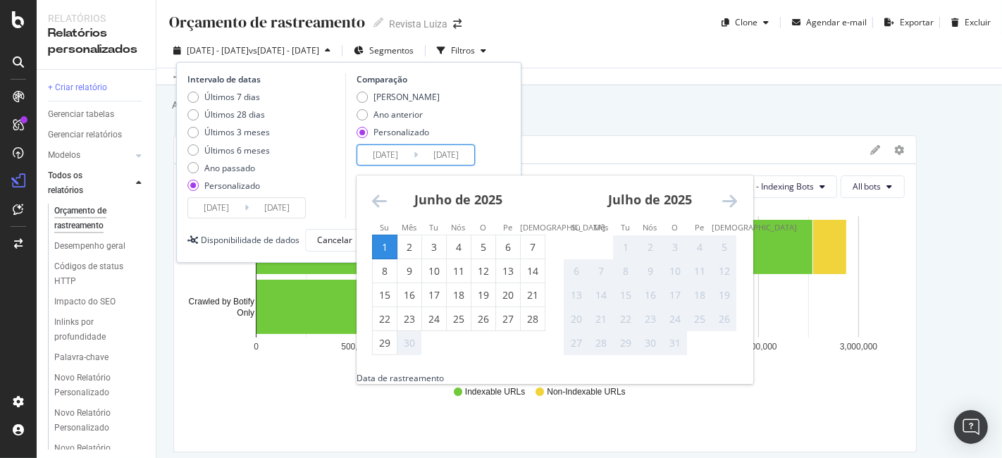
click at [451, 158] on input "2025/06/01" at bounding box center [446, 155] width 56 height 20
click at [382, 345] on font "29" at bounding box center [384, 342] width 11 height 13
type input "2025/06/29"
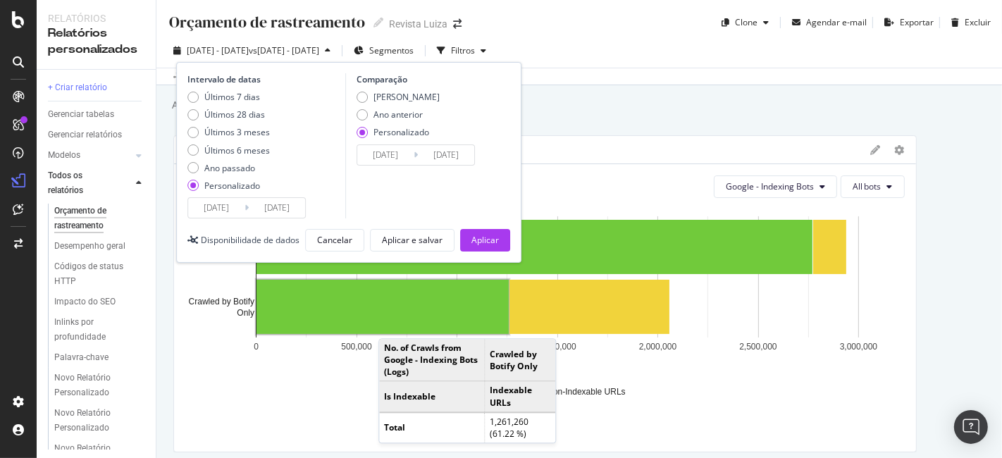
click at [373, 158] on input "2025/05/02" at bounding box center [385, 155] width 56 height 20
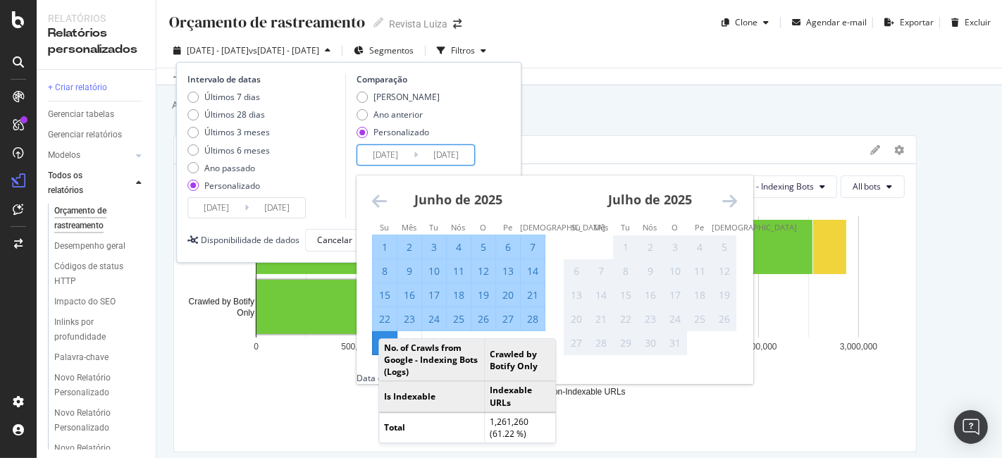
click at [378, 251] on div "1" at bounding box center [385, 247] width 24 height 14
type input "2025/06/01"
click at [477, 137] on div "Período Anterior Ano anterior Personalizado" at bounding box center [428, 117] width 143 height 53
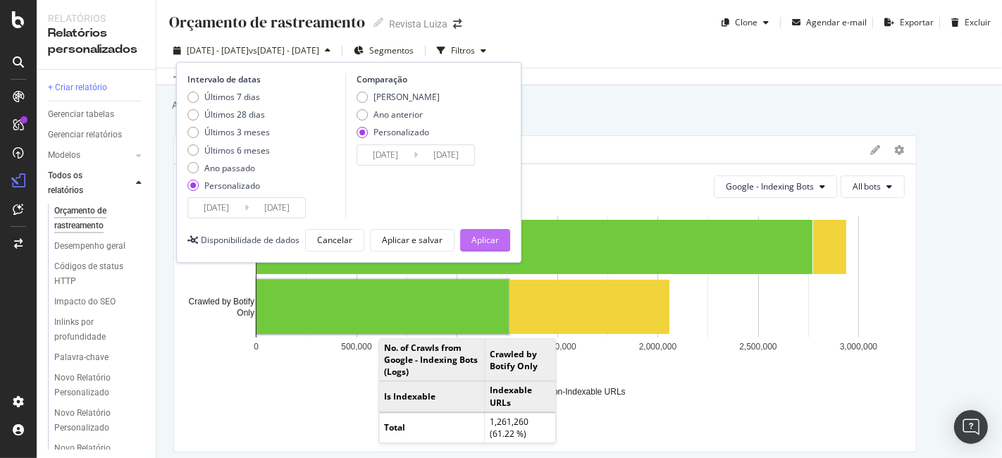
click at [479, 242] on font "Aplicar" at bounding box center [484, 240] width 27 height 12
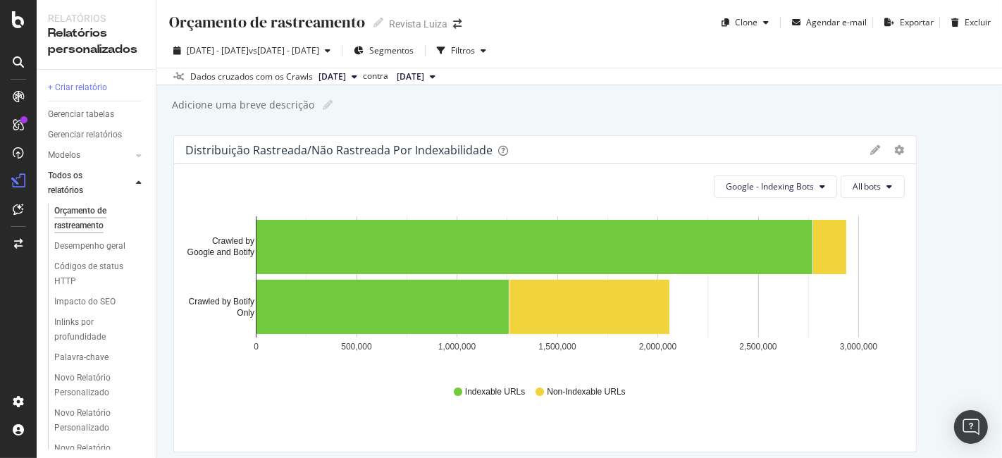
click at [424, 78] on font "31 [PERSON_NAME] de 2025" at bounding box center [410, 76] width 27 height 12
click at [346, 75] on font "28 de junho de 2025" at bounding box center [332, 76] width 27 height 12
click at [441, 70] on button "31 [PERSON_NAME] de 2025" at bounding box center [416, 76] width 50 height 17
click at [346, 73] on font "28 de junho de 2025" at bounding box center [332, 76] width 27 height 12
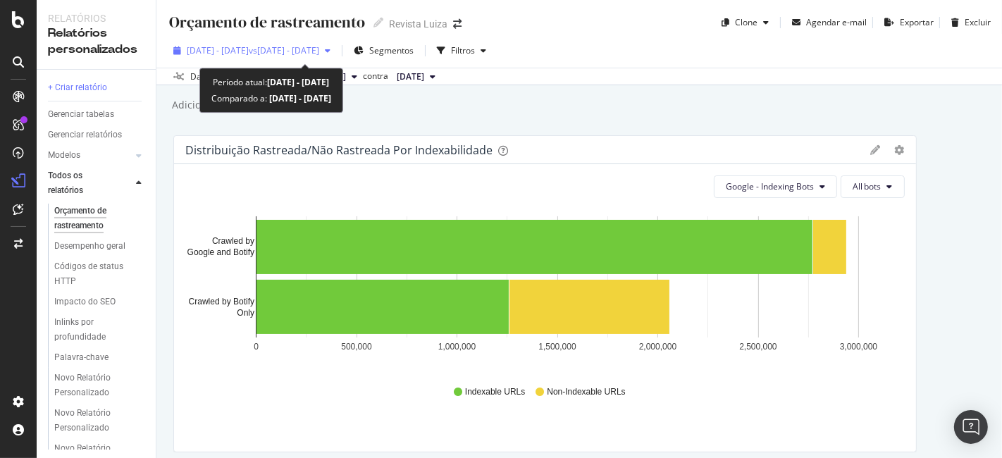
click at [319, 49] on font "2 de maio de 2025 - 31 de maio" at bounding box center [288, 50] width 62 height 12
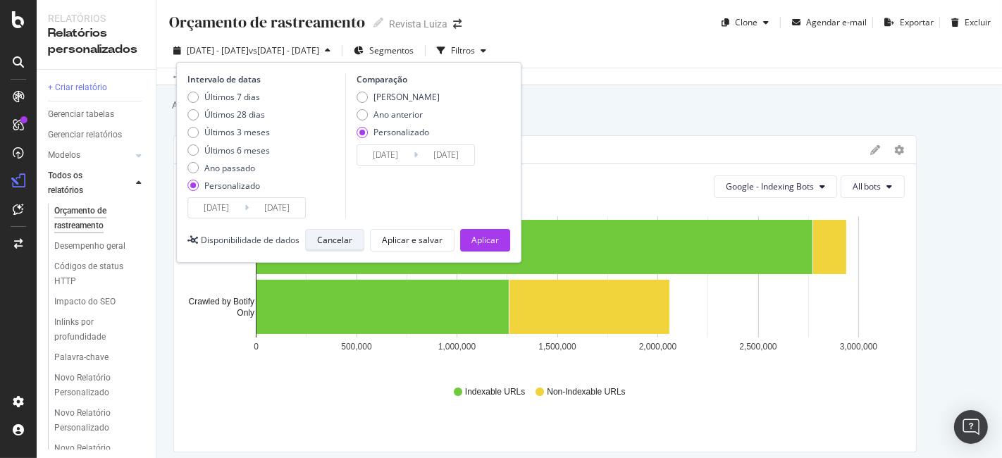
click at [333, 236] on font "Cancelar" at bounding box center [334, 240] width 35 height 12
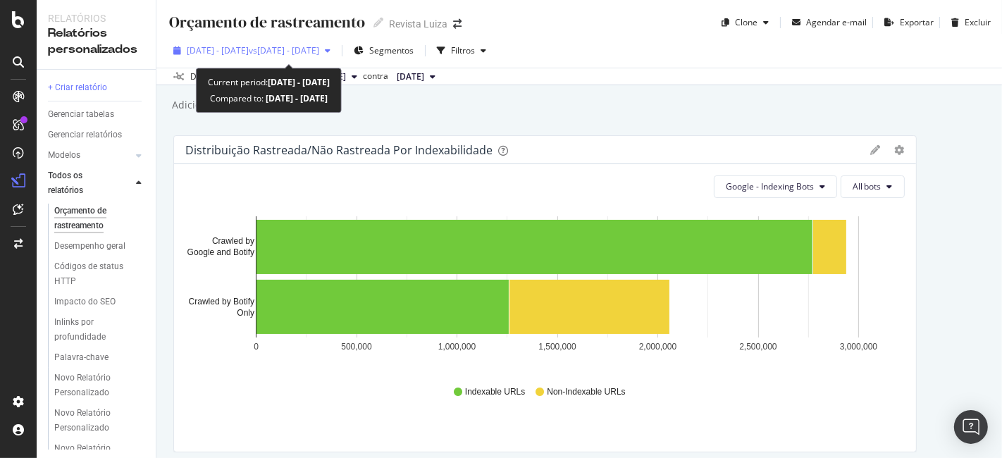
click at [319, 49] on span "1º de junho de 2025 - 30 de junho vs 2 de maio de 2025 - 31 de maio" at bounding box center [253, 50] width 132 height 12
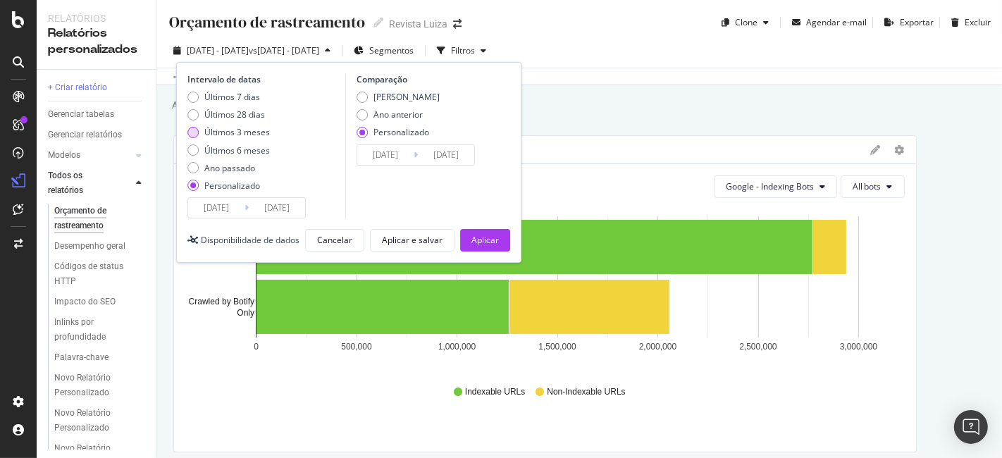
click at [198, 137] on div "Últimos 3 meses" at bounding box center [228, 132] width 82 height 12
type input "[DATE]"
click at [364, 97] on div "Período Anterior" at bounding box center [362, 97] width 11 height 11
type input "2025/02/23"
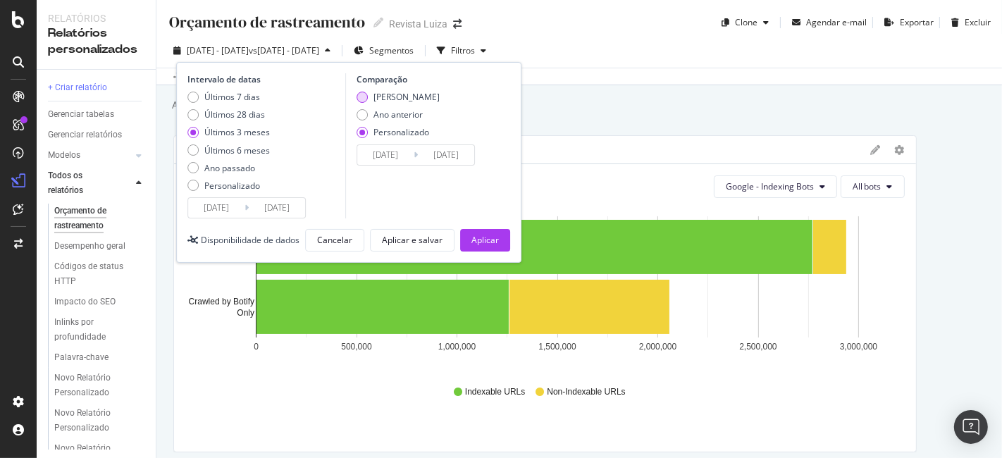
type input "2025/05/25"
click at [469, 234] on button "Aplicar" at bounding box center [485, 240] width 50 height 23
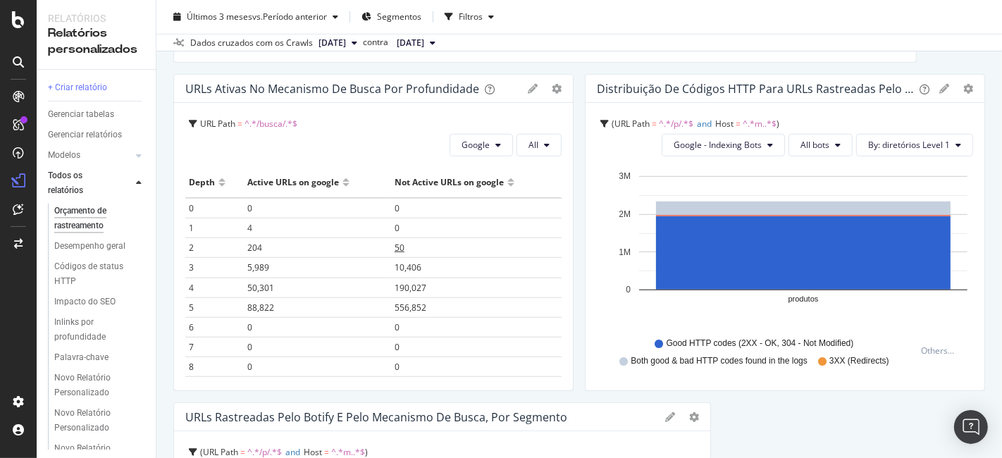
scroll to position [705, 0]
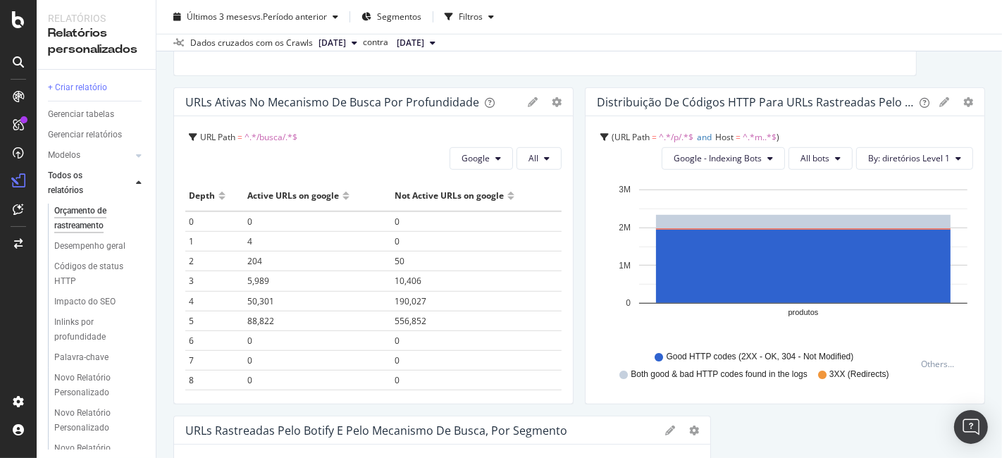
click at [289, 99] on font "URLs ativas no mecanismo de busca por profundidade" at bounding box center [332, 102] width 294 height 16
click at [269, 171] on div "URL Path = ^.*/busca/.*$ Google All Mantenha CTRL pressionado enquanto clica pa…" at bounding box center [373, 260] width 399 height 288
click at [402, 322] on span "556,852" at bounding box center [411, 321] width 32 height 12
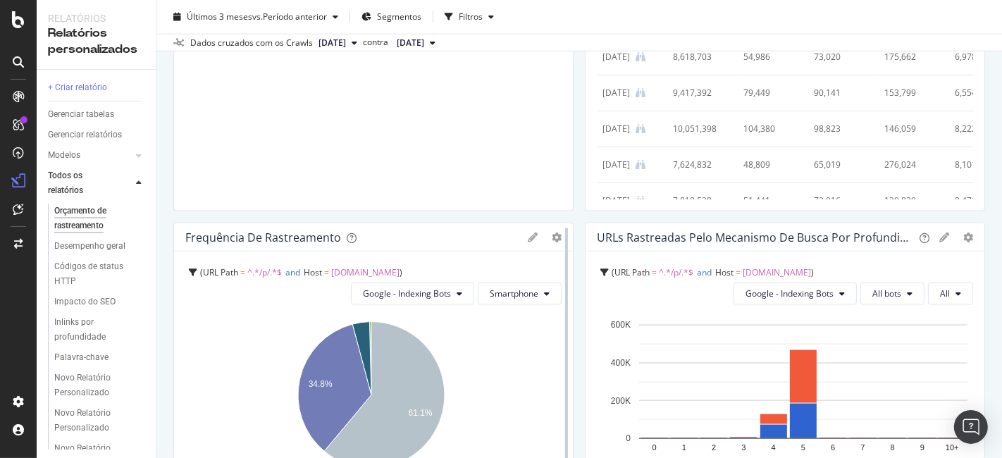
scroll to position [1566, 0]
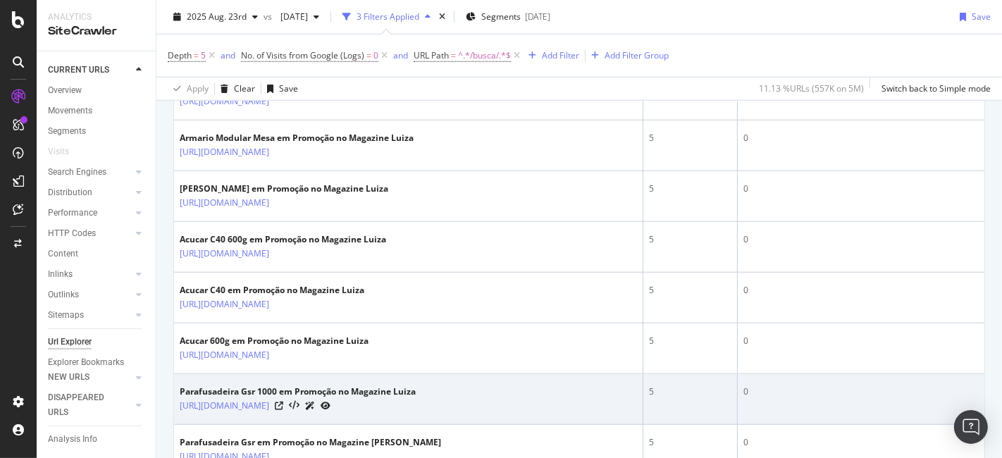
scroll to position [1174, 0]
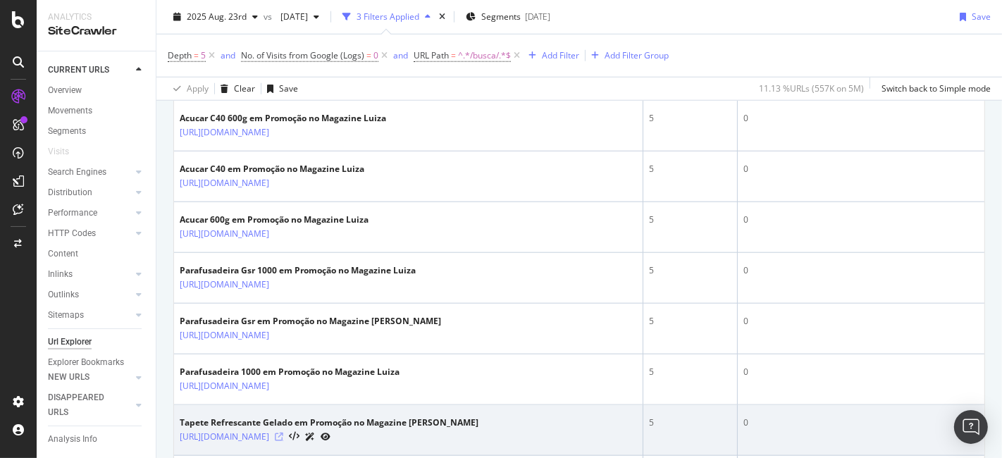
click at [283, 433] on icon at bounding box center [279, 437] width 8 height 8
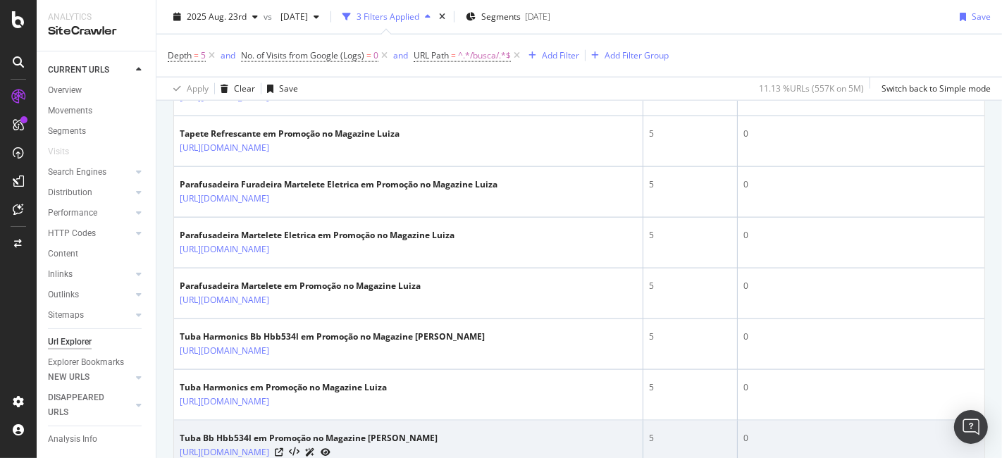
scroll to position [1566, 0]
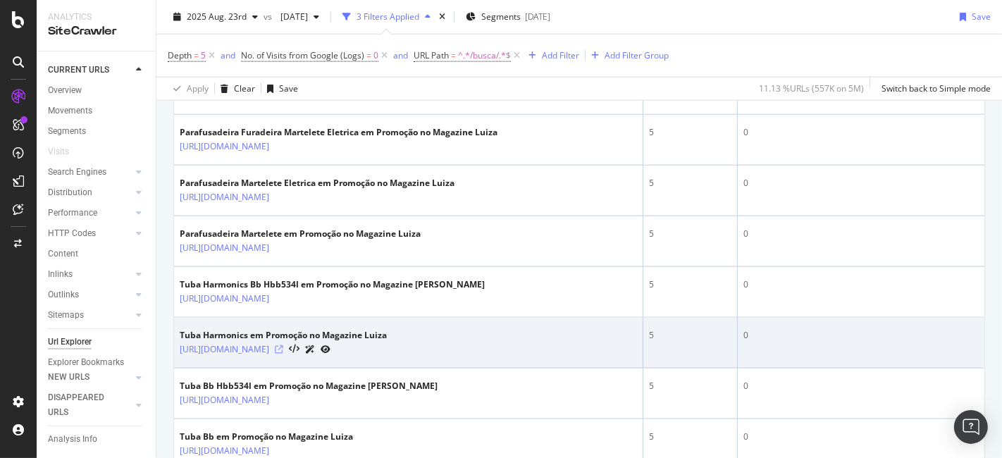
click at [283, 345] on icon at bounding box center [279, 349] width 8 height 8
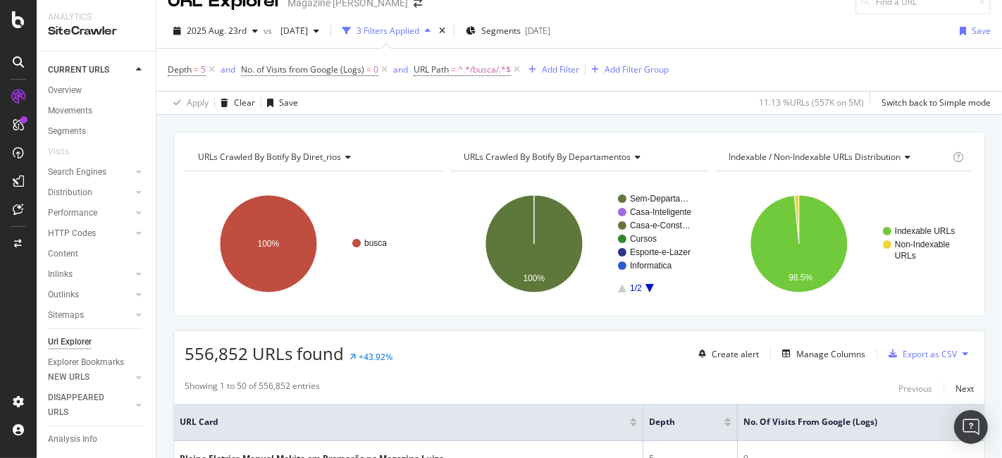
scroll to position [0, 0]
